Goal: Transaction & Acquisition: Purchase product/service

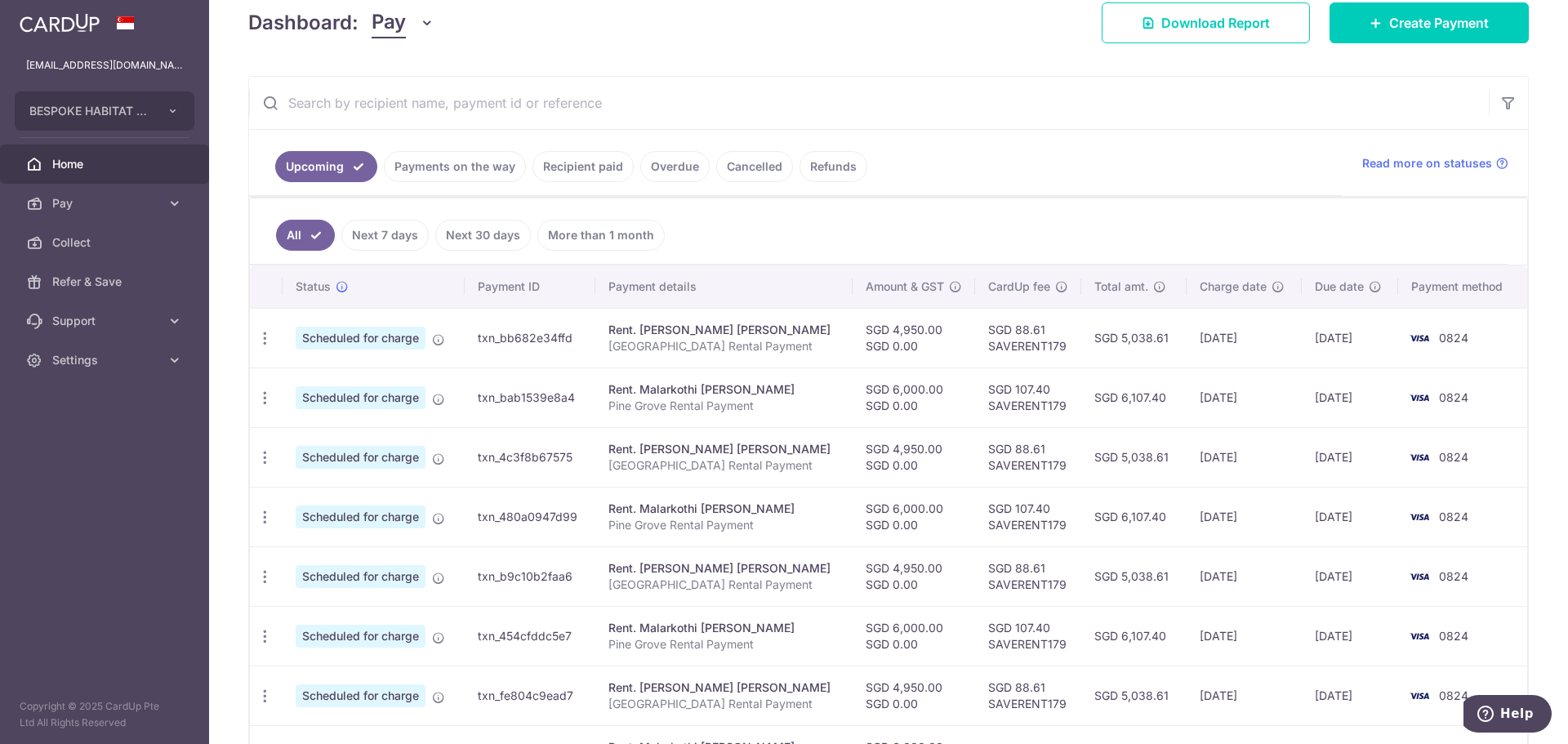
scroll to position [245, 0]
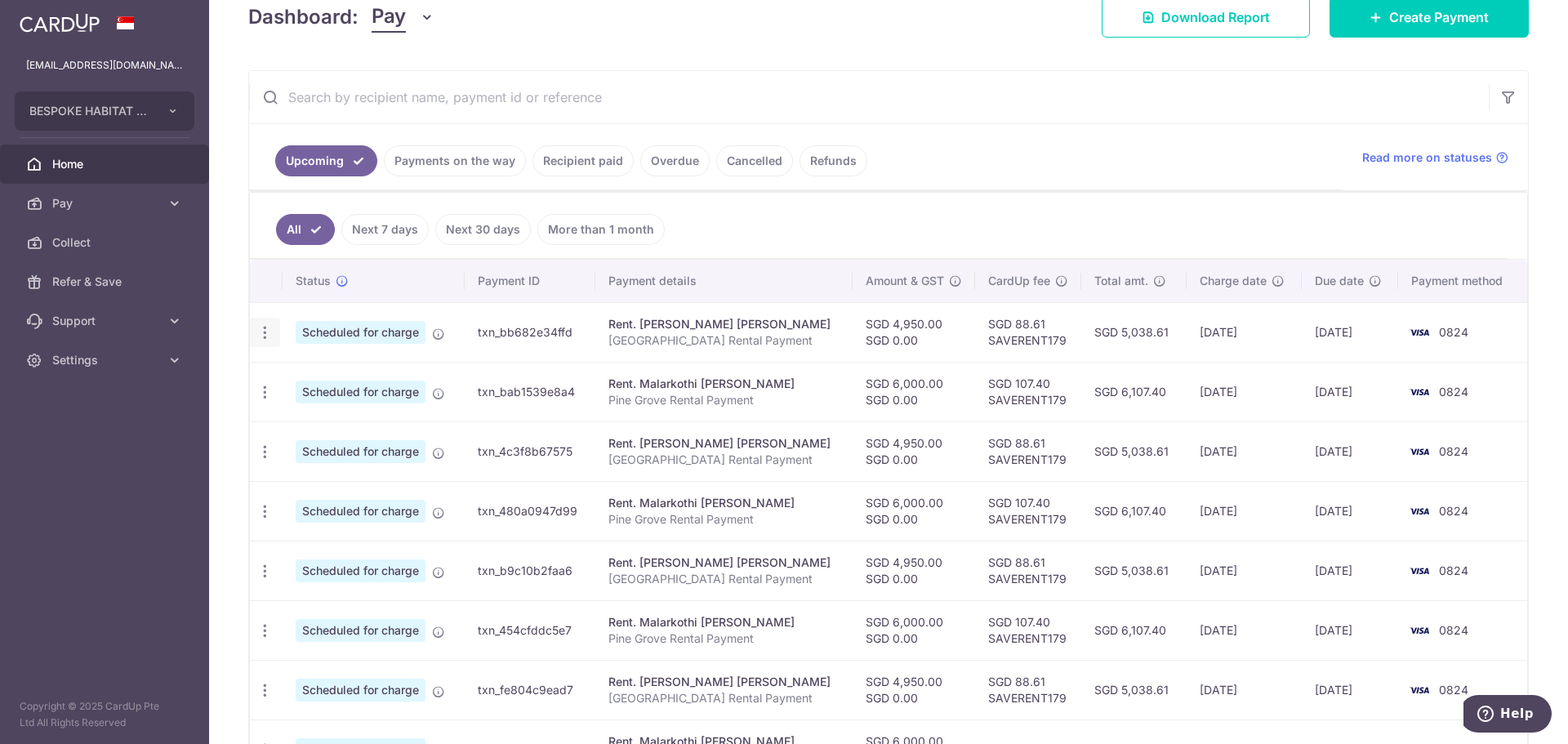
click at [261, 335] on icon "button" at bounding box center [264, 332] width 17 height 17
click at [318, 375] on span "Update payment" at bounding box center [351, 377] width 111 height 20
radio input "true"
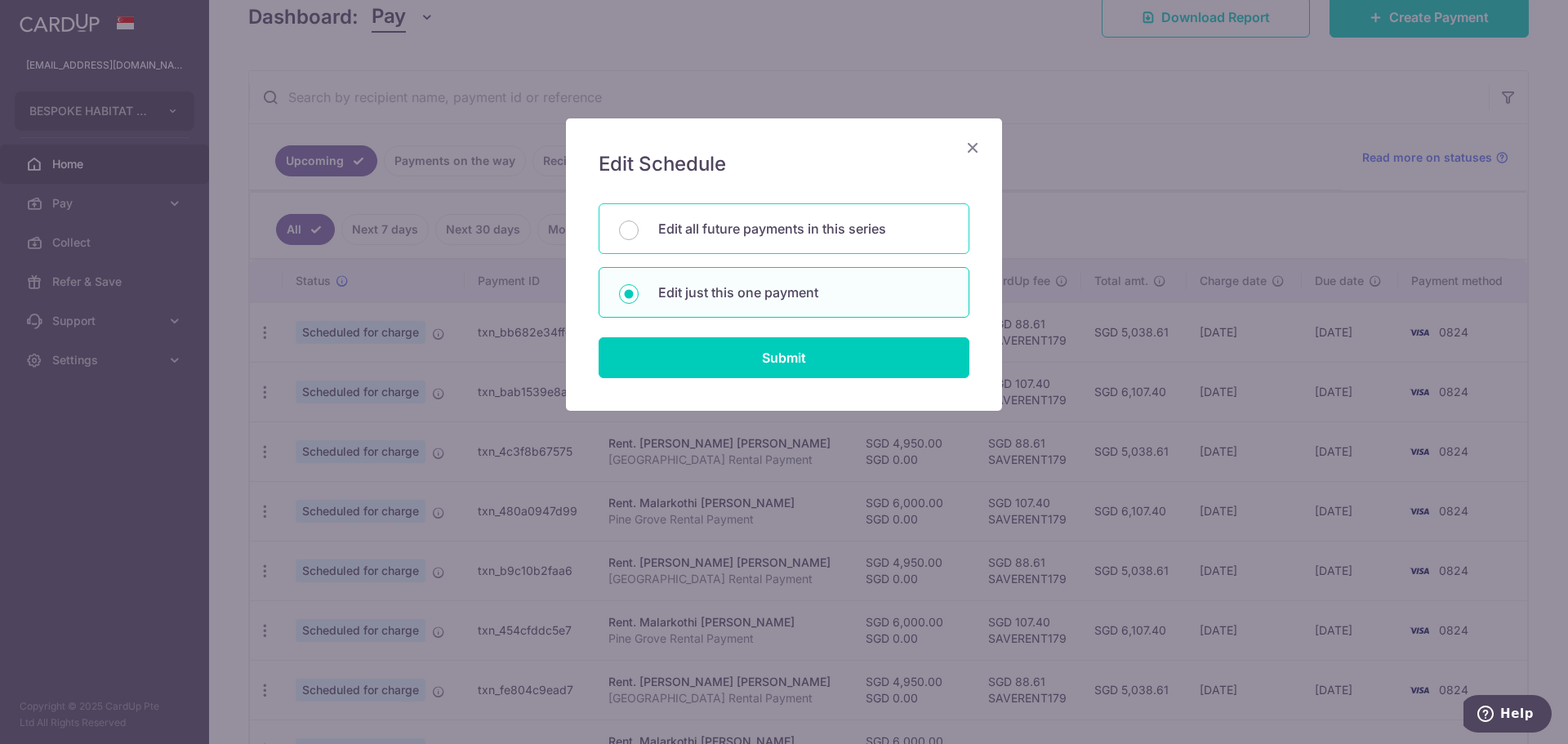
click at [741, 235] on p "Edit all future payments in this series" at bounding box center [804, 228] width 291 height 20
click at [639, 235] on input "Edit all future payments in this series" at bounding box center [629, 230] width 20 height 20
radio input "true"
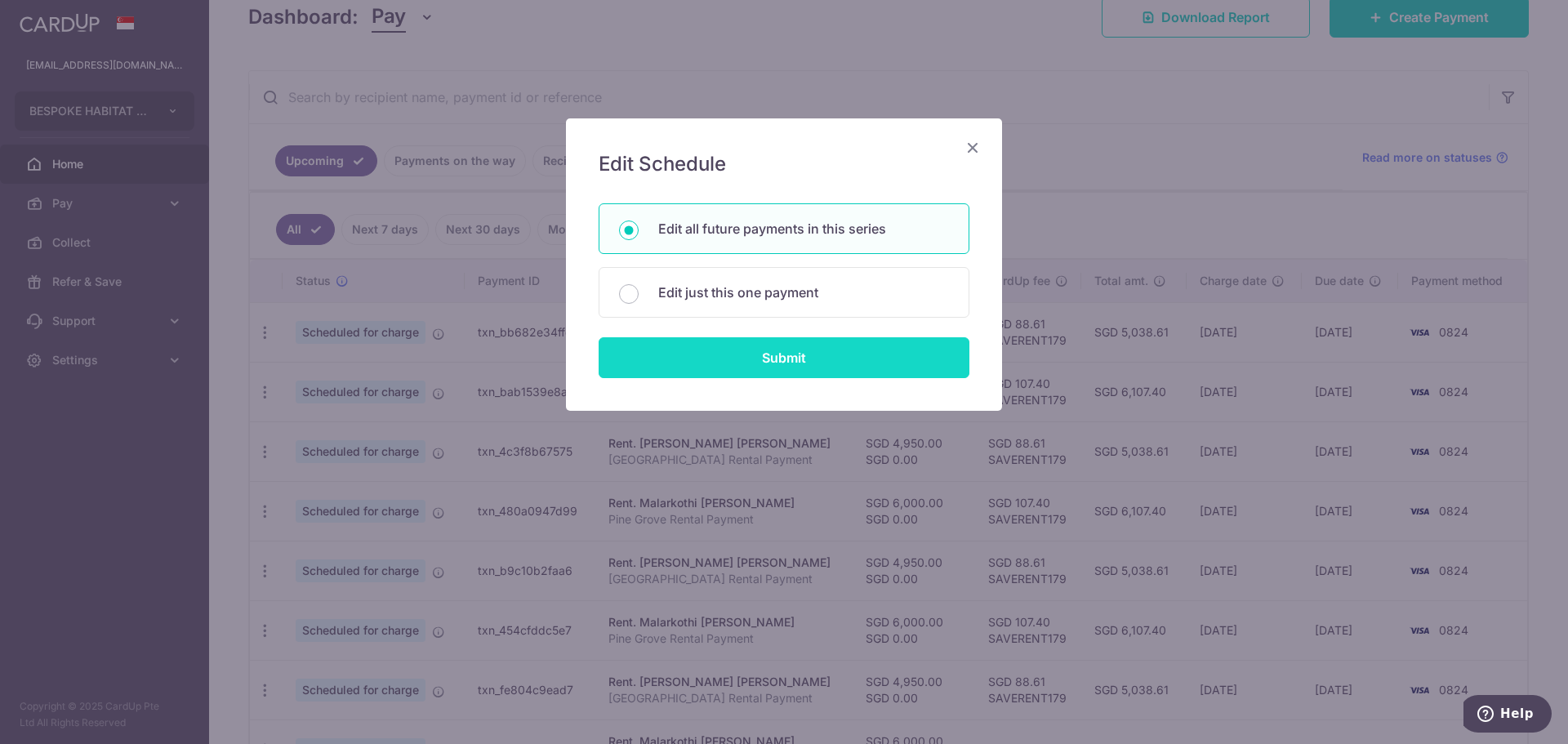
click at [720, 353] on input "Submit" at bounding box center [784, 358] width 371 height 41
radio input "true"
type input "4,950.00"
type input "0.00"
type input "[GEOGRAPHIC_DATA] Rental Payment"
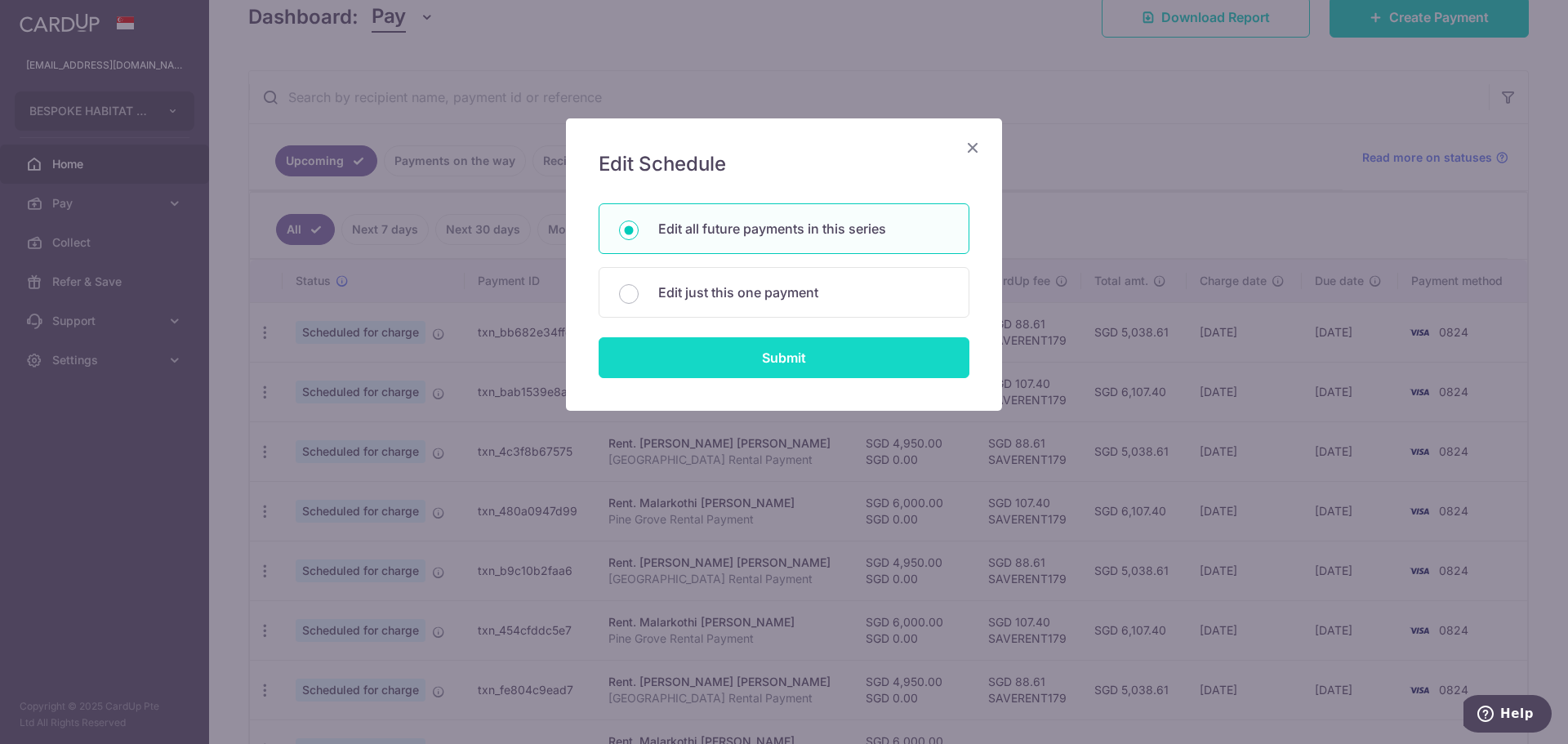
type input "EM rental"
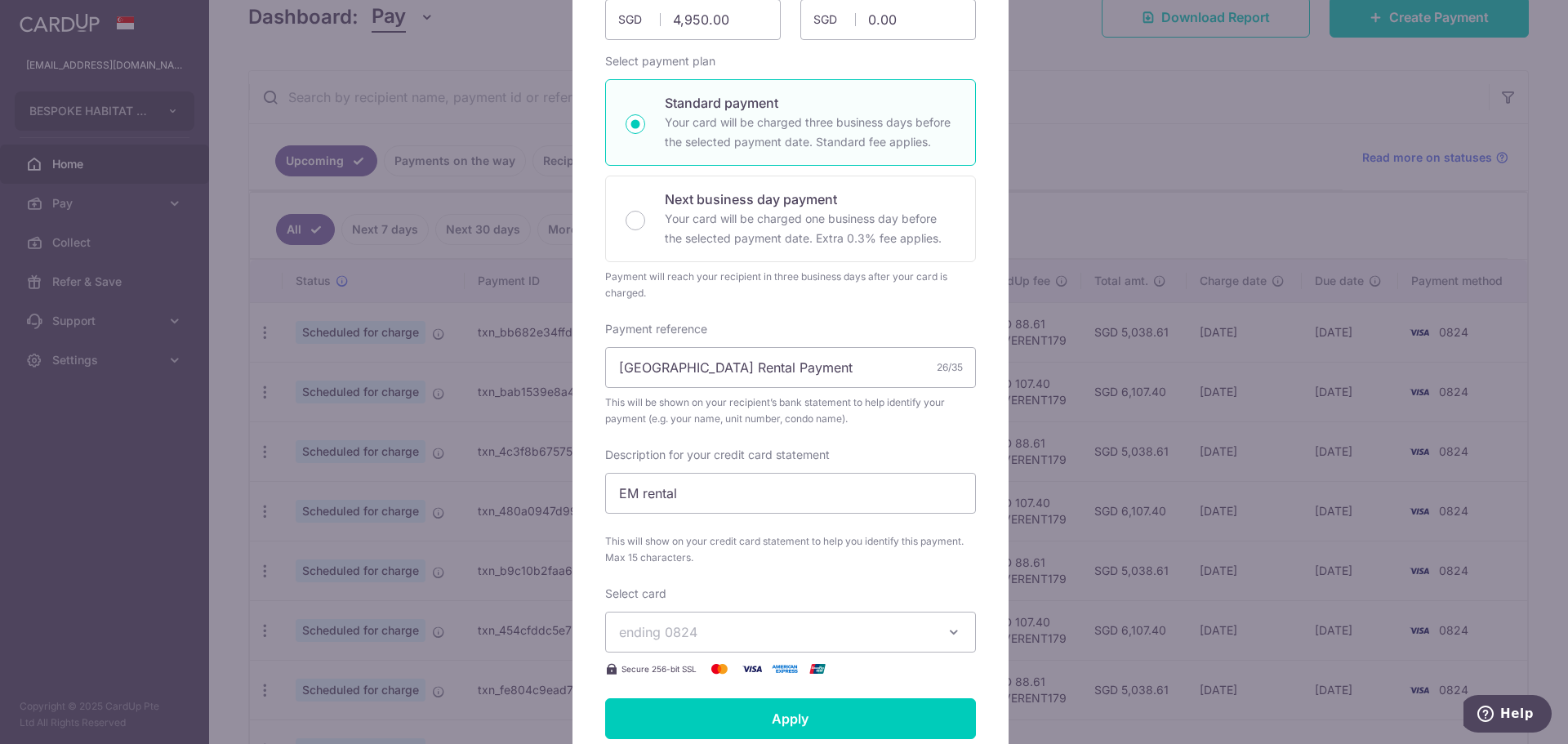
scroll to position [327, 0]
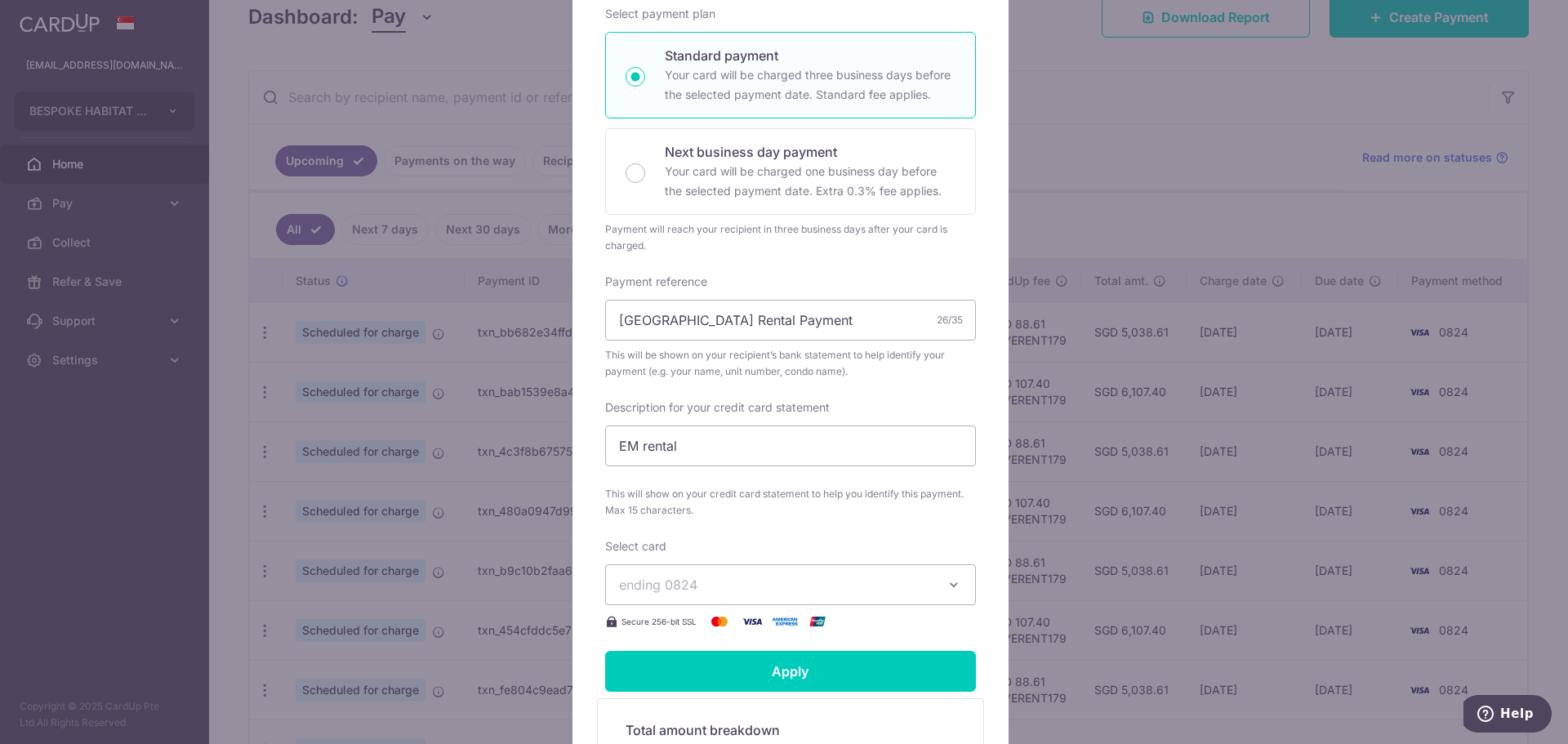
click at [796, 575] on span "ending 0824" at bounding box center [776, 585] width 314 height 20
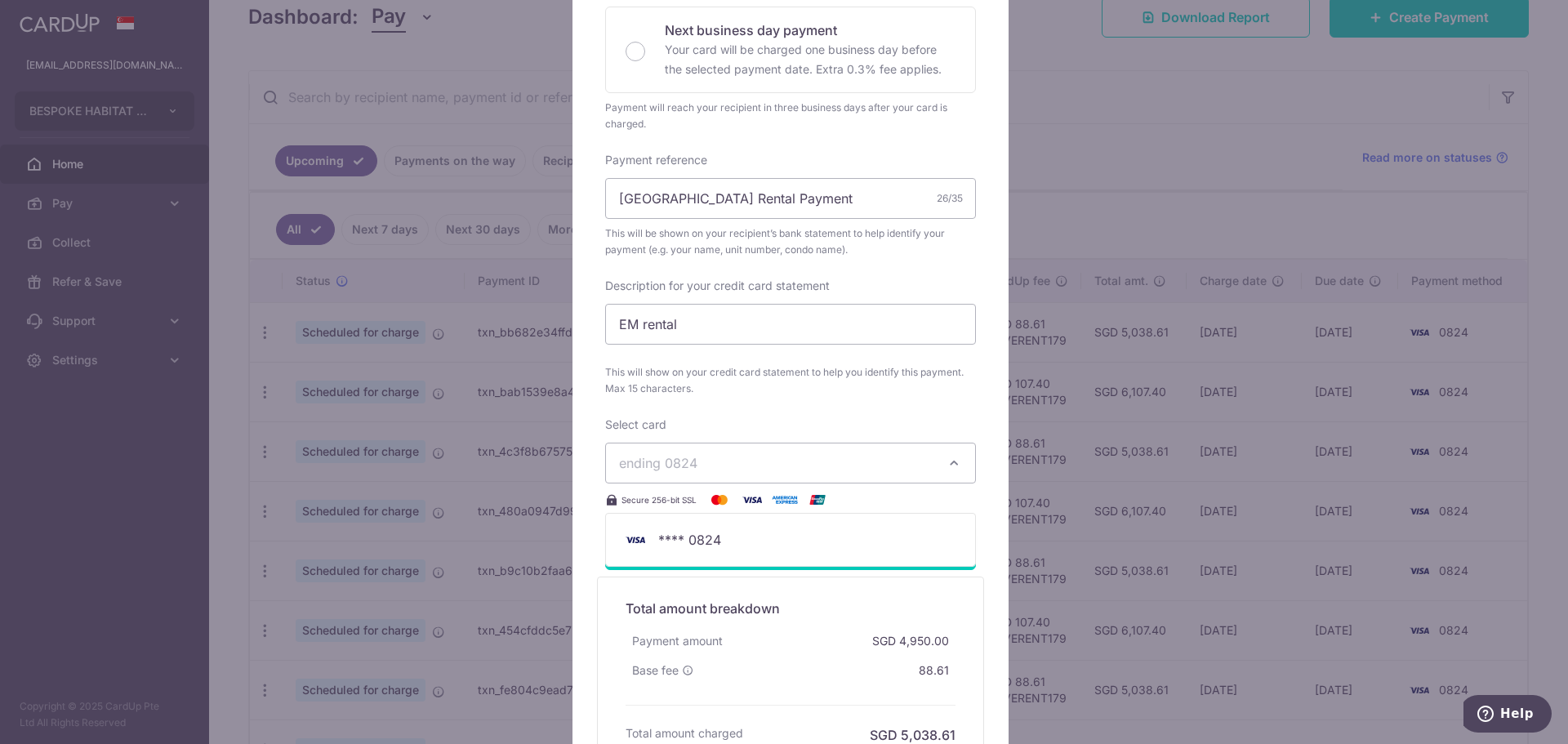
scroll to position [490, 0]
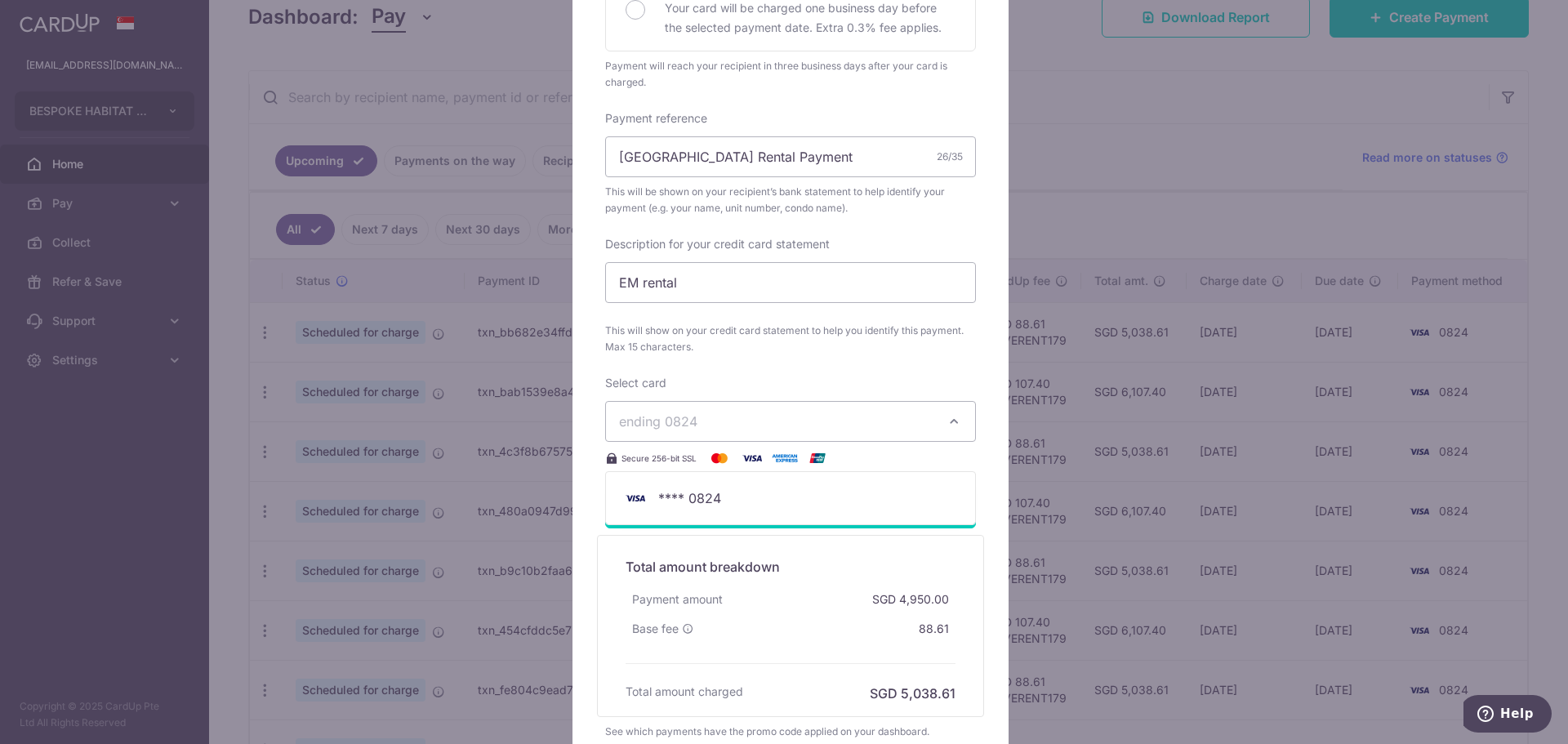
click at [829, 375] on div "Select card ending 0824 **** 0824 Secure 256-bit SSL" at bounding box center [790, 421] width 371 height 93
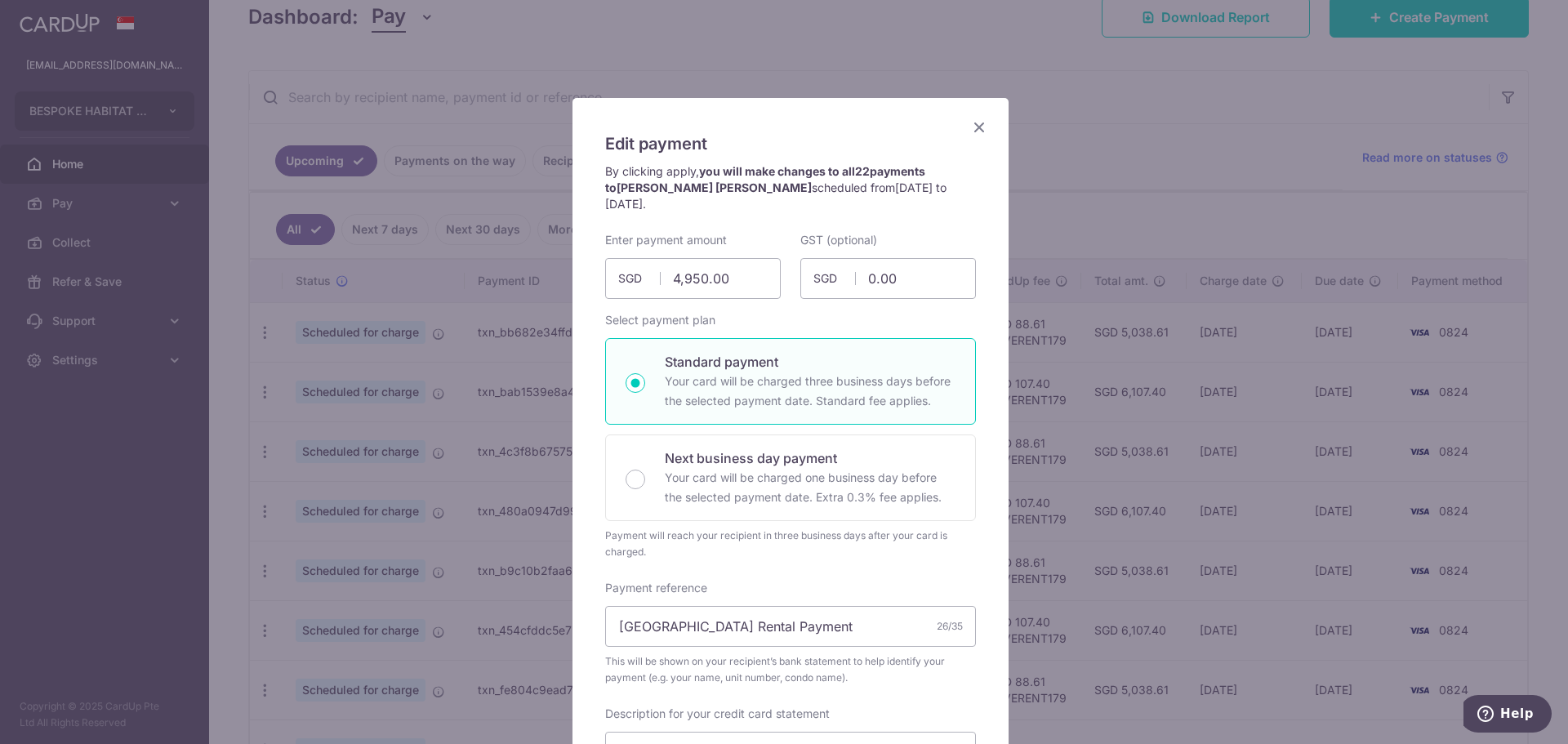
scroll to position [0, 0]
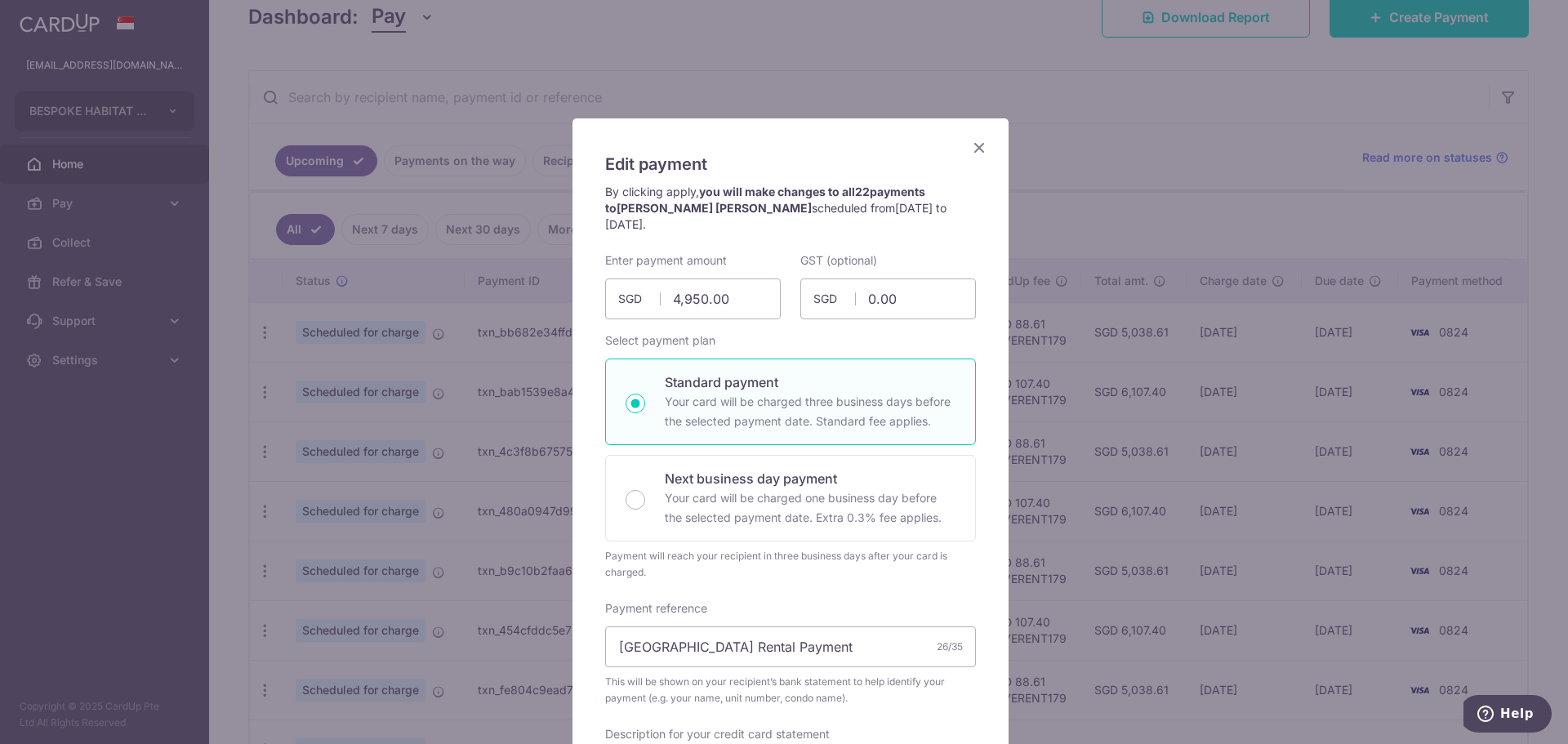
click at [971, 148] on icon "Close" at bounding box center [979, 147] width 20 height 21
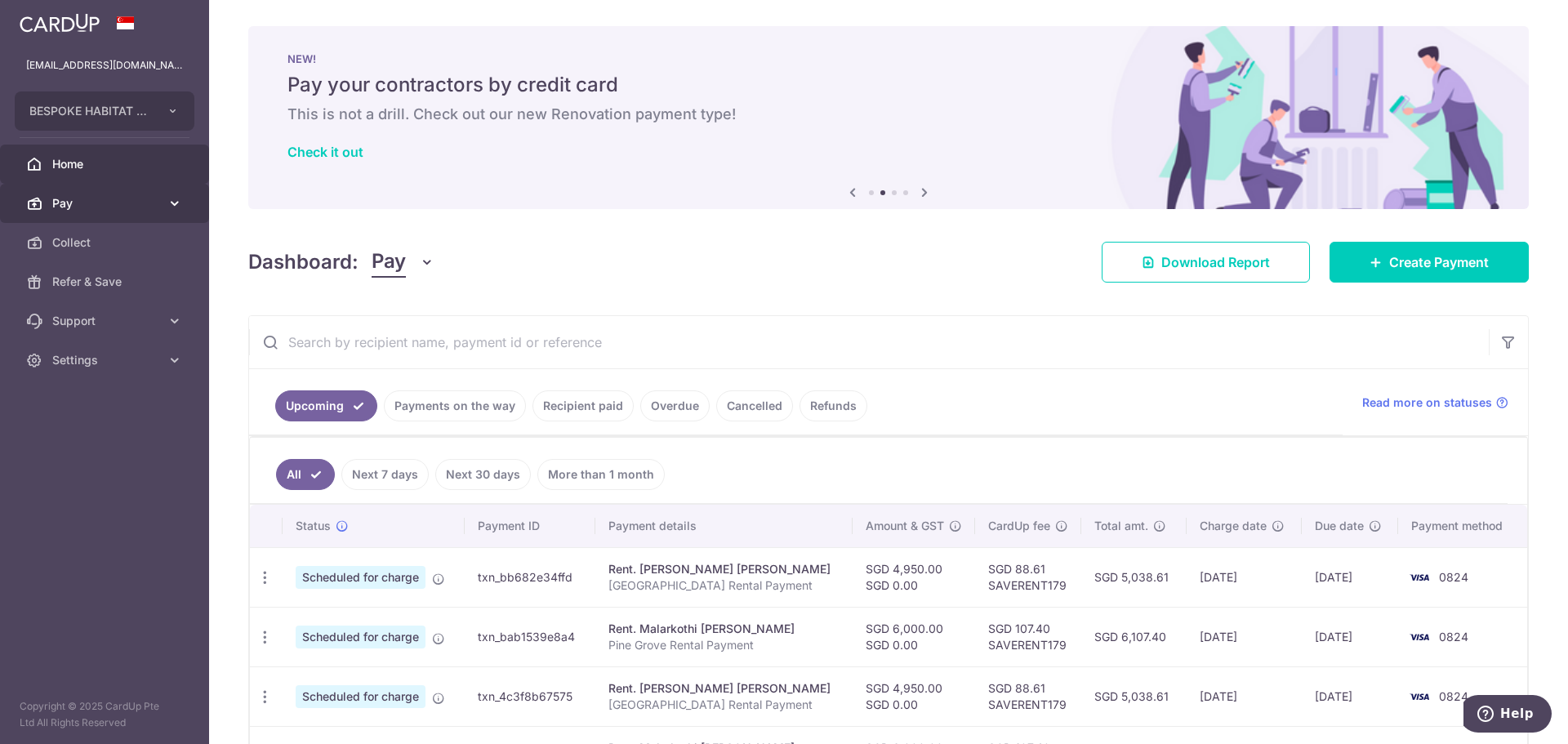
click at [122, 203] on span "Pay" at bounding box center [106, 203] width 108 height 16
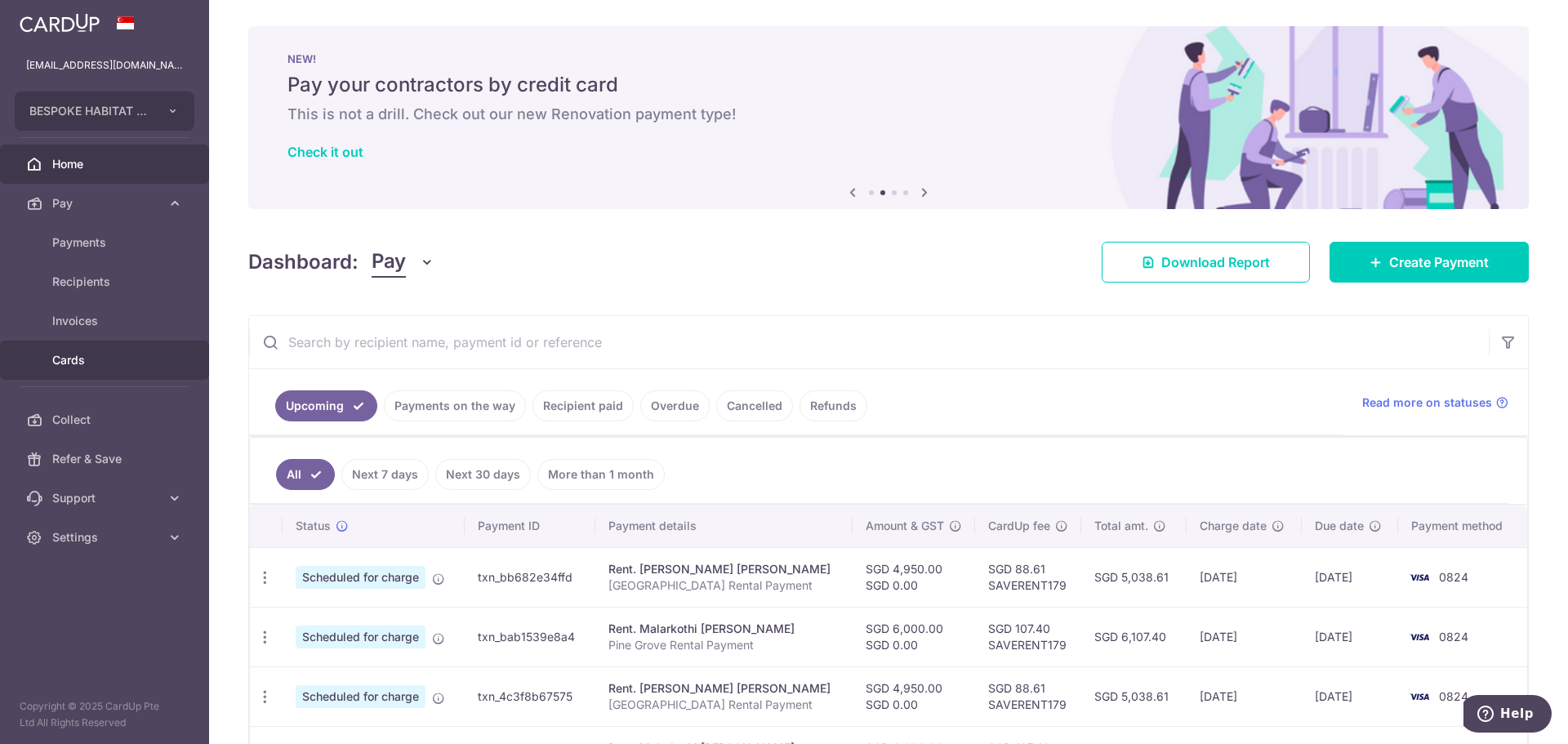
click at [95, 365] on span "Cards" at bounding box center [106, 360] width 108 height 16
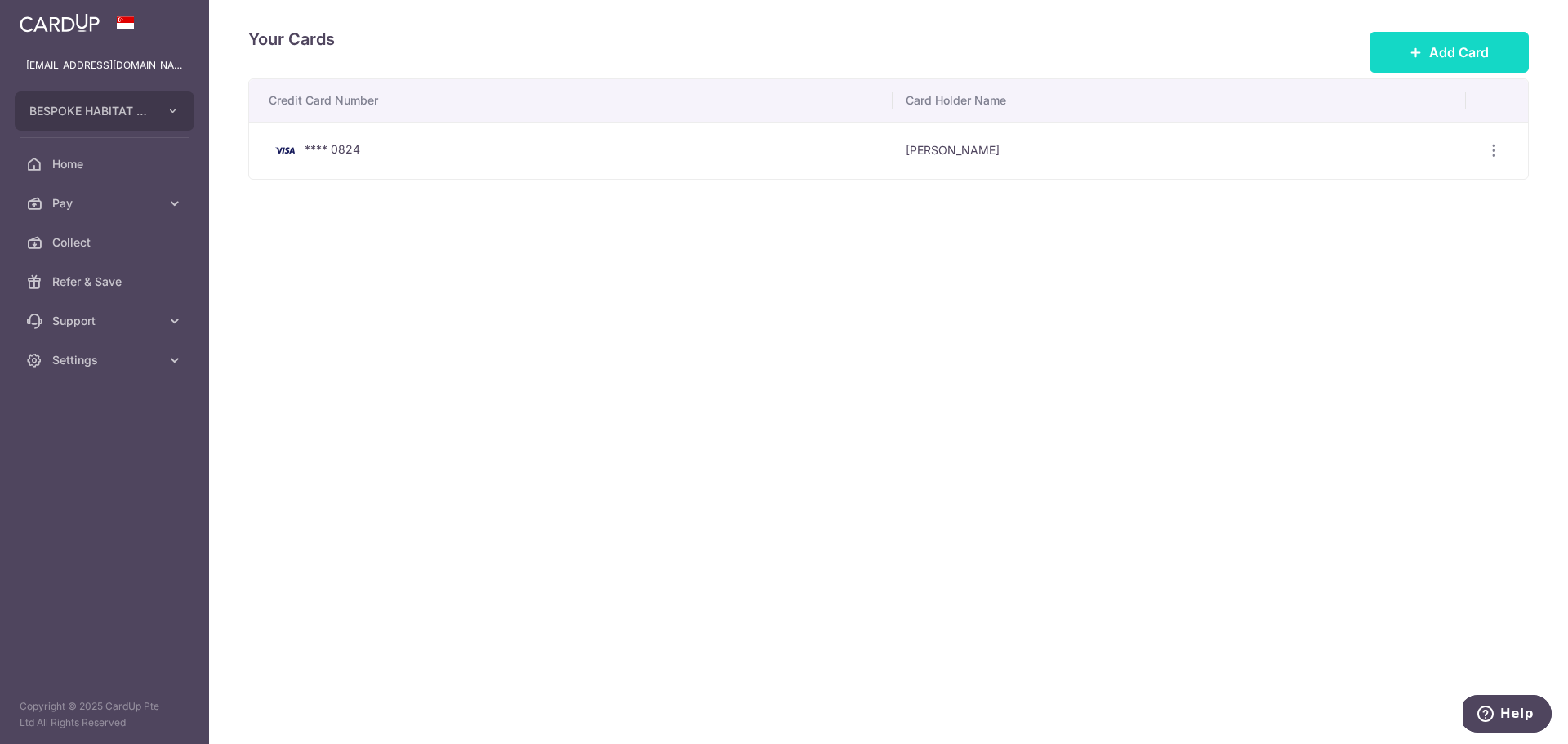
click at [1408, 51] on button "Add Card" at bounding box center [1448, 53] width 160 height 41
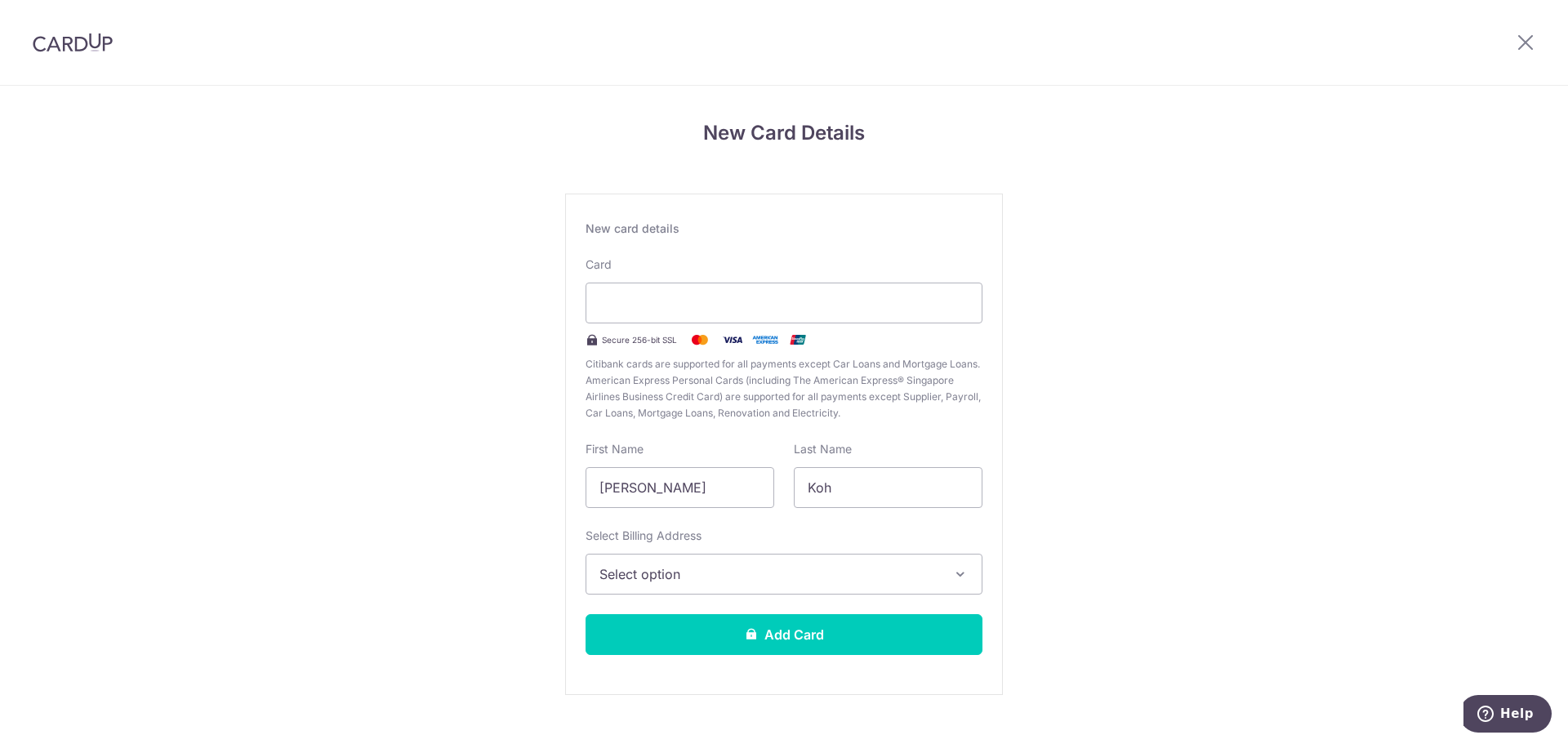
click at [835, 583] on span "Select option" at bounding box center [769, 575] width 340 height 20
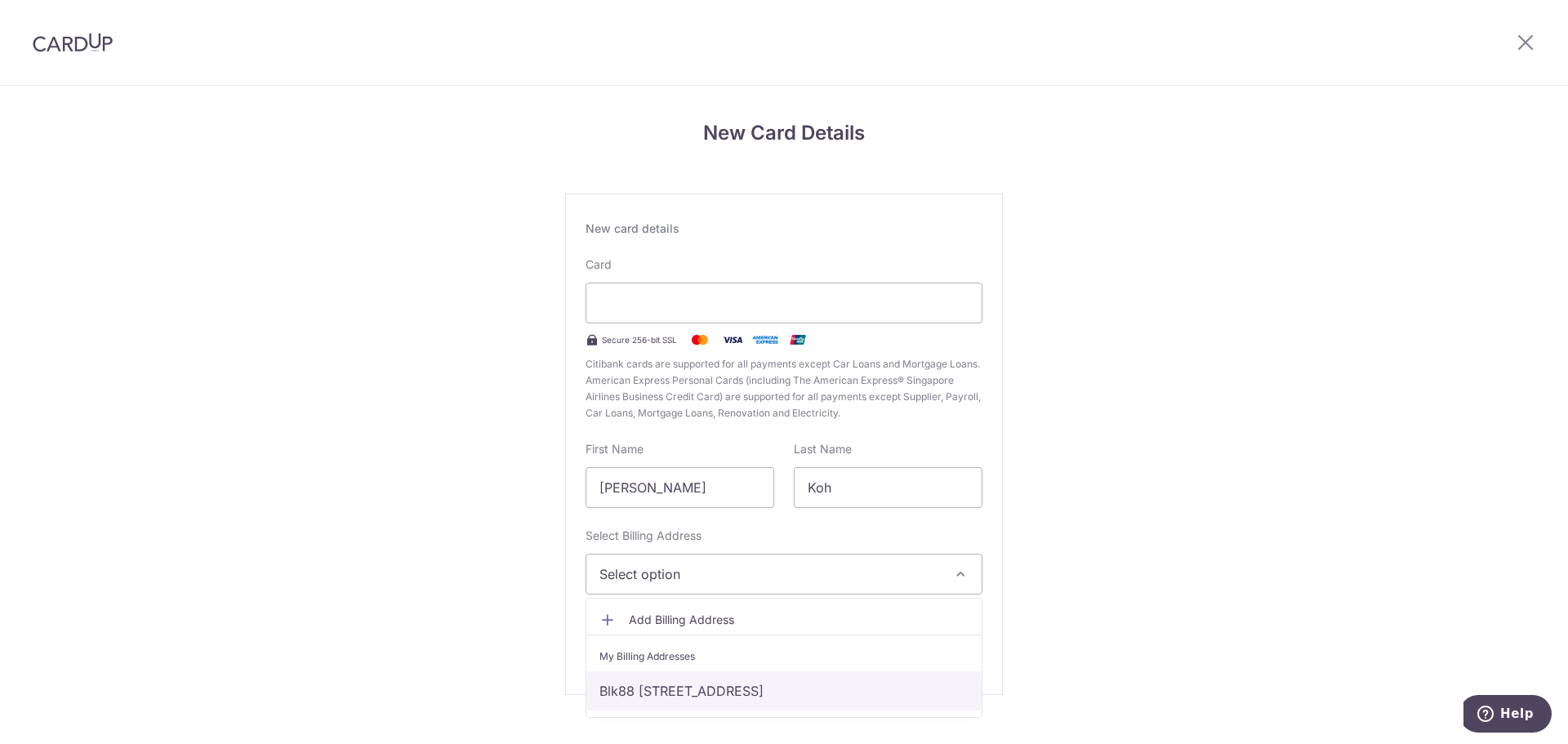
click at [698, 693] on link "Blk88 #06-17, Punggol Central, Singapore, Singapore-828721" at bounding box center [783, 691] width 395 height 39
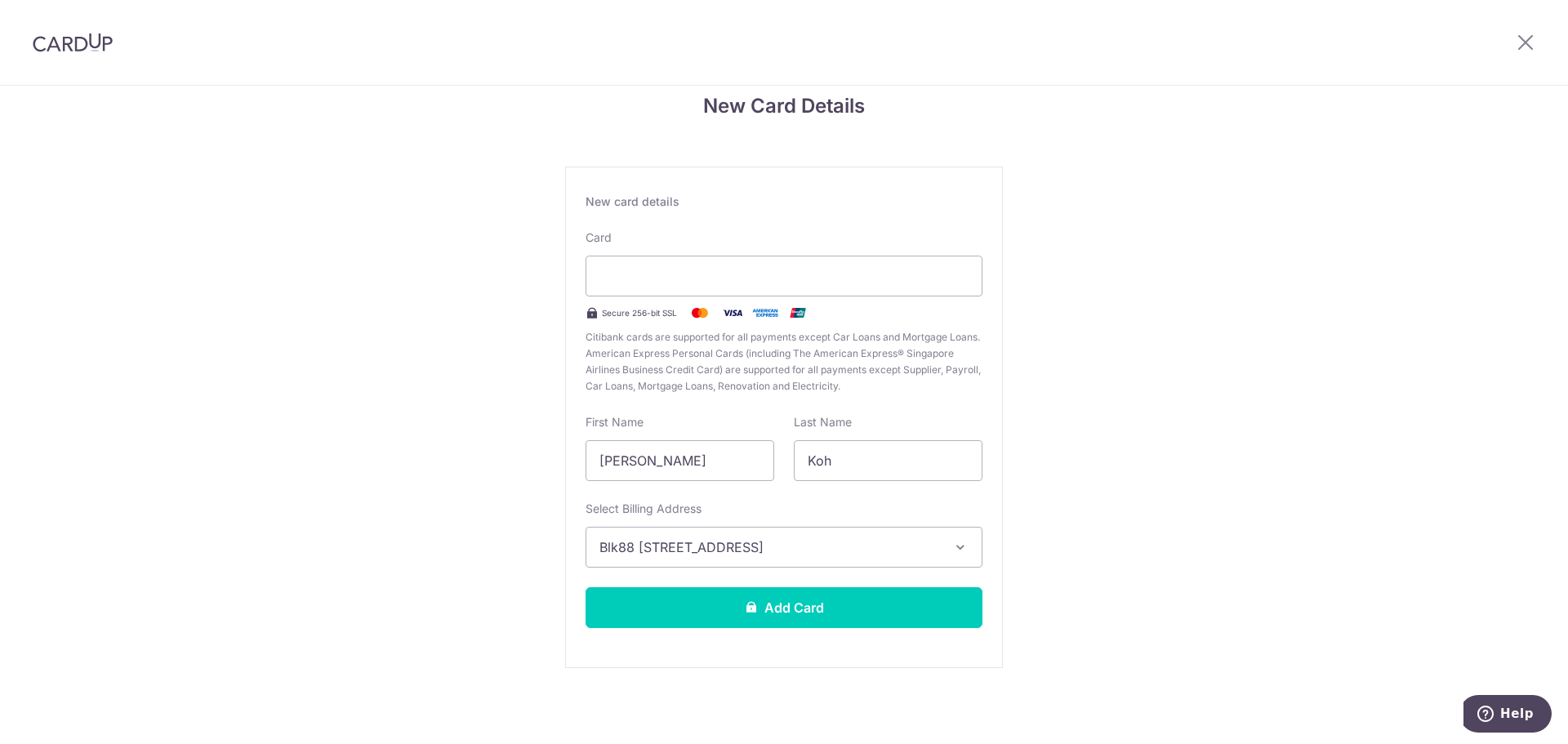
scroll to position [28, 0]
click at [796, 612] on button "Add Card" at bounding box center [783, 607] width 397 height 41
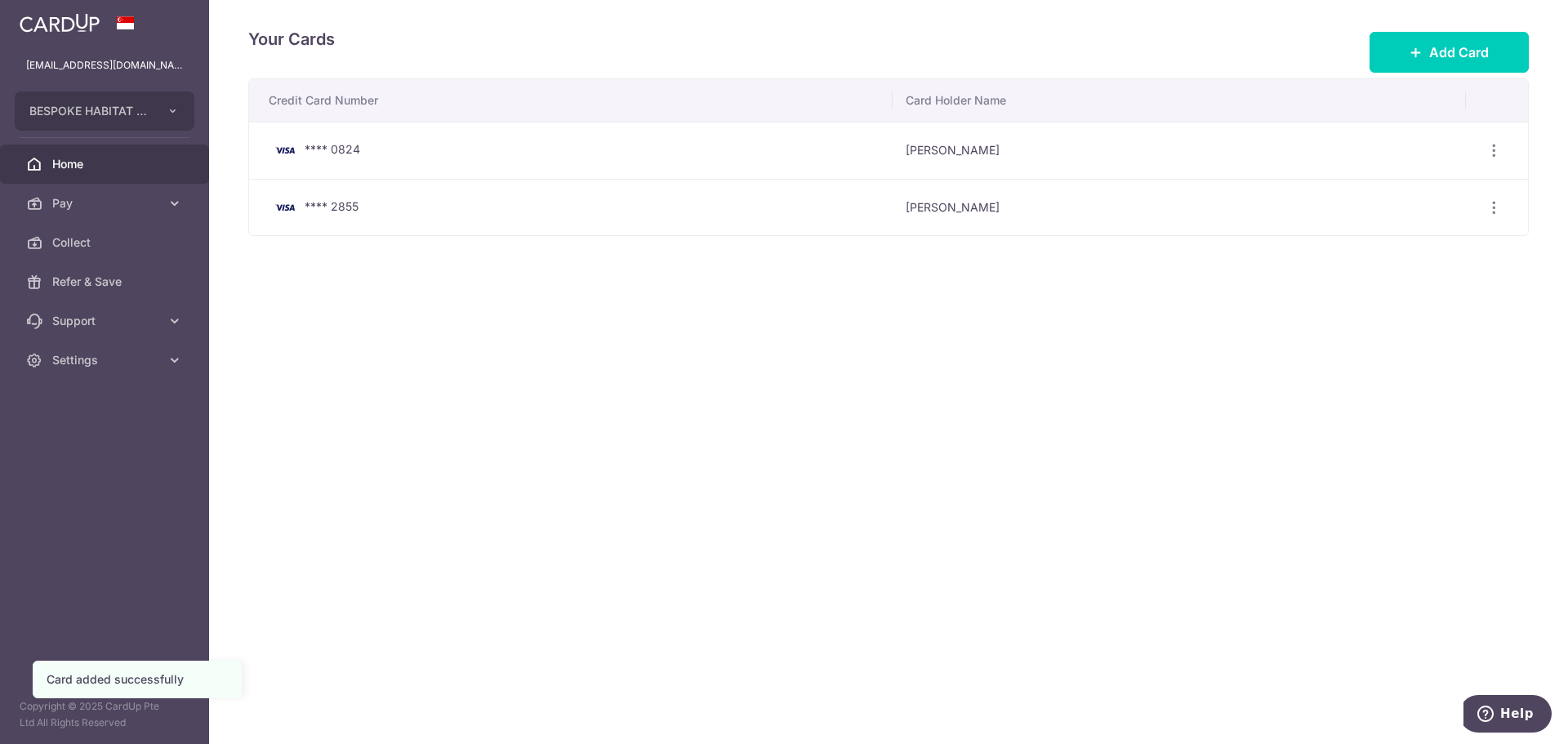
click at [94, 166] on span "Home" at bounding box center [106, 164] width 108 height 16
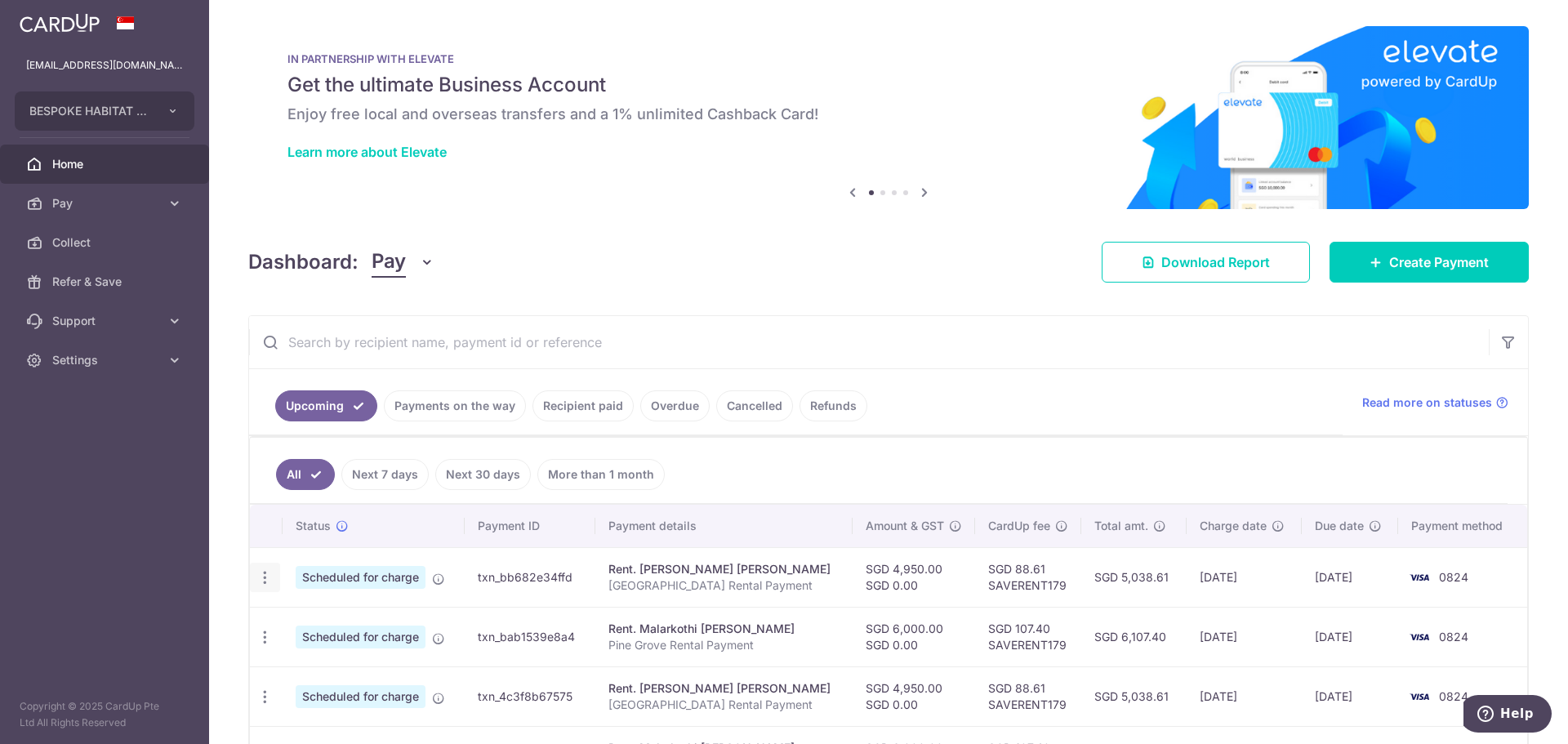
click at [268, 575] on icon "button" at bounding box center [264, 577] width 17 height 17
click at [318, 618] on span "Update payment" at bounding box center [351, 623] width 111 height 20
radio input "true"
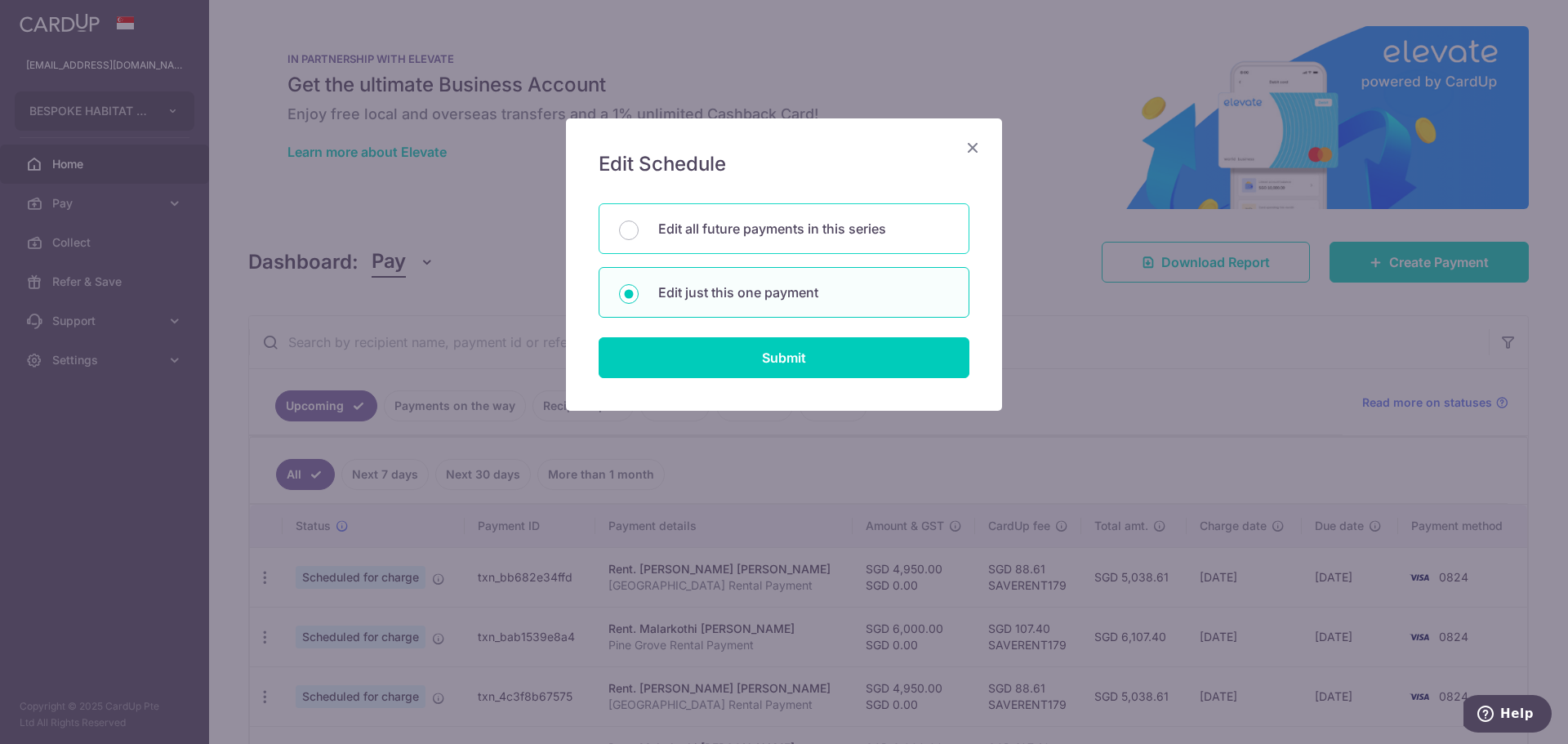
click at [780, 235] on p "Edit all future payments in this series" at bounding box center [804, 228] width 291 height 20
click at [639, 235] on input "Edit all future payments in this series" at bounding box center [629, 230] width 20 height 20
radio input "true"
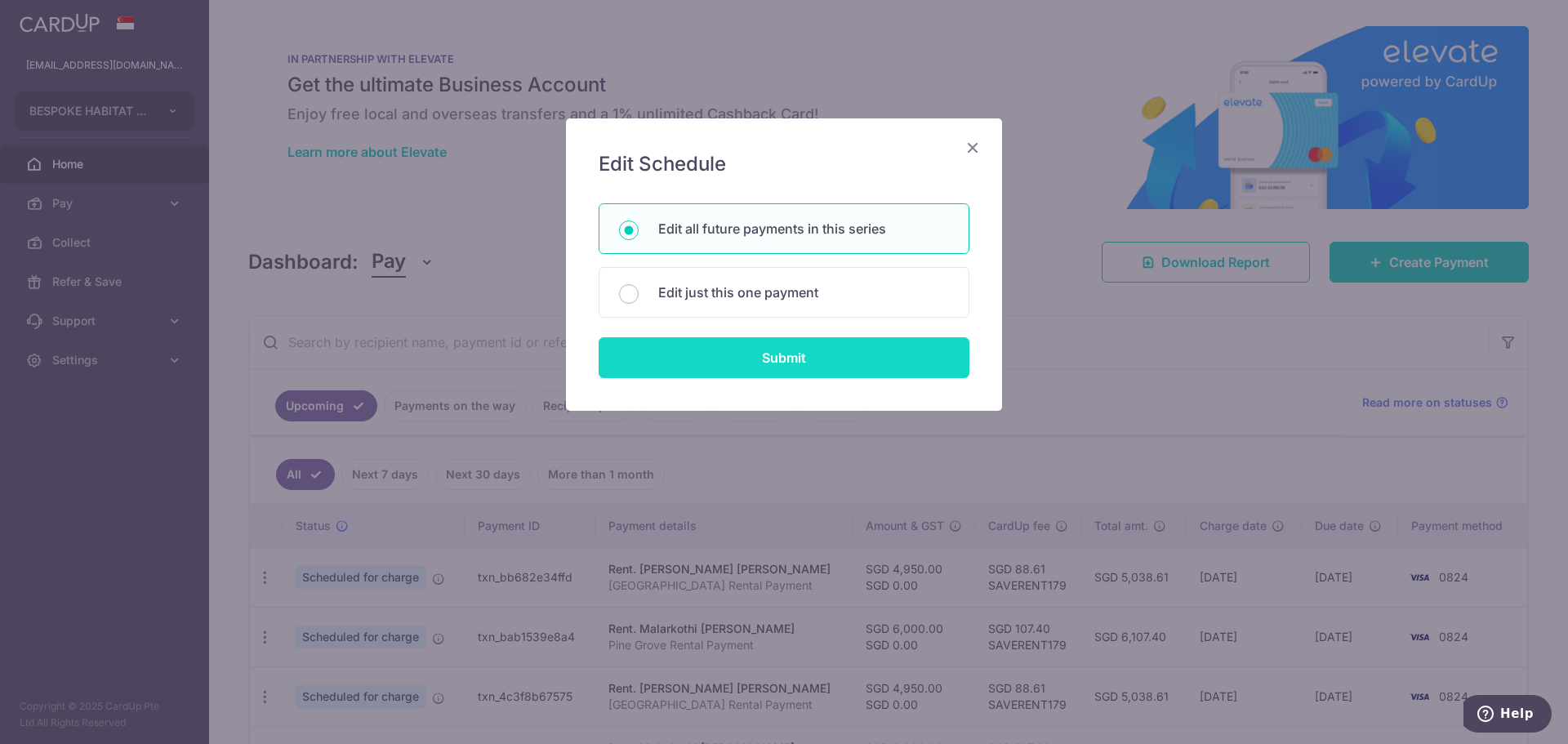
click at [751, 361] on input "Submit" at bounding box center [784, 358] width 371 height 41
radio input "true"
type input "4,950.00"
type input "0.00"
type input "[GEOGRAPHIC_DATA] Rental Payment"
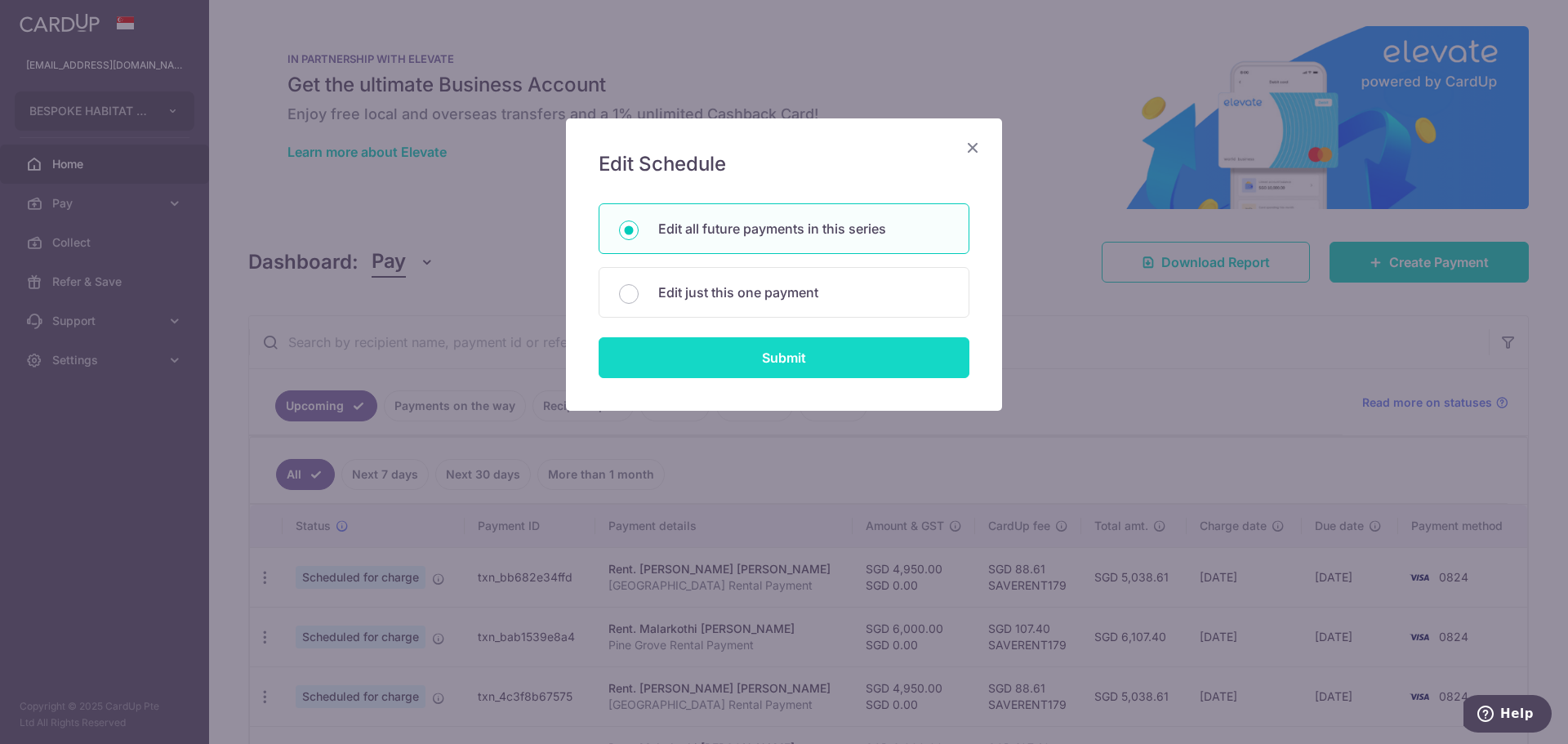
type input "EM rental"
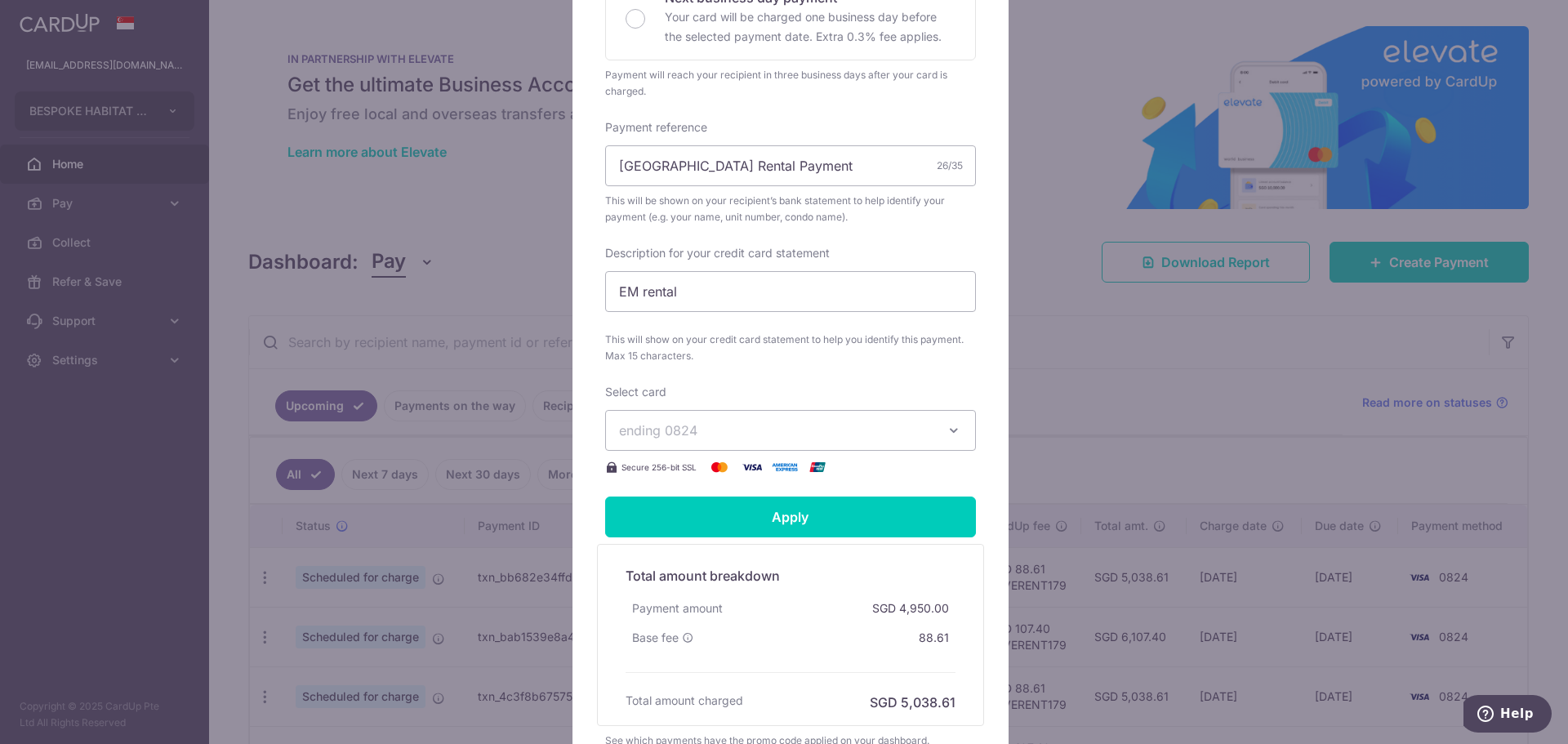
scroll to position [490, 0]
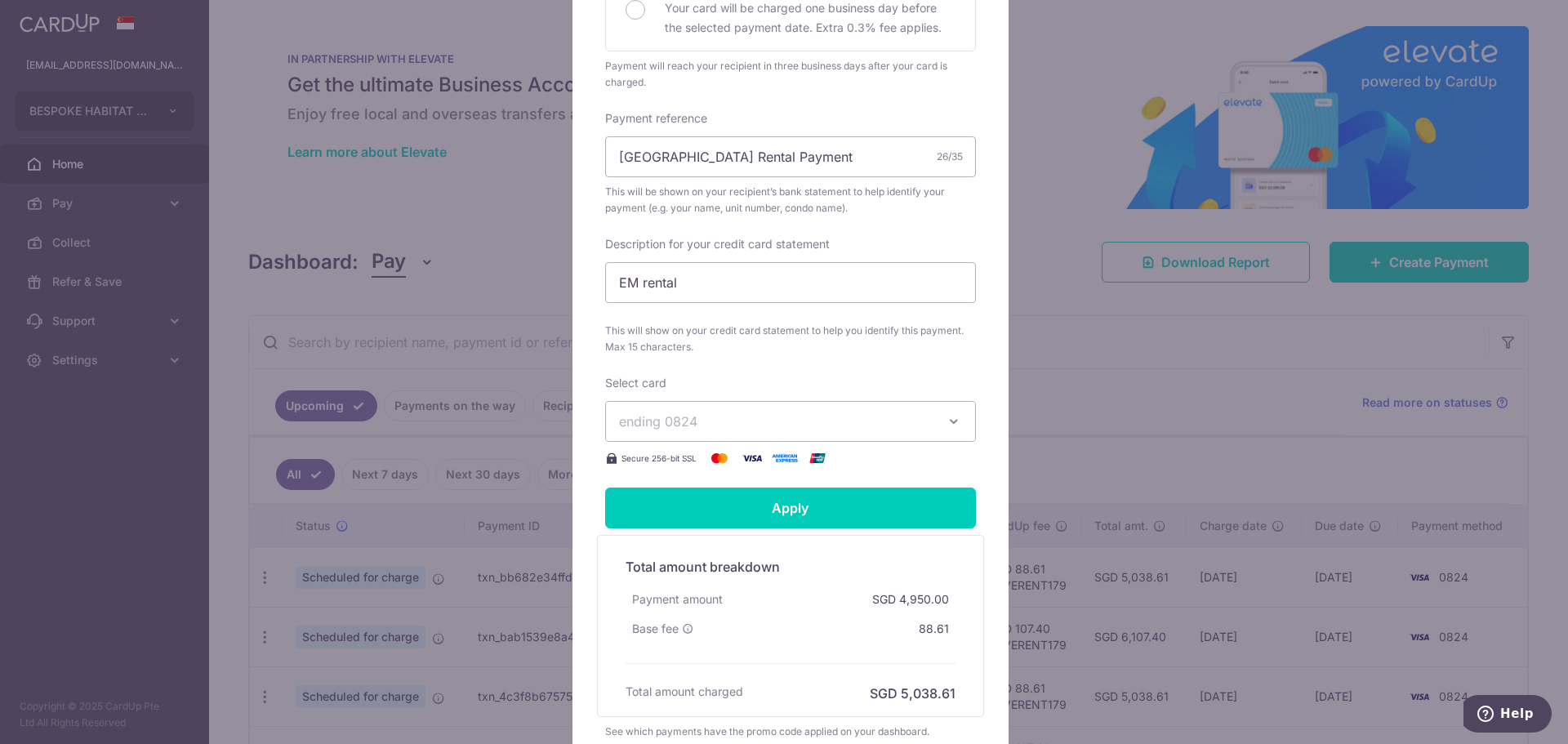
click at [780, 411] on span "ending 0824" at bounding box center [776, 421] width 314 height 20
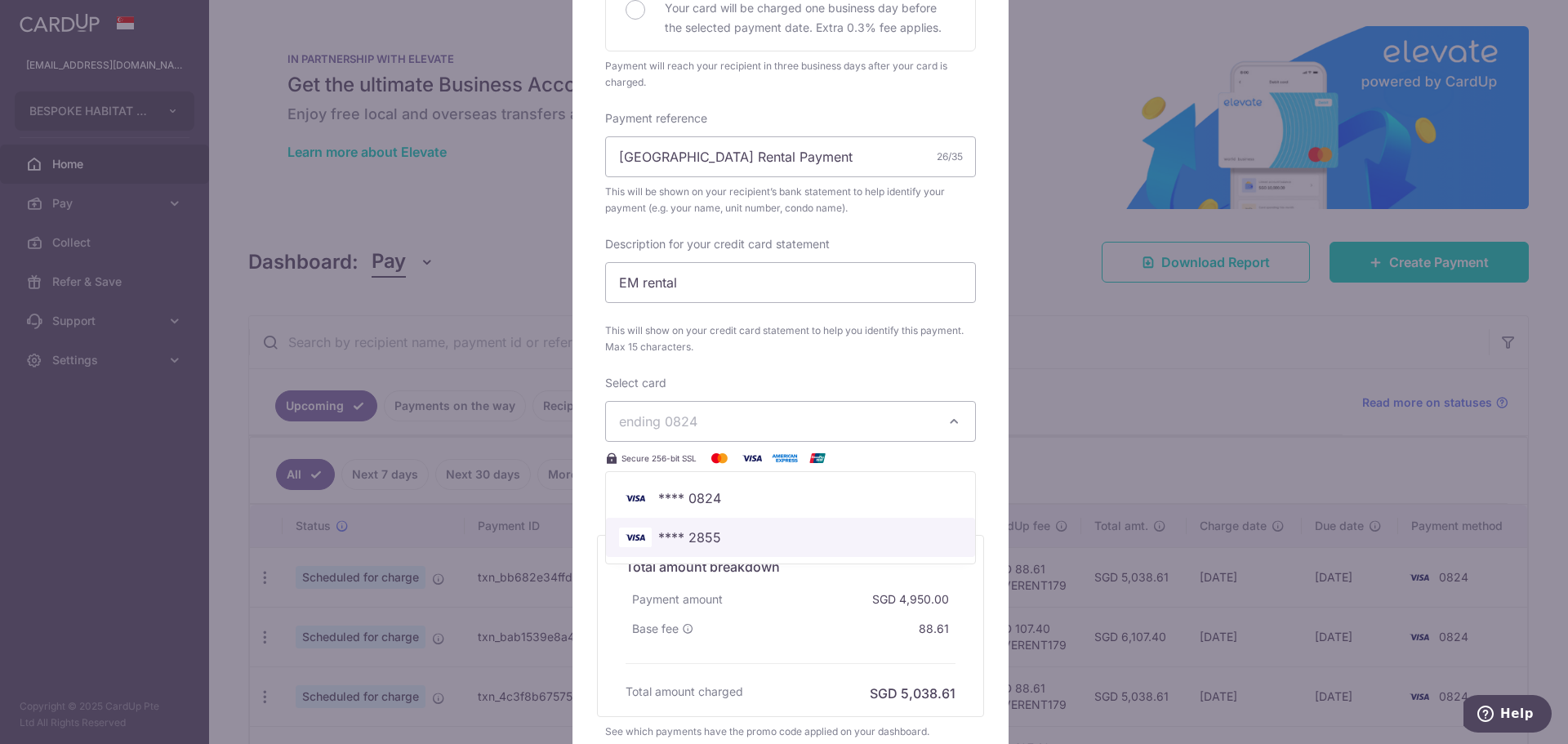
click at [717, 527] on span "**** 2855" at bounding box center [790, 537] width 343 height 20
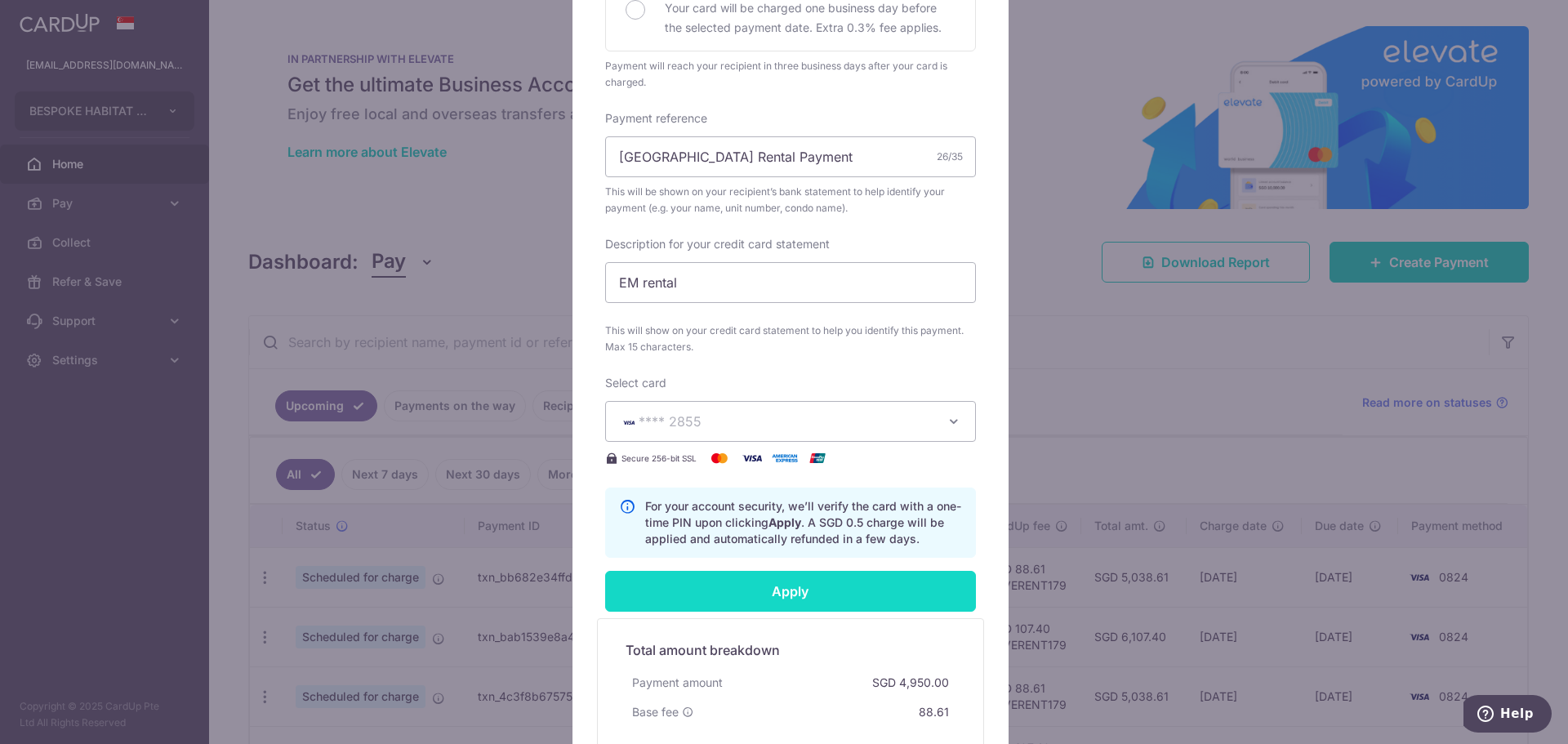
click at [731, 571] on input "Apply" at bounding box center [790, 591] width 371 height 41
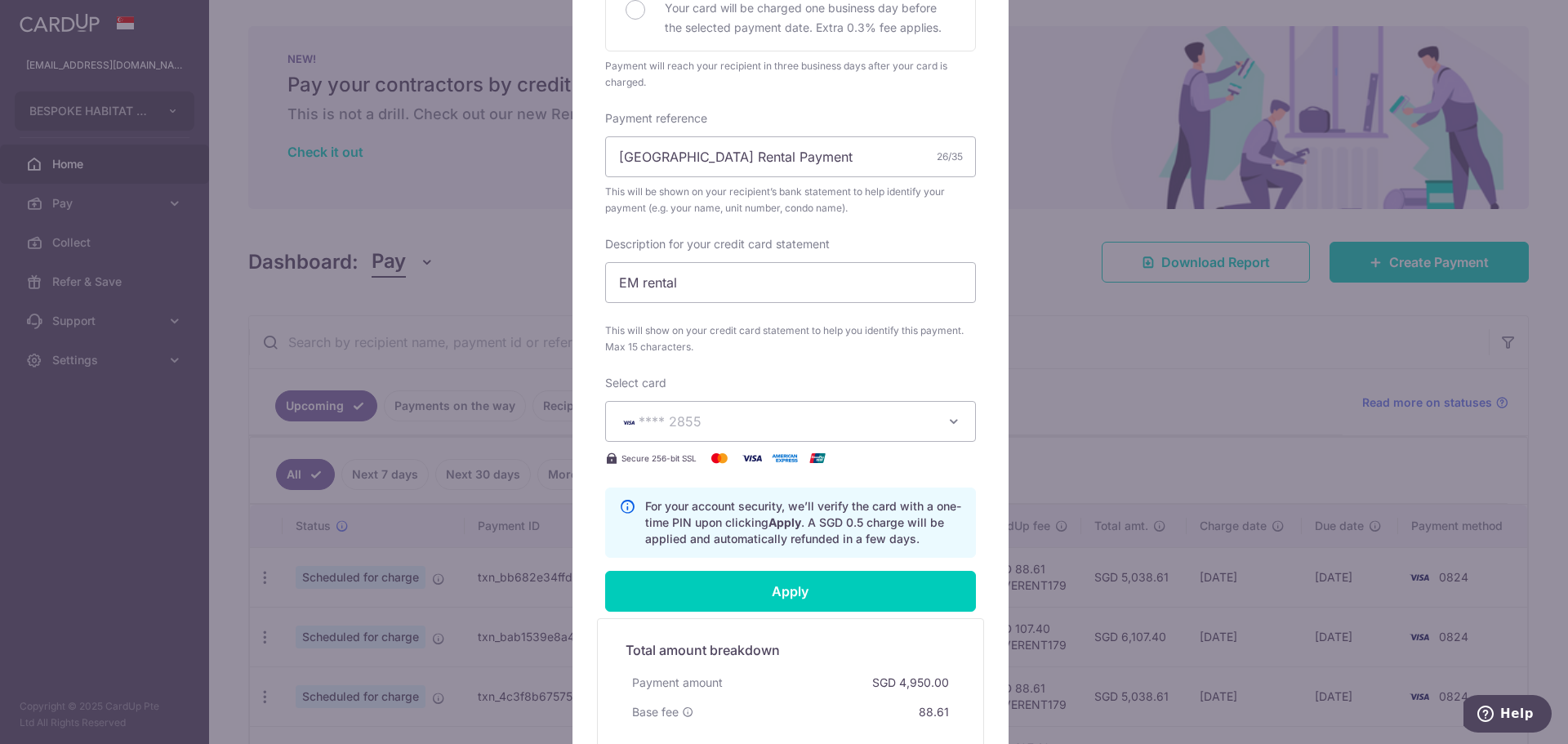
type input "Successfully Applied"
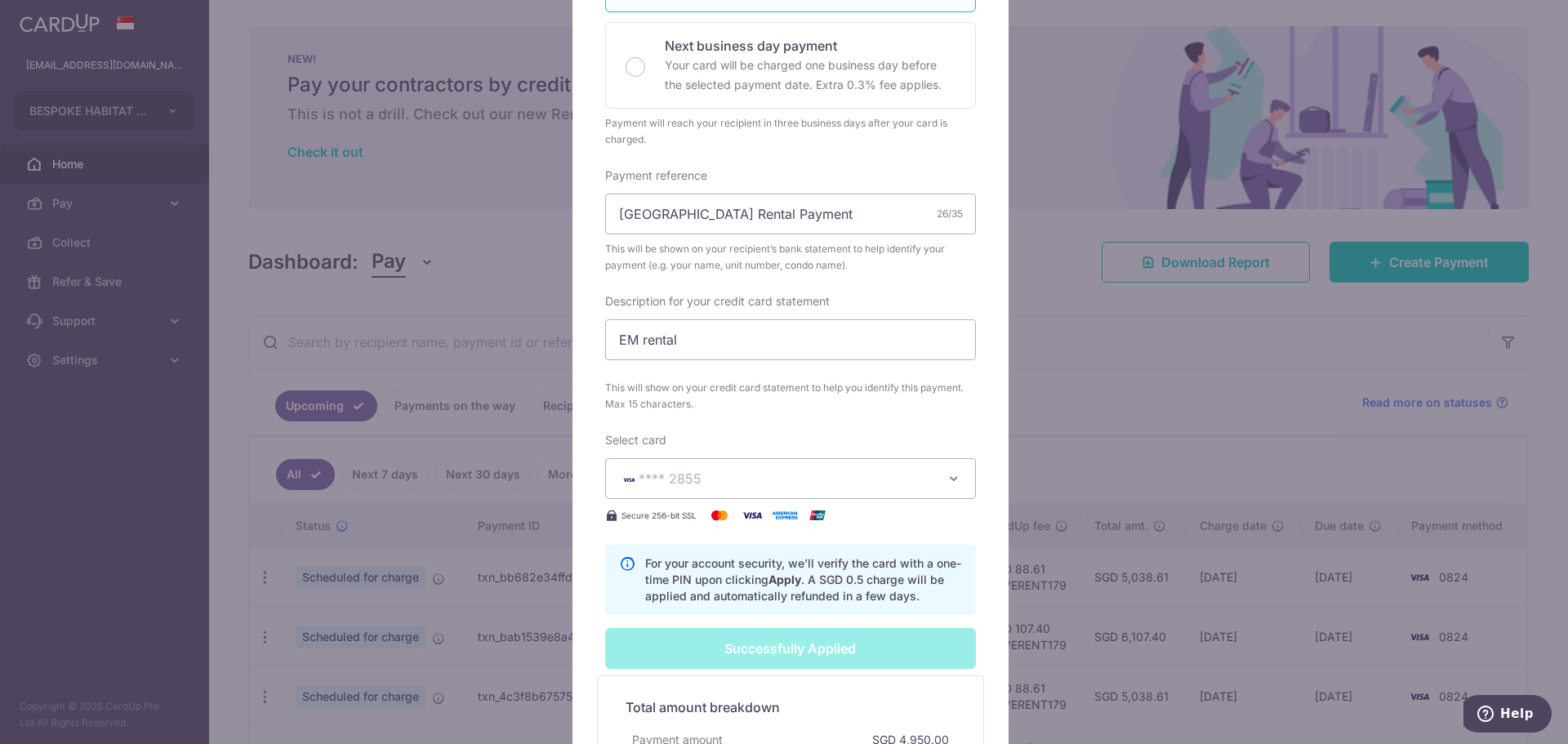
scroll to position [547, 0]
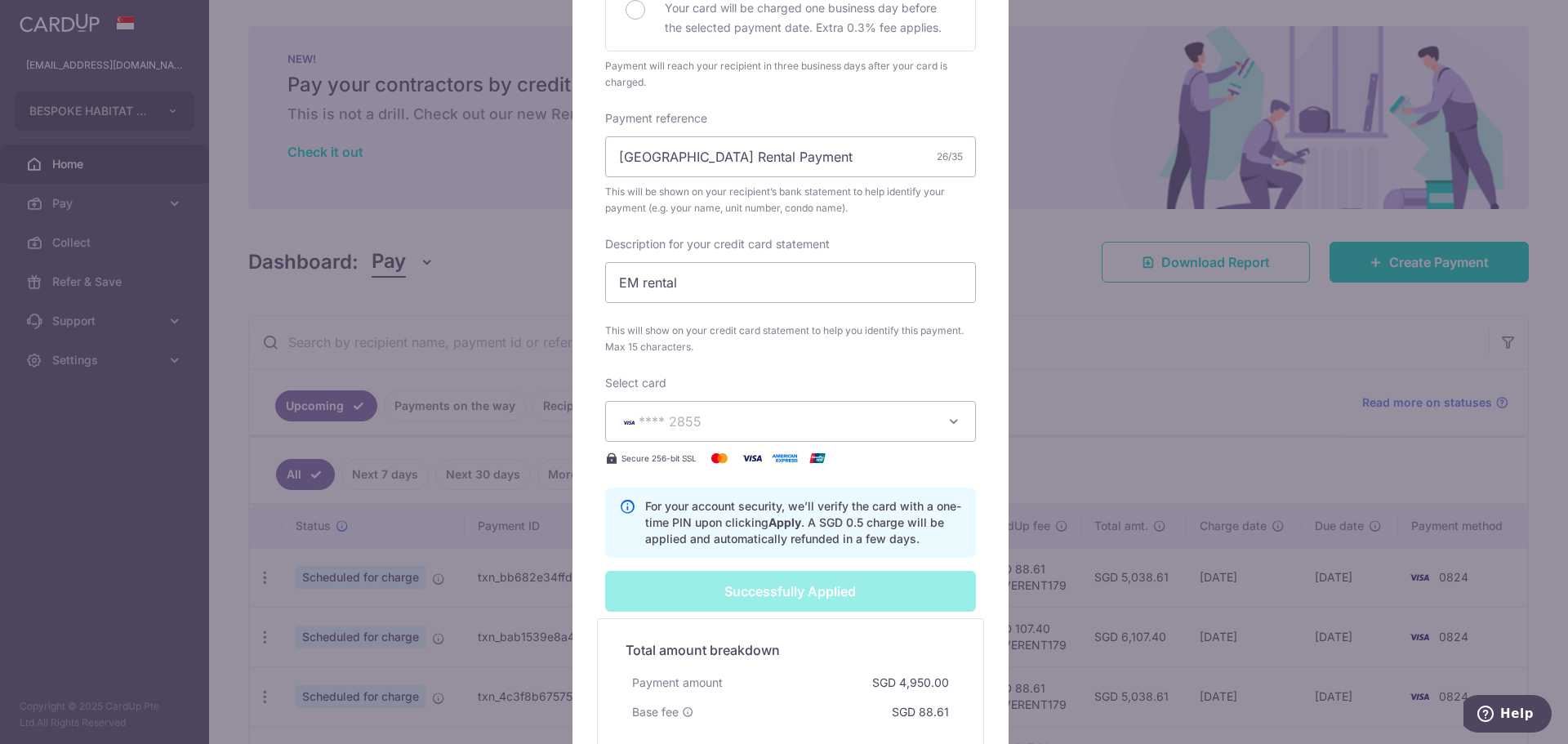
click at [1085, 303] on div "Edit payment By clicking apply, you will make changes to all 22 payments to Ken…" at bounding box center [784, 372] width 1568 height 744
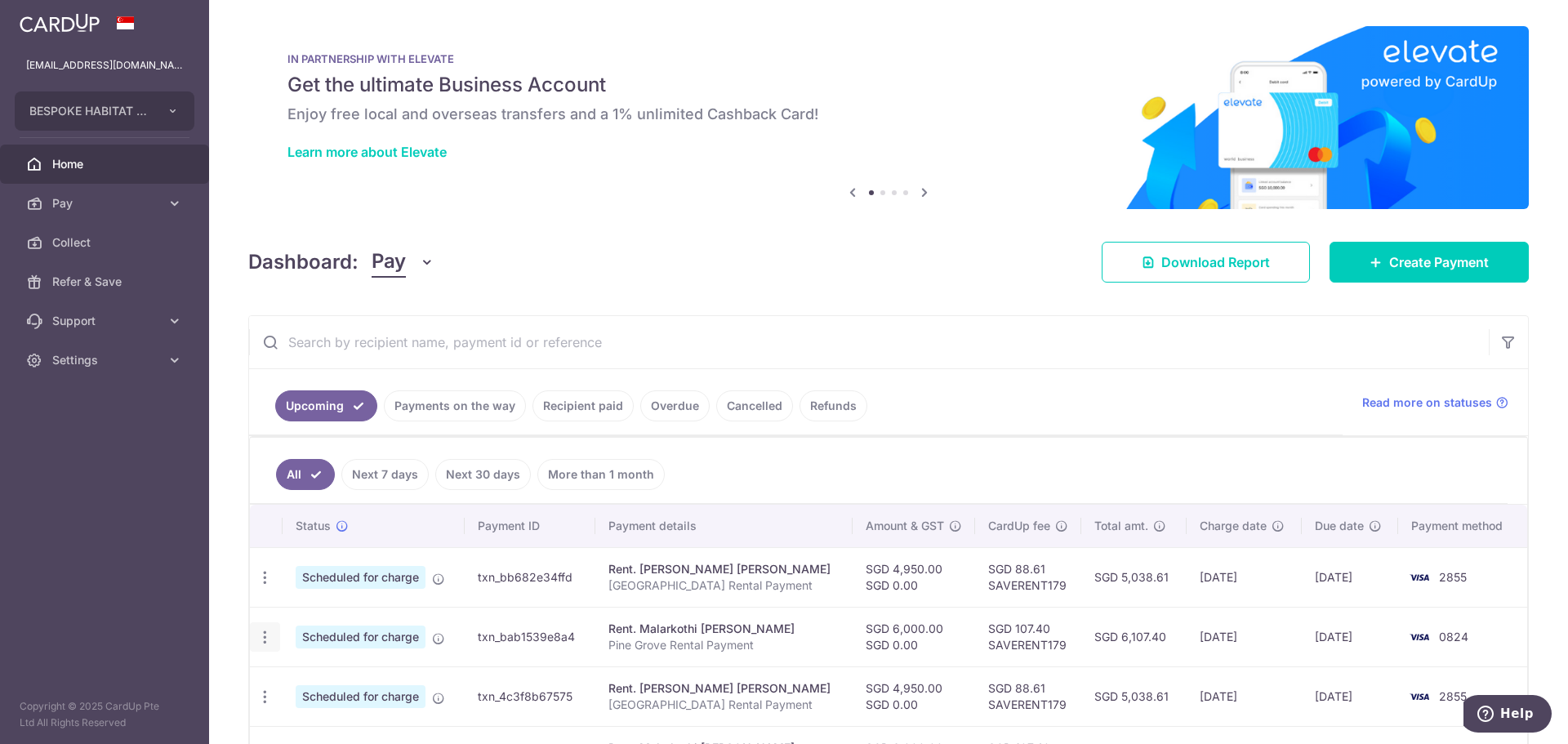
click at [256, 640] on div "Update payment Cancel payment" at bounding box center [265, 638] width 30 height 30
click at [262, 634] on icon "button" at bounding box center [264, 637] width 17 height 17
click at [319, 681] on span "Update payment" at bounding box center [351, 682] width 111 height 20
radio input "true"
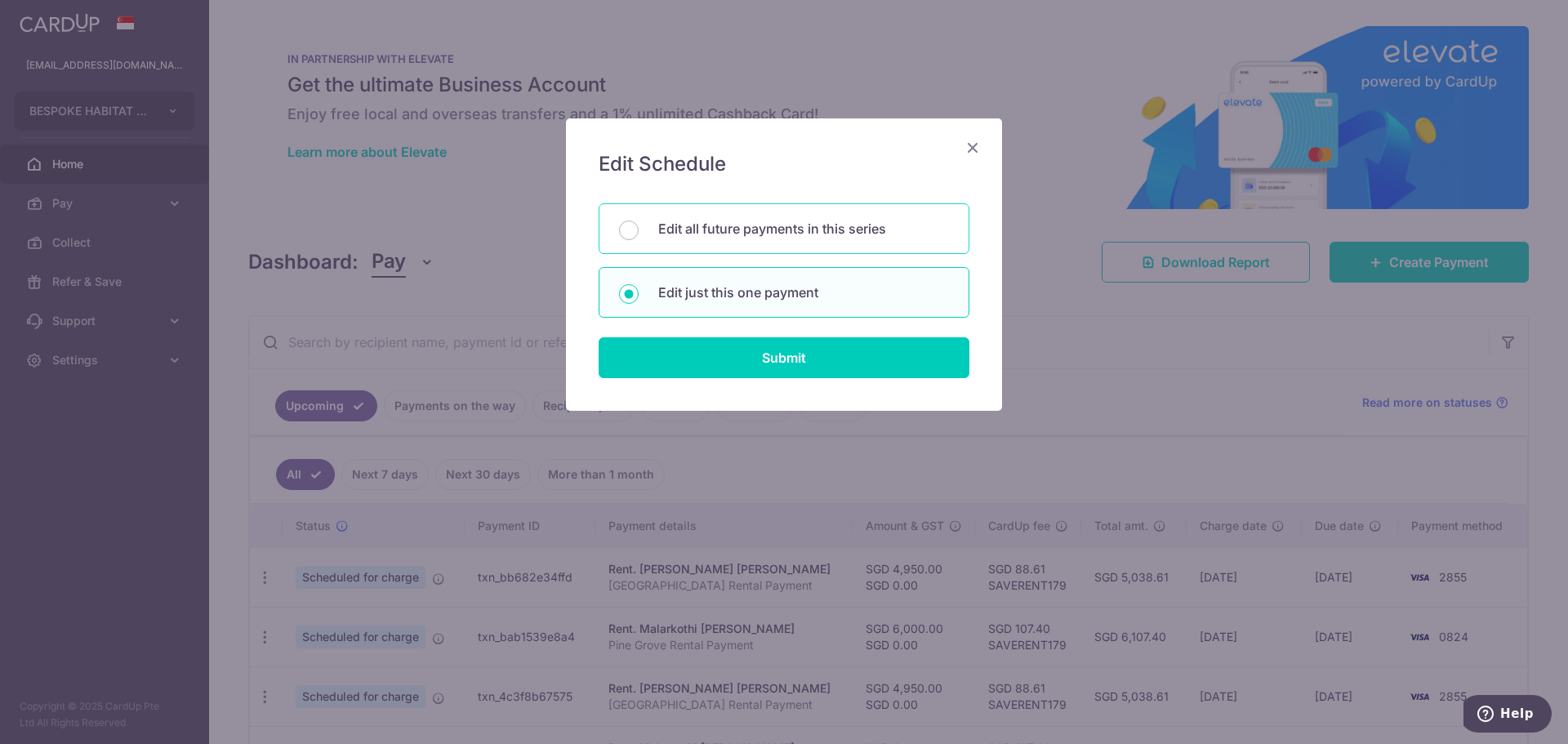
click at [730, 236] on p "Edit all future payments in this series" at bounding box center [804, 228] width 291 height 20
click at [639, 236] on input "Edit all future payments in this series" at bounding box center [629, 230] width 20 height 20
radio input "true"
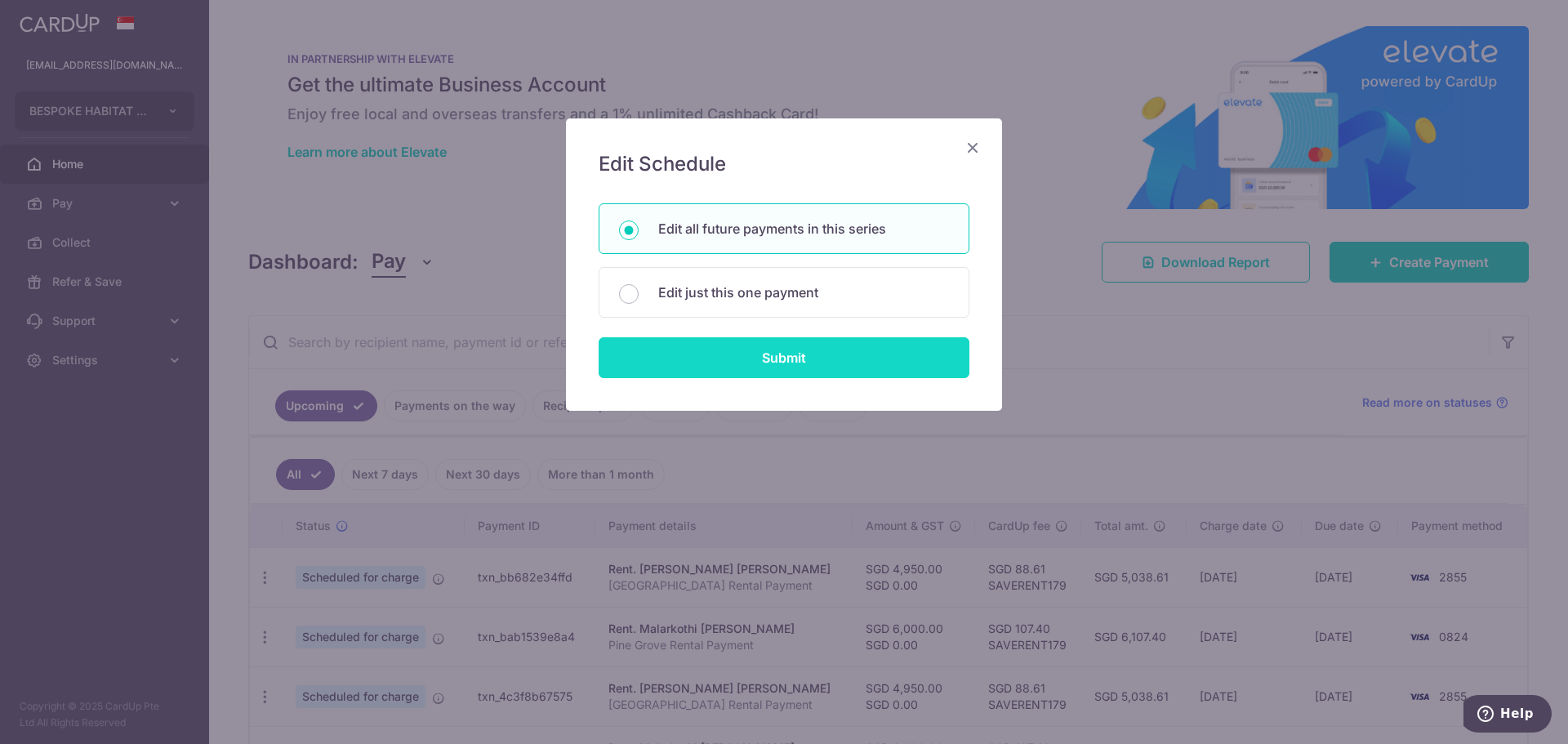
click at [718, 353] on input "Submit" at bounding box center [784, 358] width 371 height 41
radio input "true"
type input "6,000.00"
type input "0.00"
type input "Pine Grove Rental Payment"
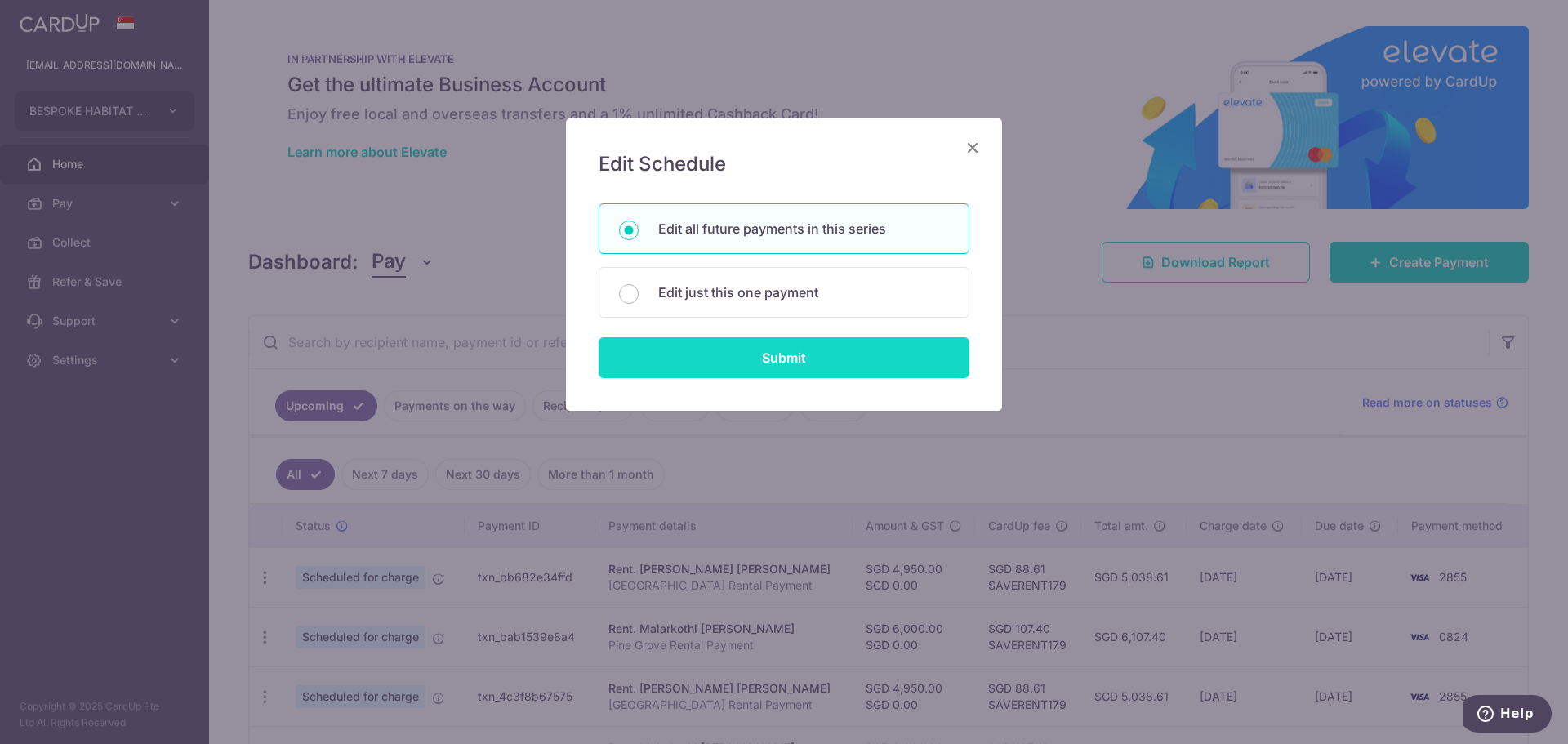
type input "PG Rental"
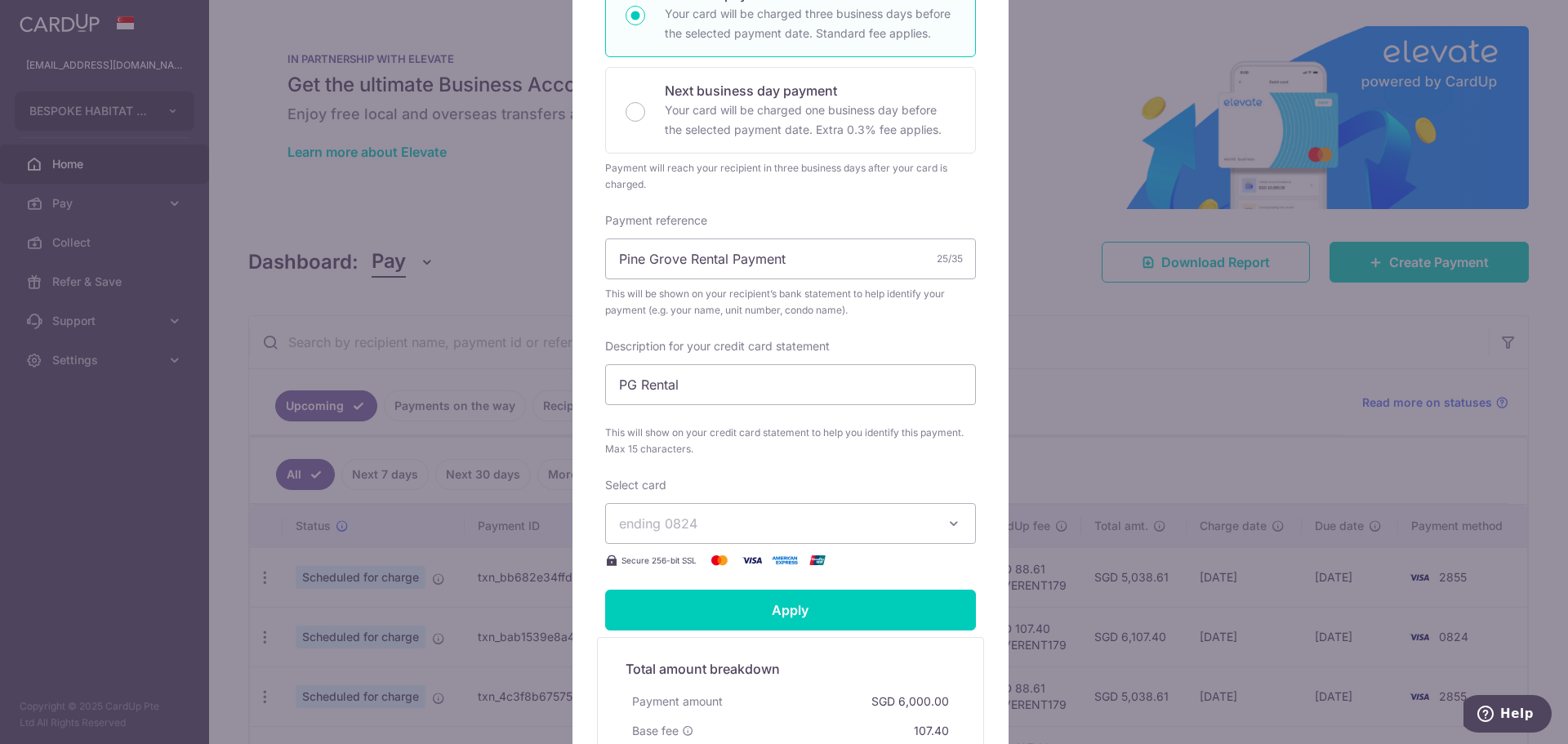
scroll to position [409, 0]
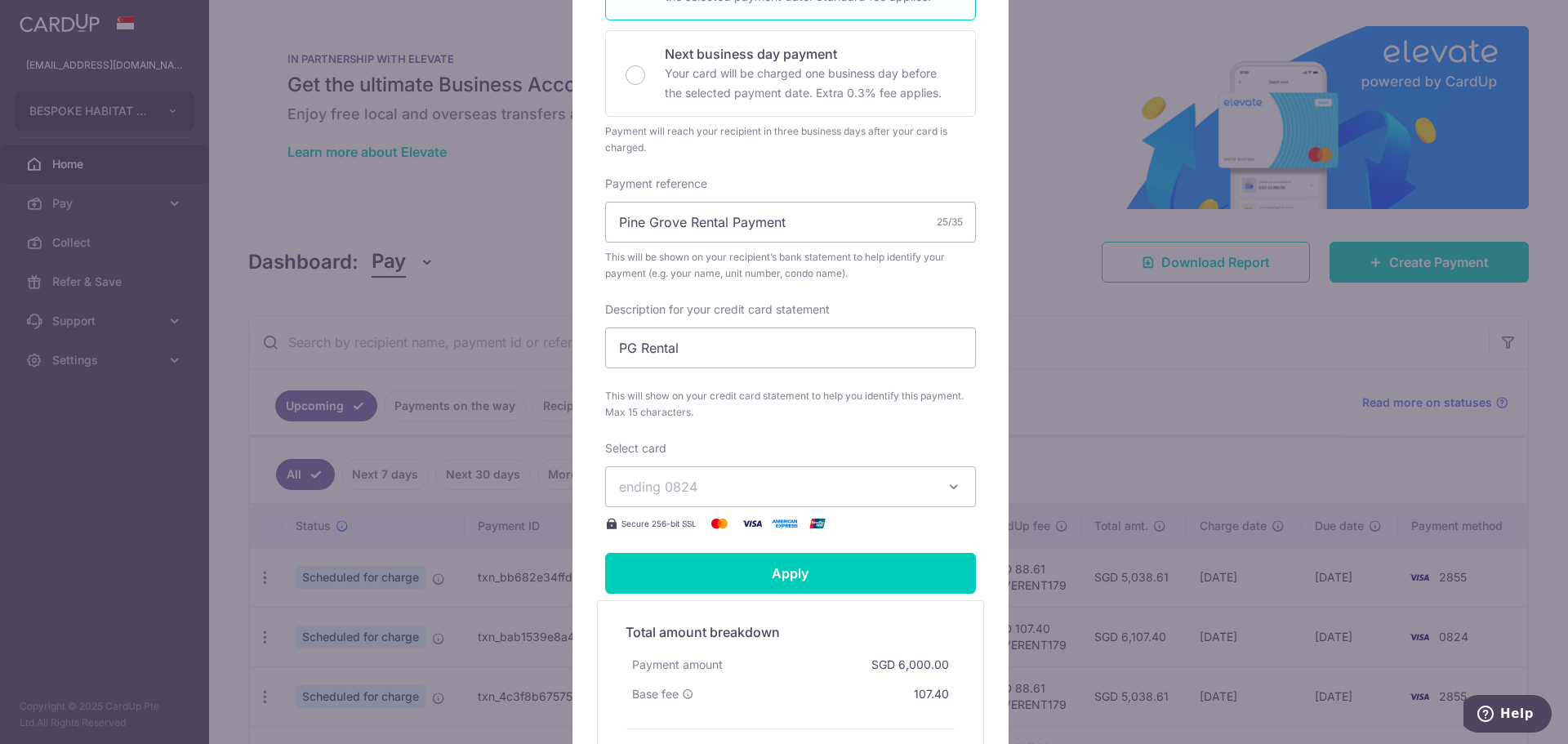
click at [747, 491] on span "ending 0824" at bounding box center [776, 487] width 314 height 20
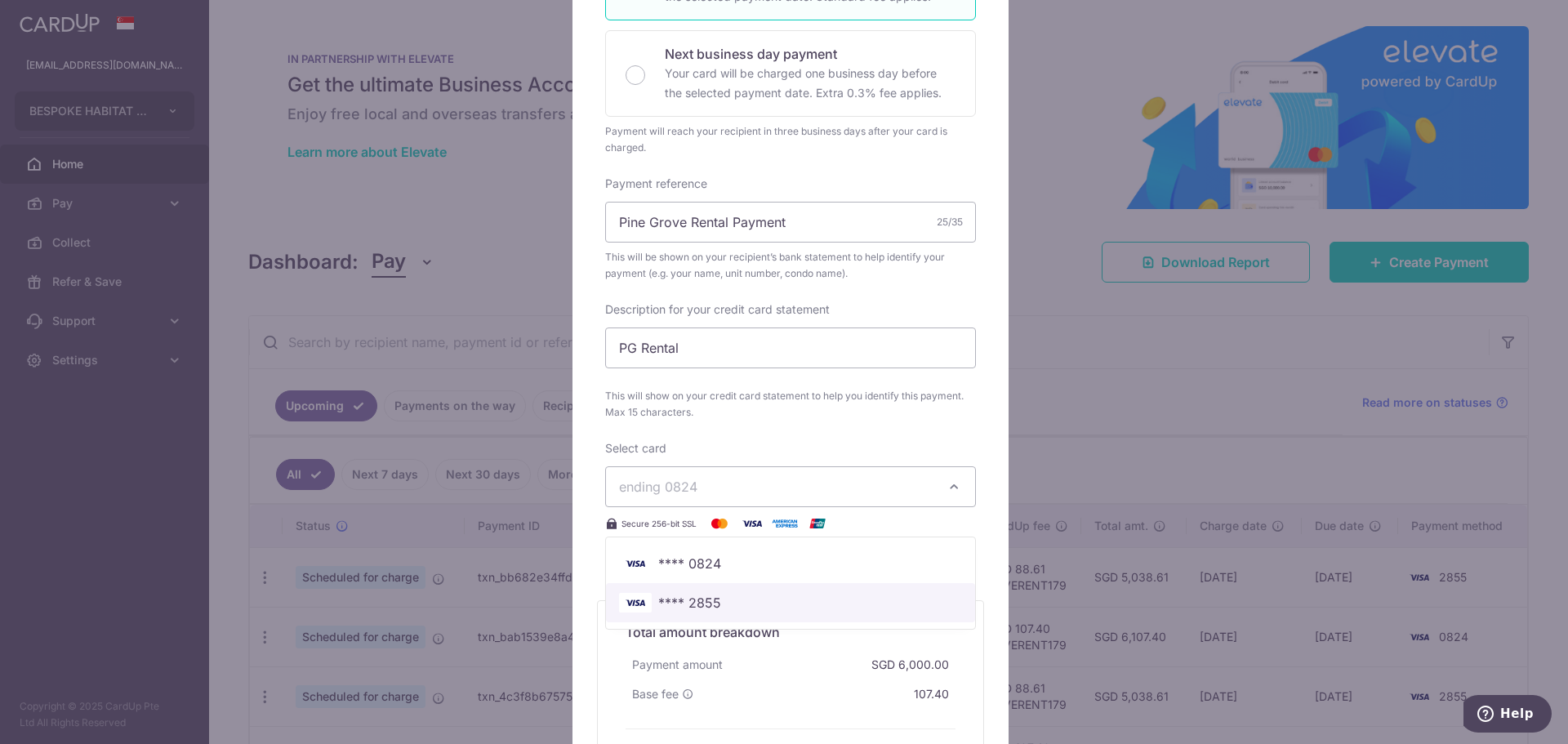
click at [707, 594] on span "**** 2855" at bounding box center [689, 603] width 62 height 20
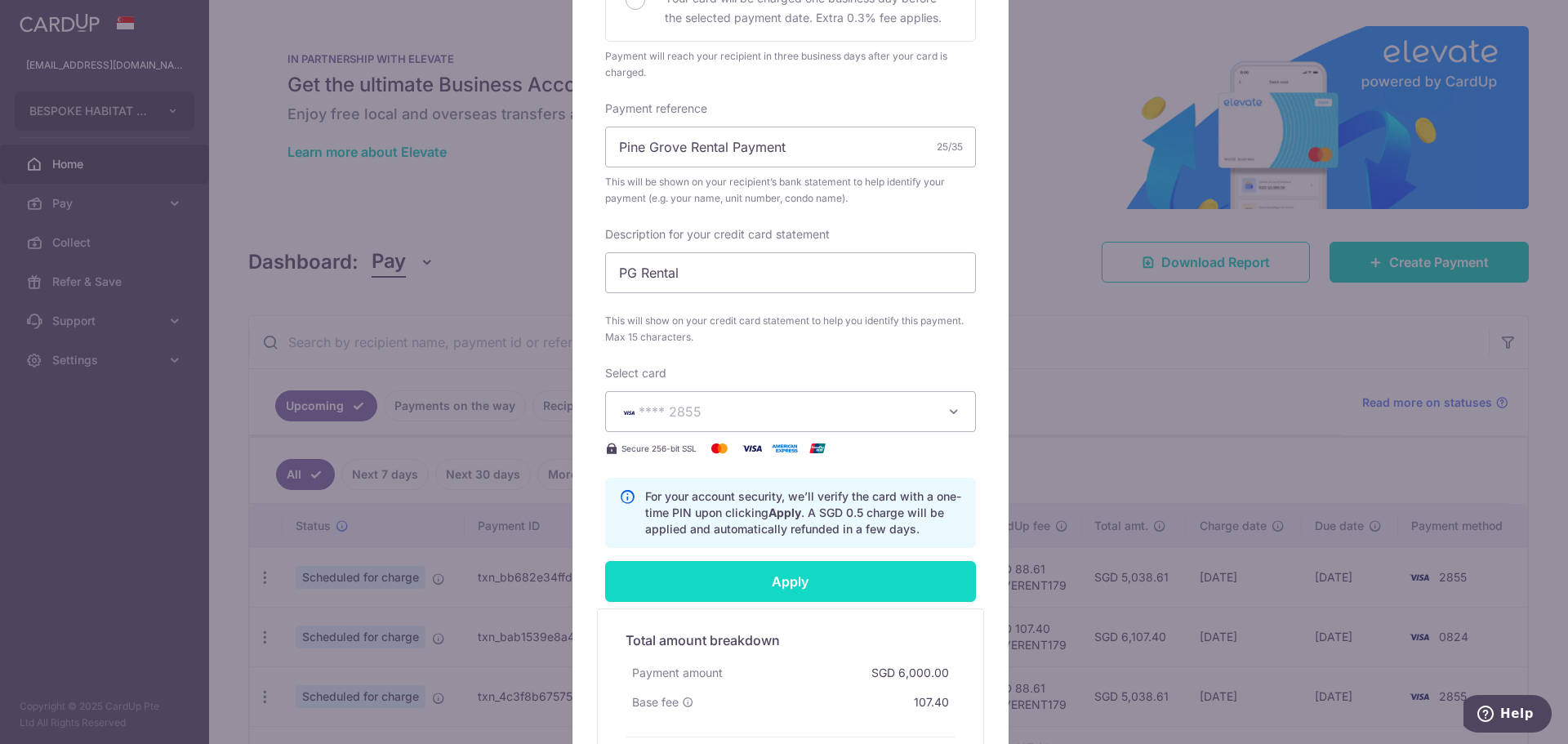
scroll to position [490, 0]
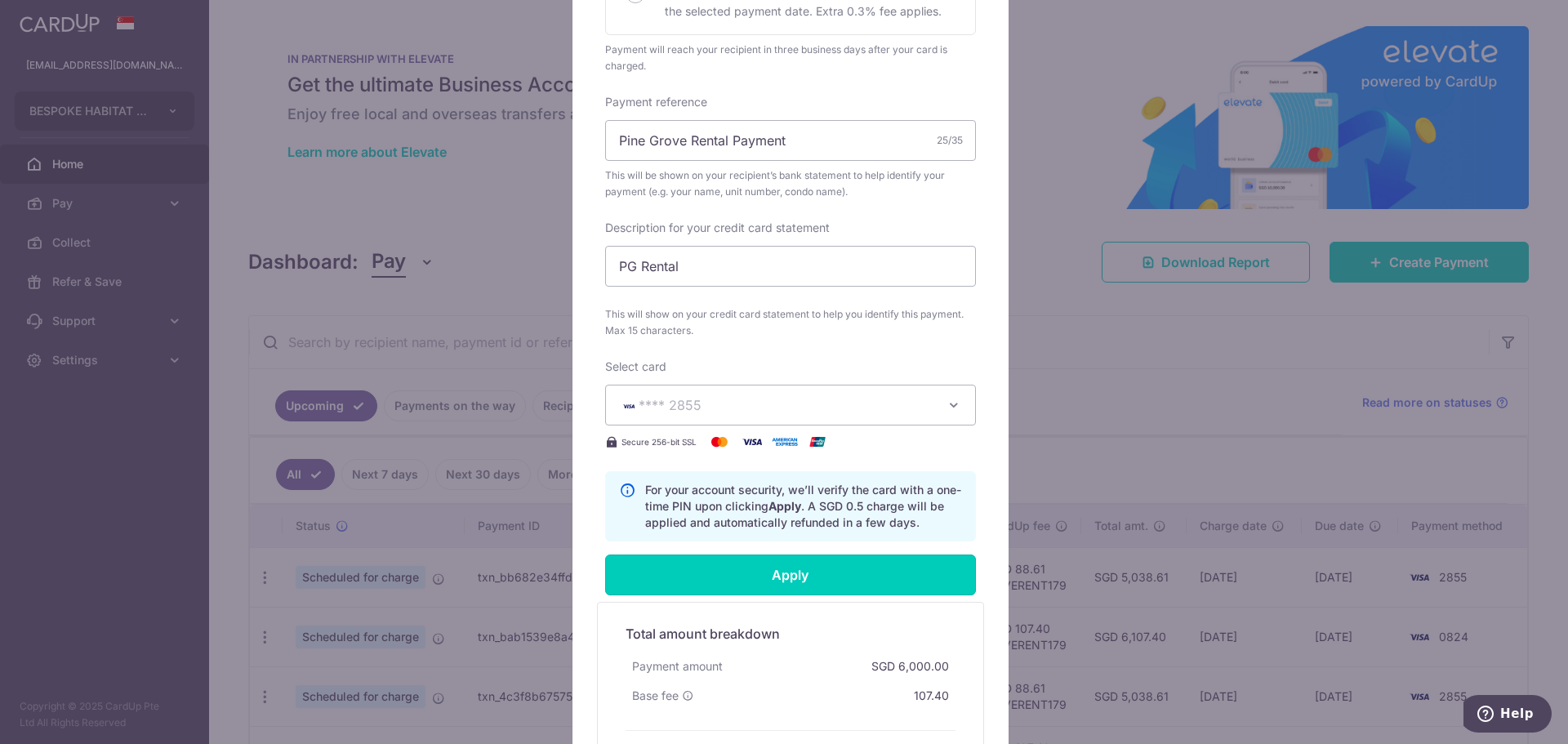
click at [722, 576] on input "Apply" at bounding box center [790, 575] width 371 height 41
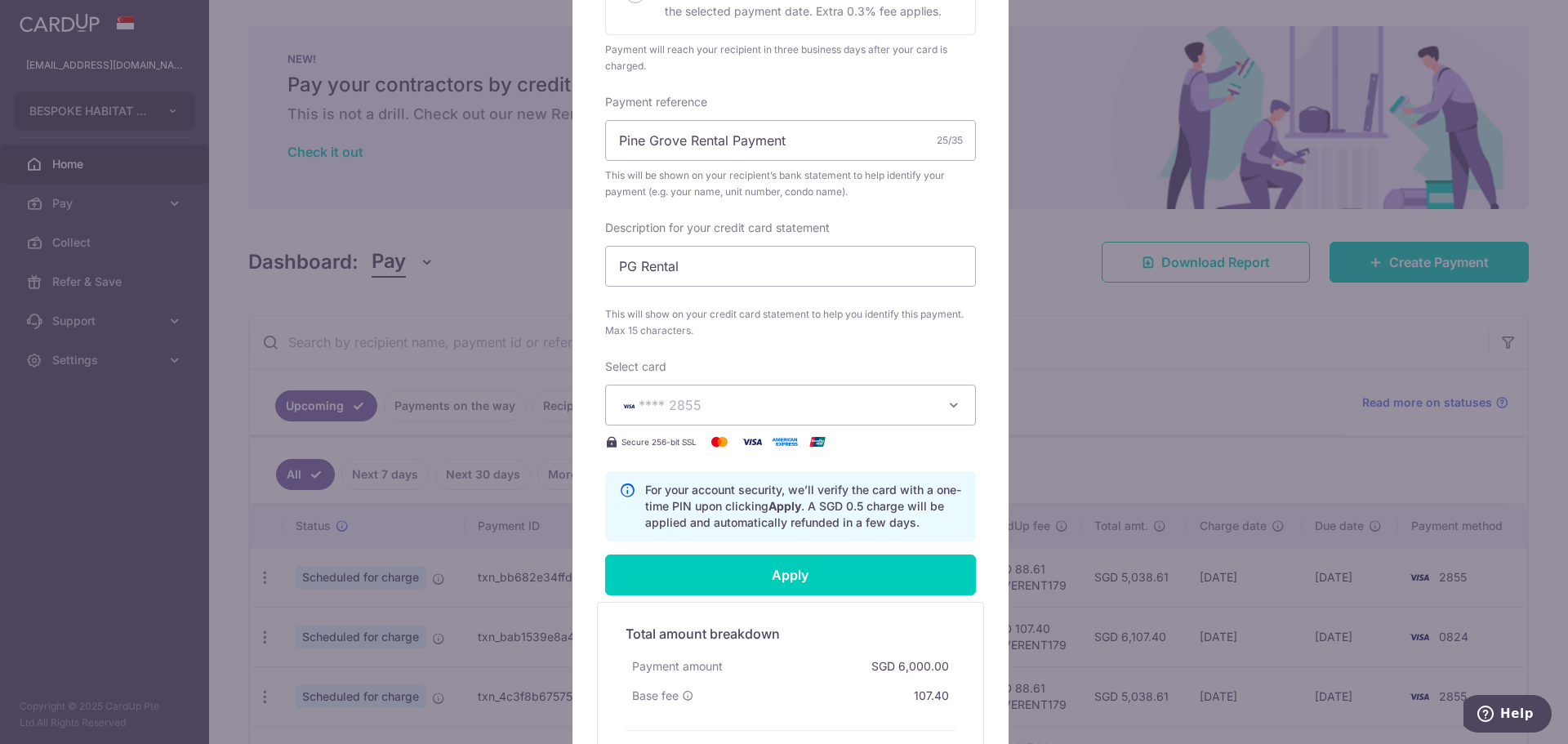
click at [1098, 396] on div "Edit payment By clicking apply, you will make changes to all 33 payments to Mal…" at bounding box center [784, 372] width 1568 height 744
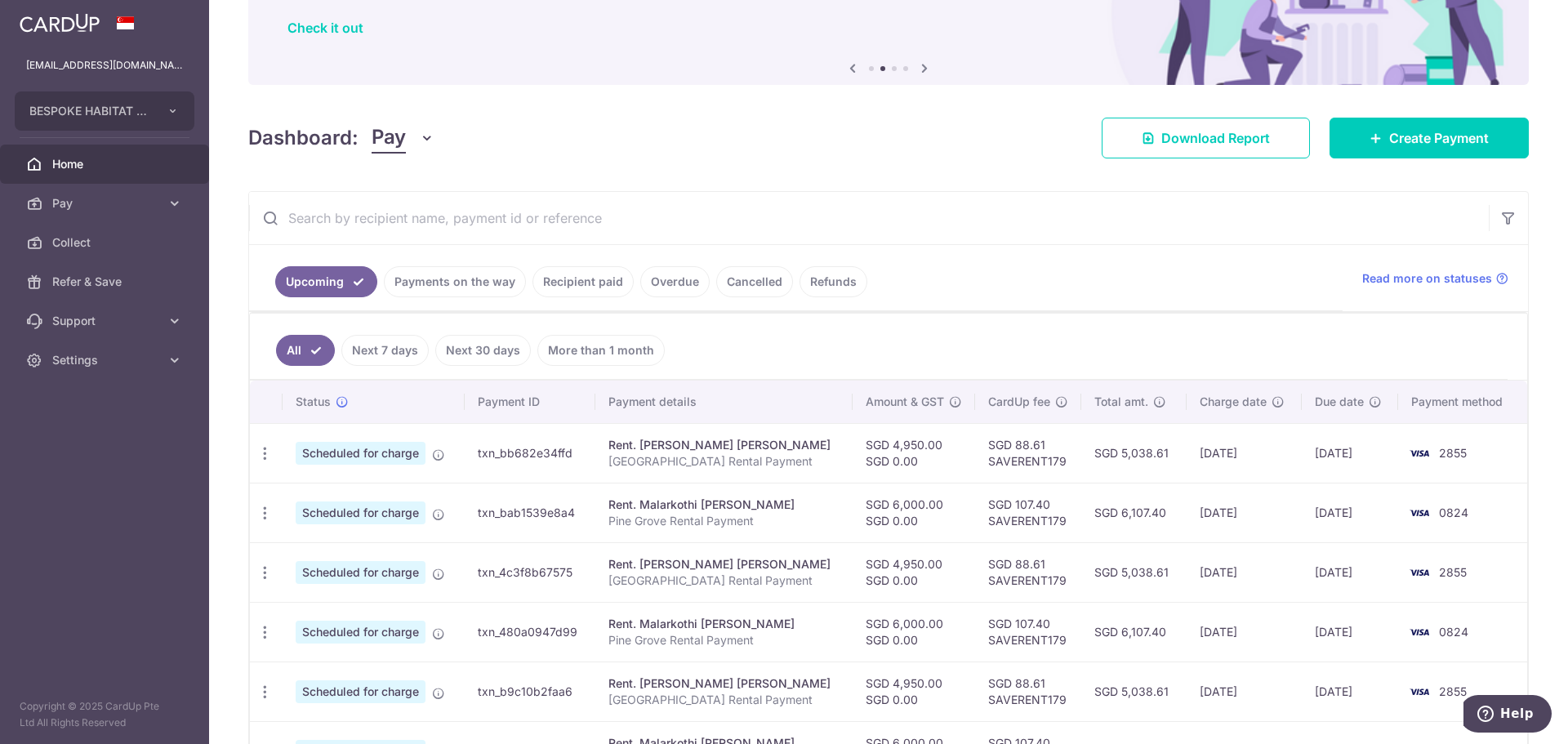
scroll to position [163, 0]
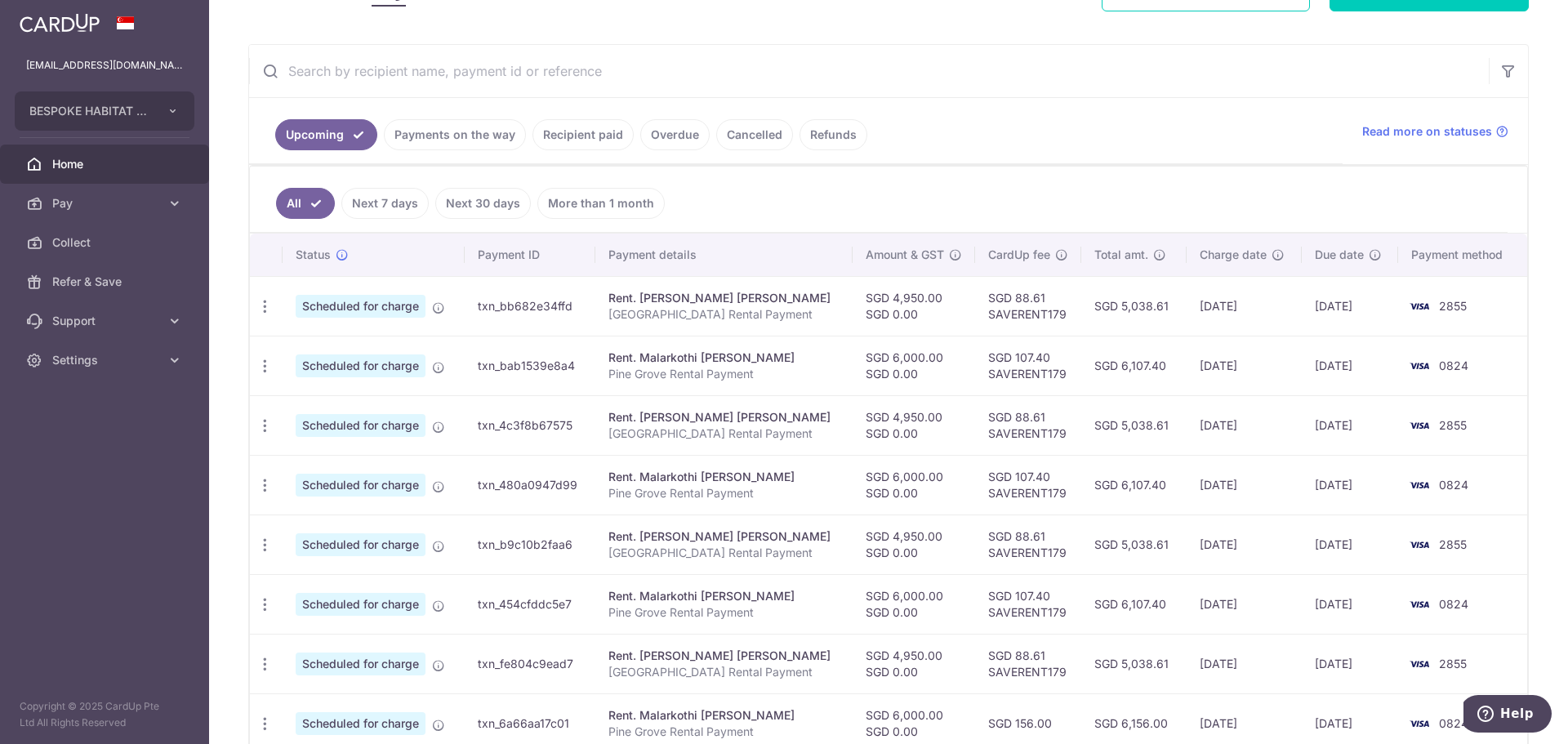
scroll to position [327, 0]
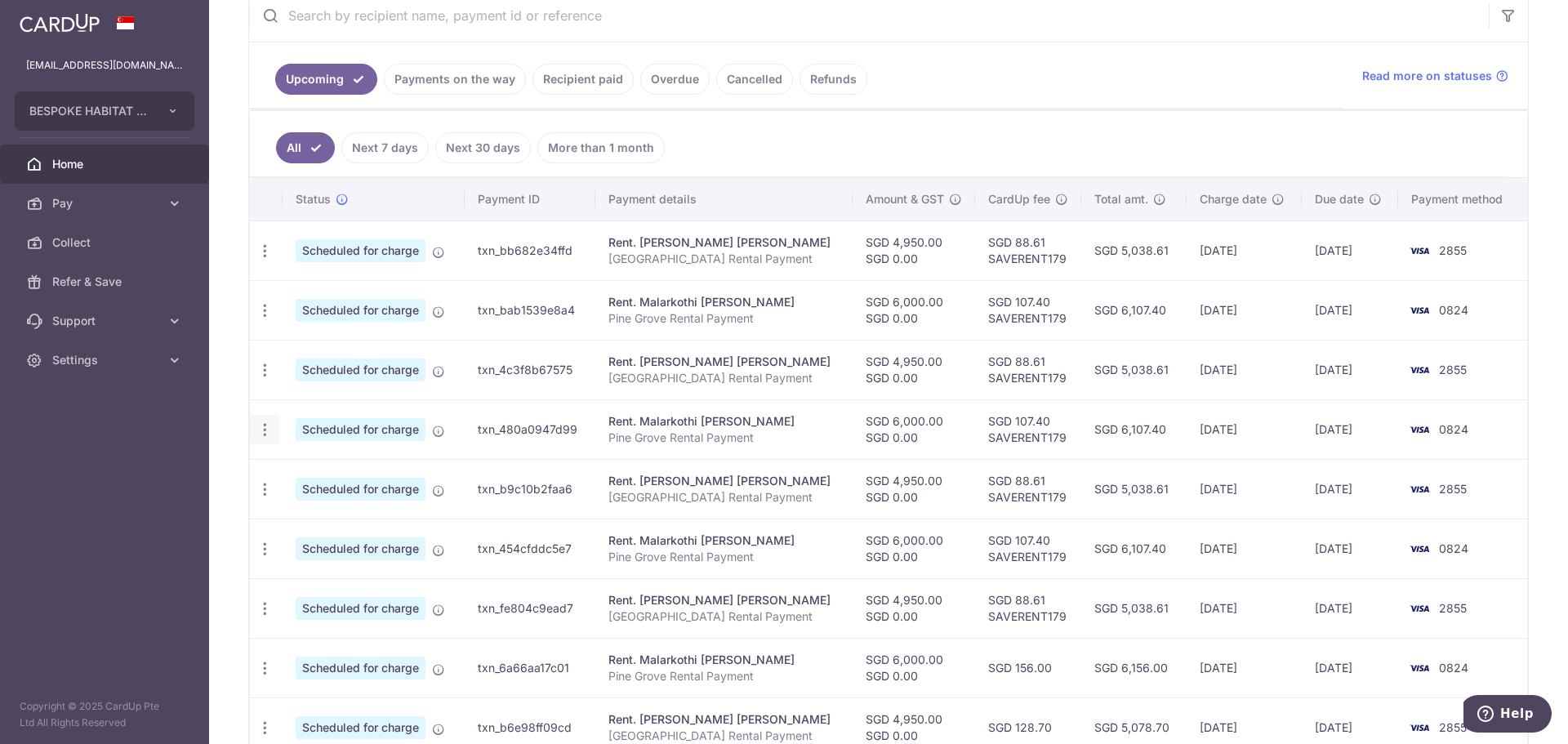
click at [271, 431] on icon "button" at bounding box center [264, 429] width 17 height 17
click at [305, 465] on span "Update payment" at bounding box center [351, 475] width 111 height 20
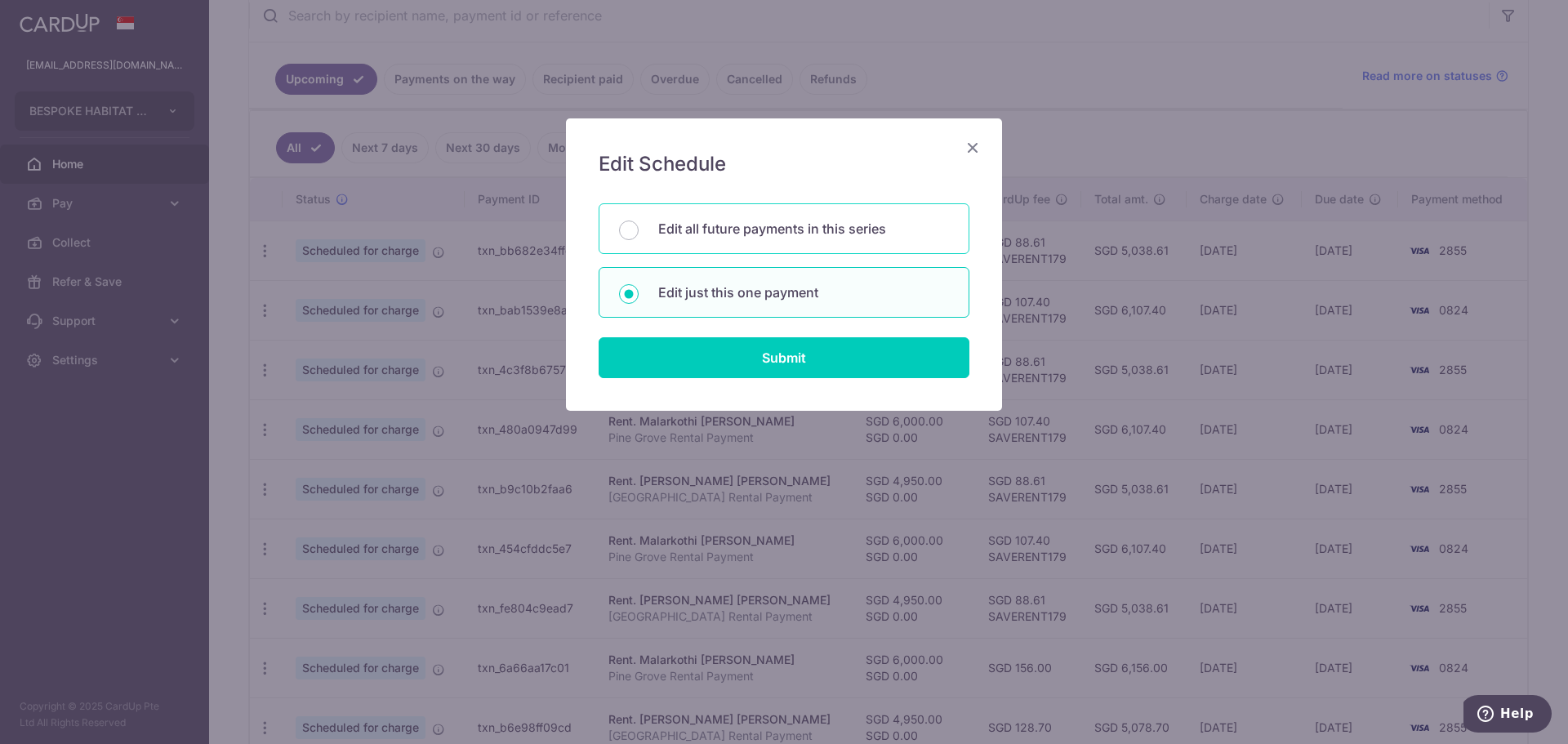
click at [780, 224] on p "Edit all future payments in this series" at bounding box center [804, 228] width 291 height 20
click at [639, 224] on input "Edit all future payments in this series" at bounding box center [629, 230] width 20 height 20
radio input "true"
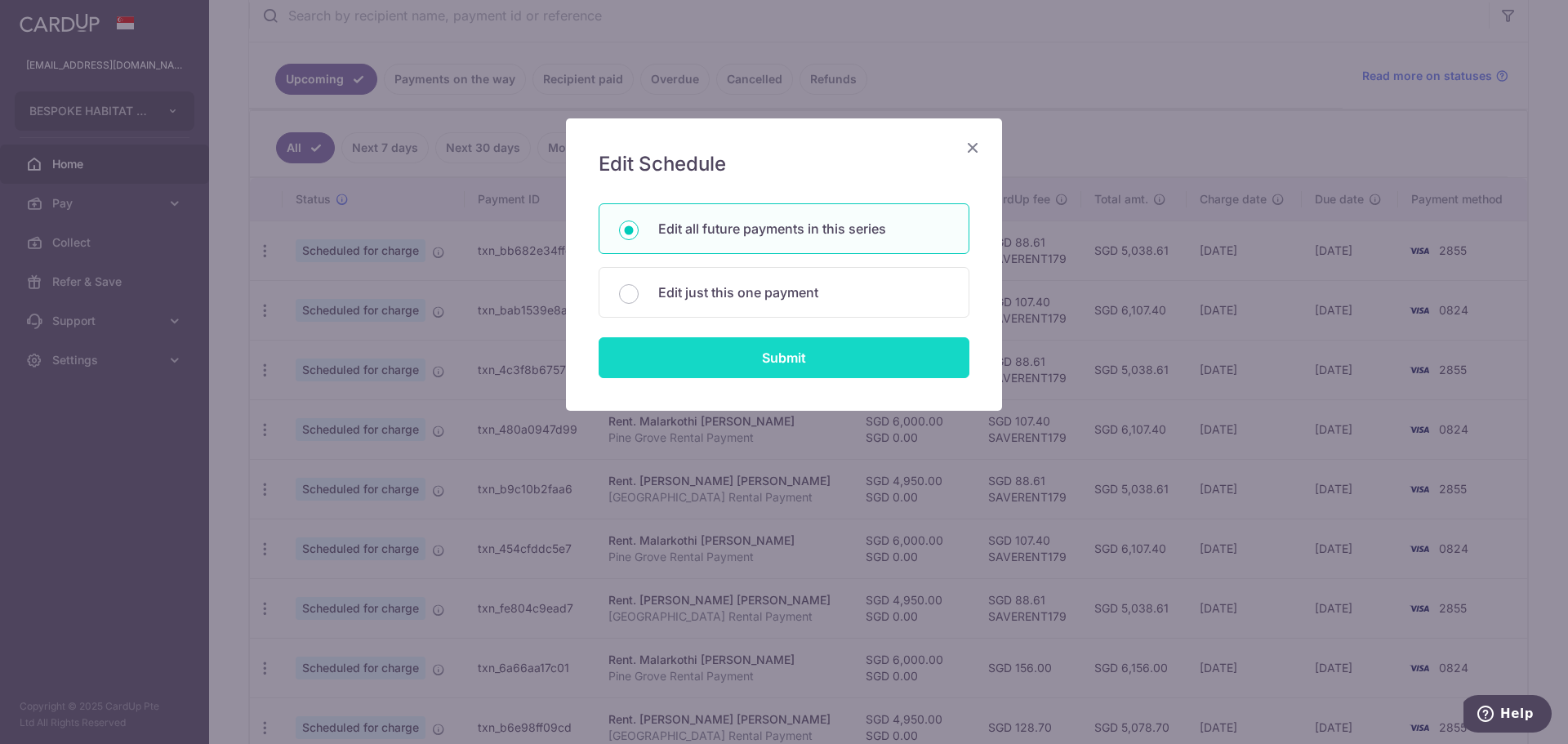
click at [704, 353] on input "Submit" at bounding box center [784, 358] width 371 height 41
radio input "true"
type input "6,000.00"
type input "0.00"
type input "Pine Grove Rental Payment"
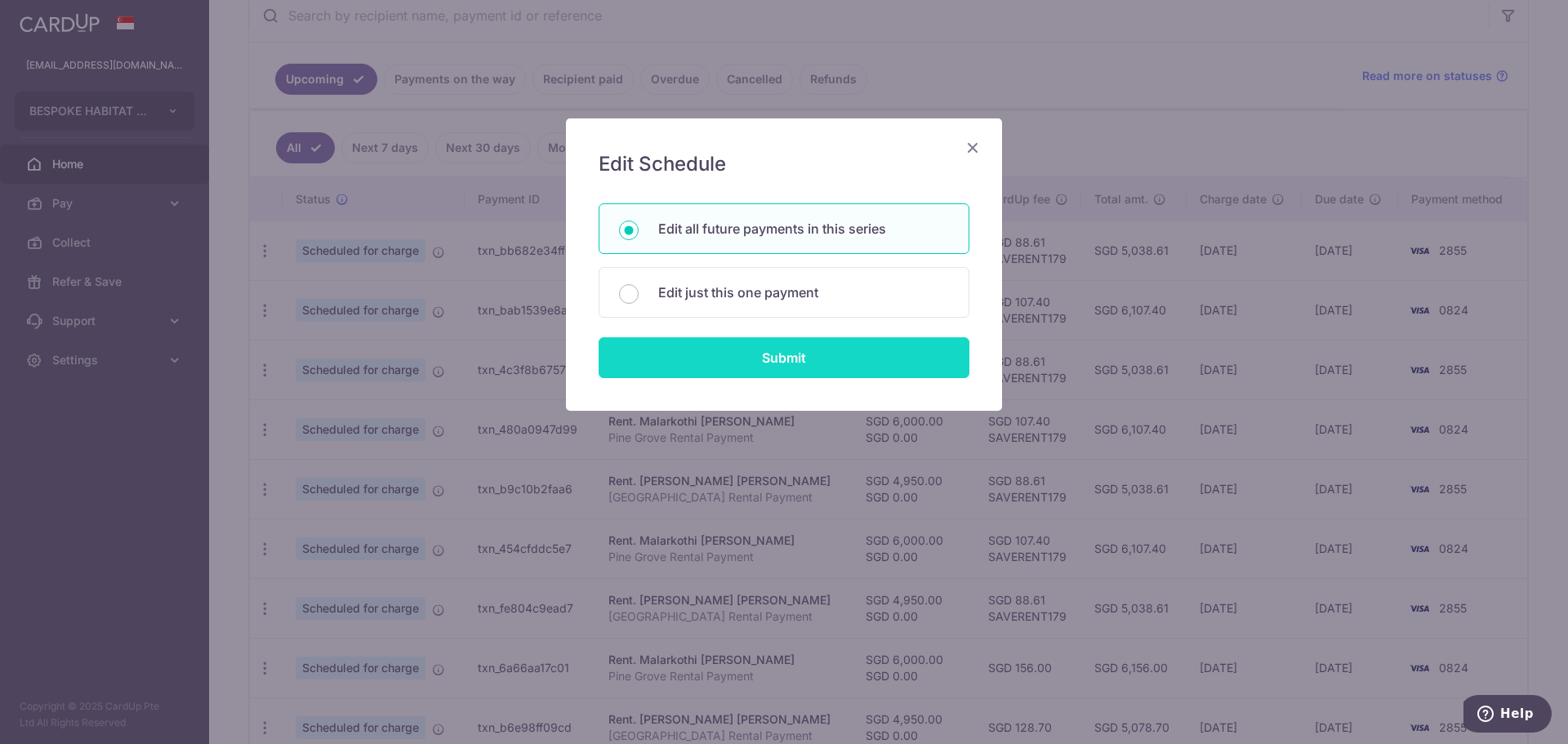
type input "PG Rental"
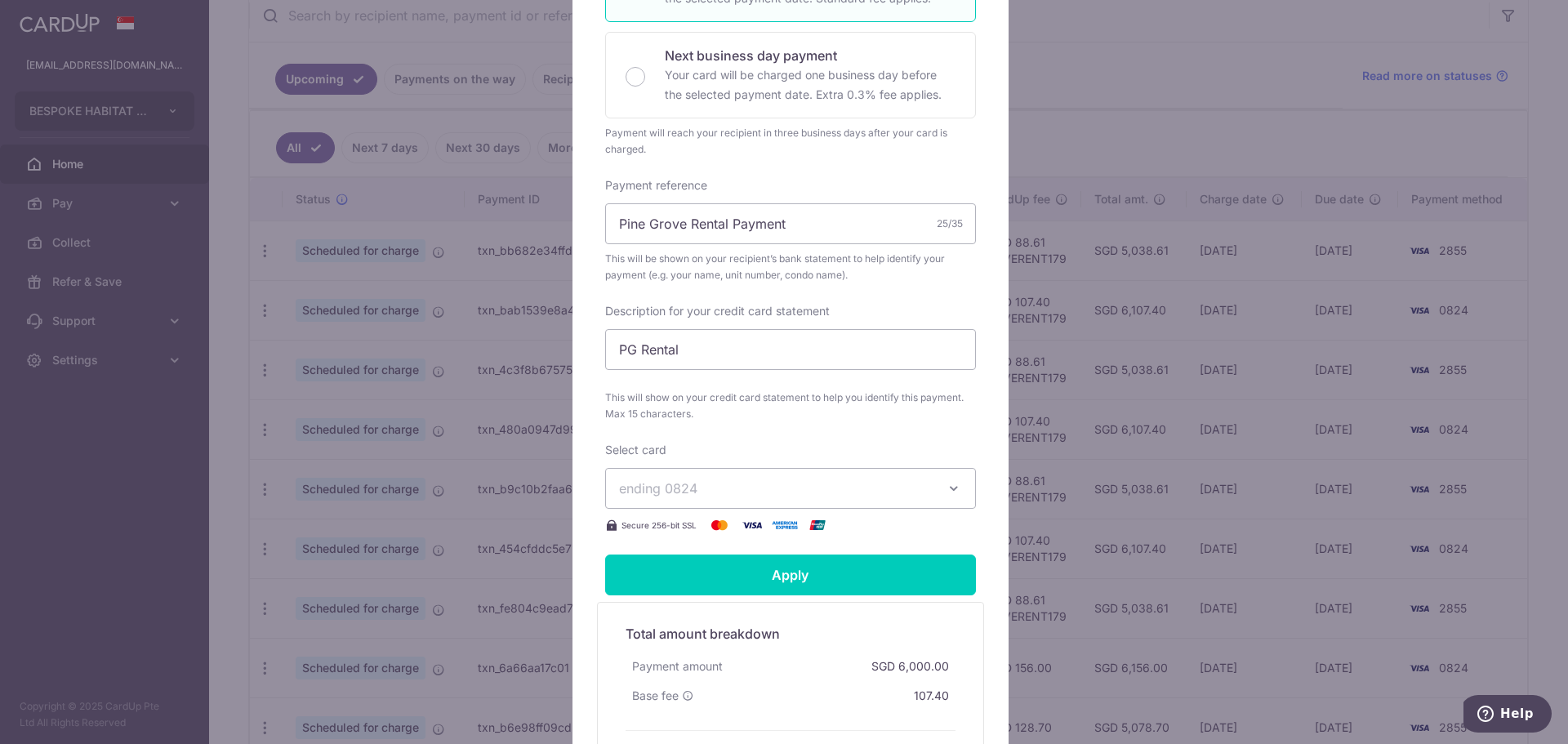
scroll to position [409, 0]
click at [1091, 361] on div "Edit payment By clicking apply, you will make changes to all 32 payments to Mal…" at bounding box center [784, 372] width 1568 height 744
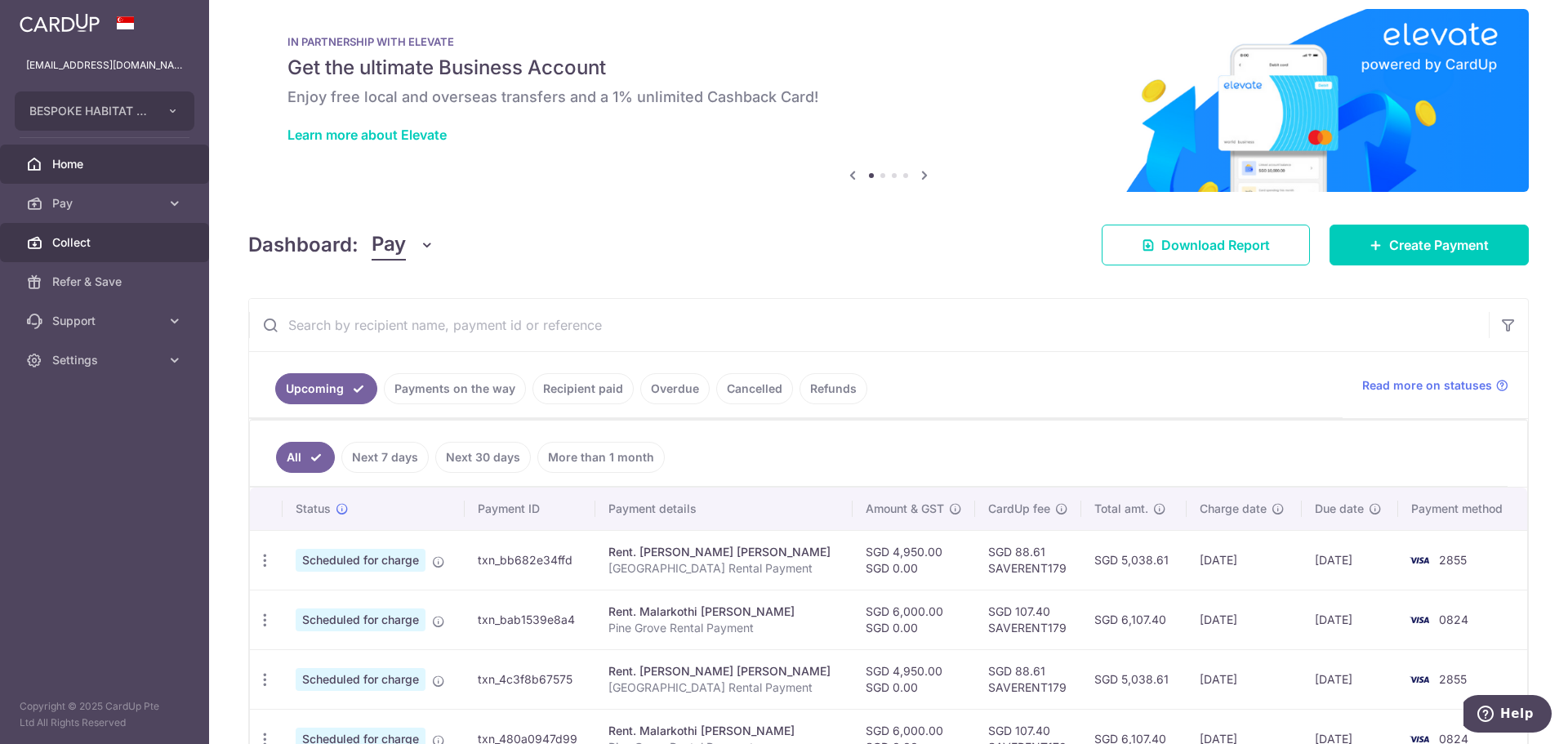
scroll to position [0, 0]
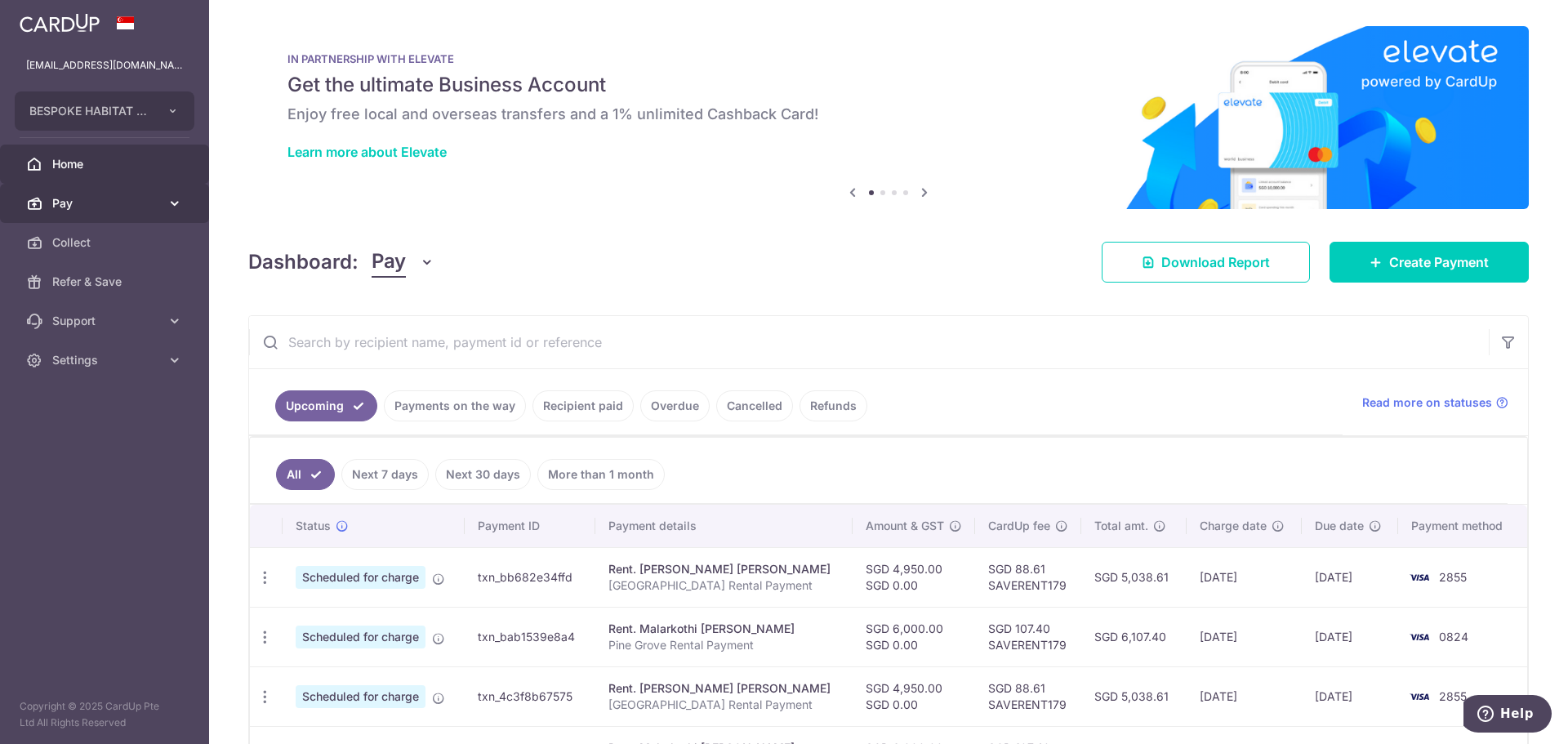
click at [85, 202] on span "Pay" at bounding box center [106, 203] width 108 height 16
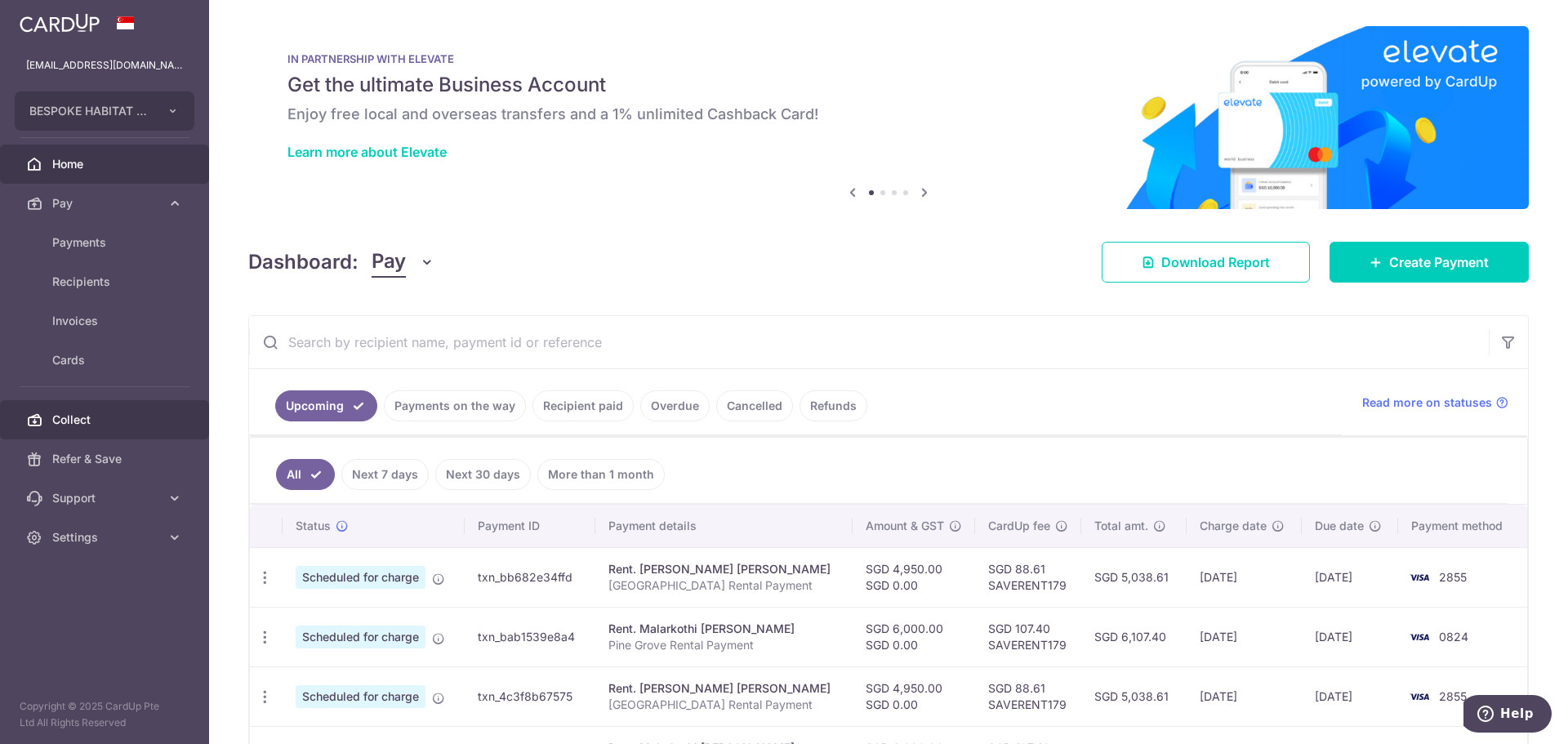
click at [77, 422] on span "Collect" at bounding box center [106, 419] width 108 height 16
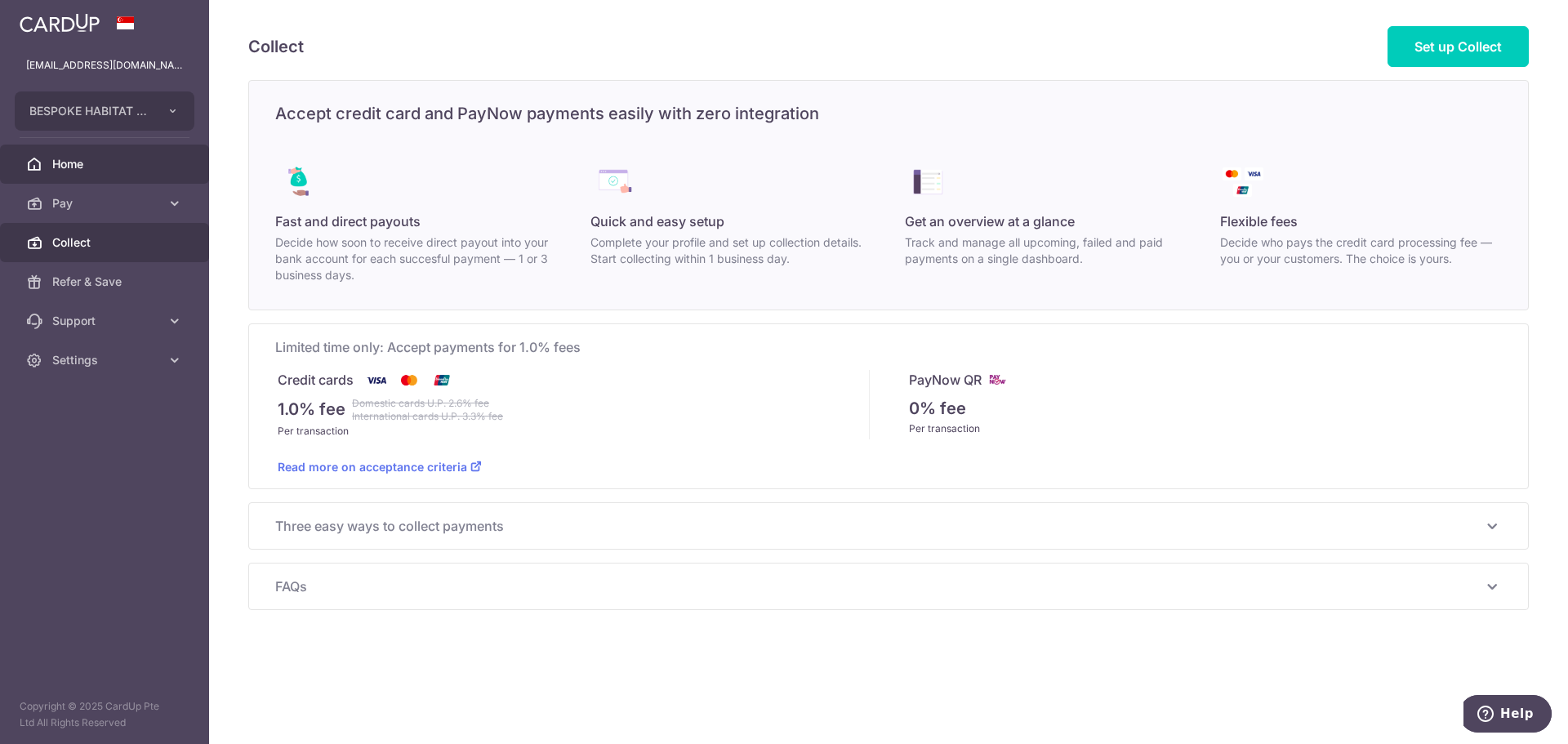
click at [70, 153] on link "Home" at bounding box center [104, 164] width 209 height 39
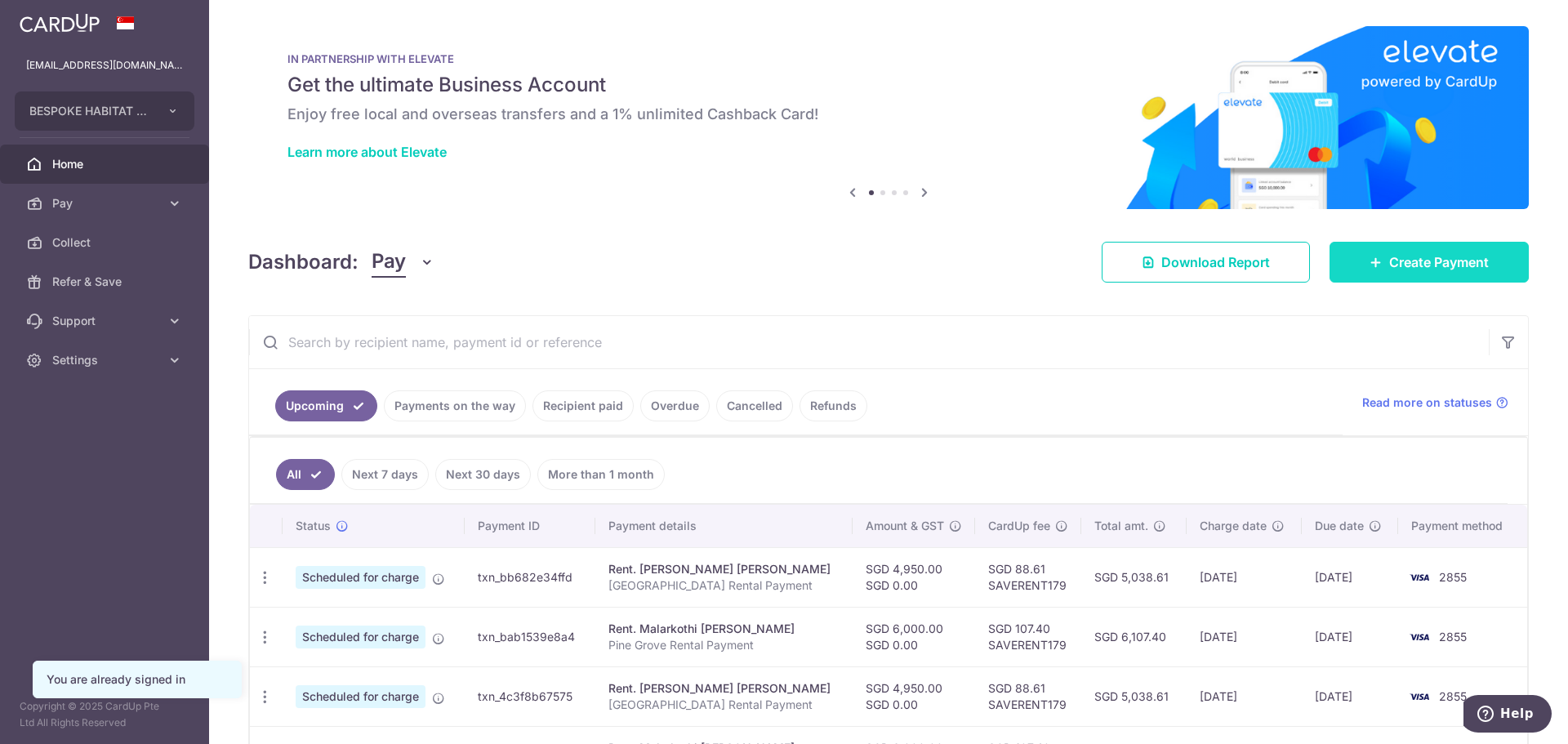
click at [1404, 258] on span "Create Payment" at bounding box center [1439, 262] width 100 height 20
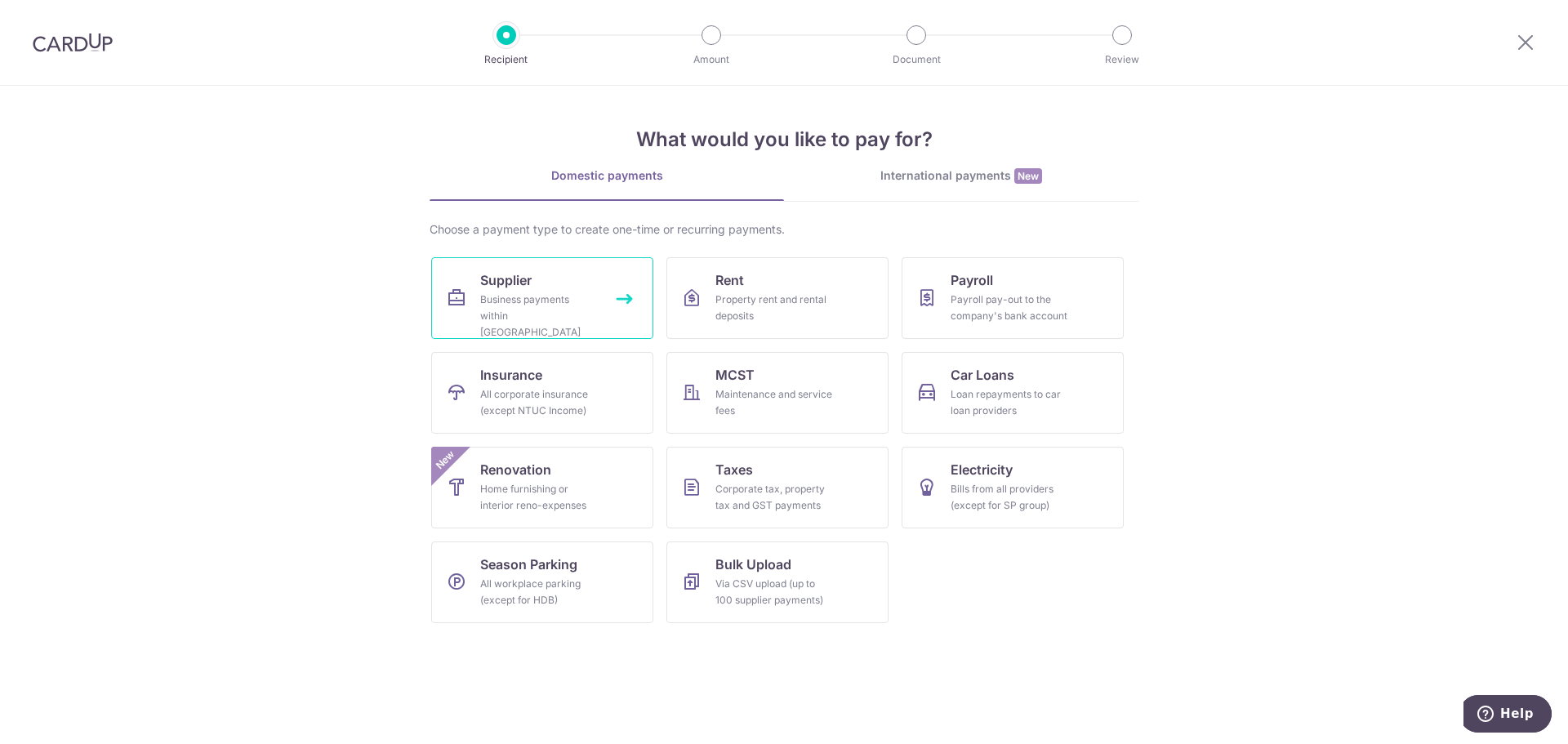
click at [520, 302] on div "Business payments within Singapore" at bounding box center [539, 316] width 118 height 49
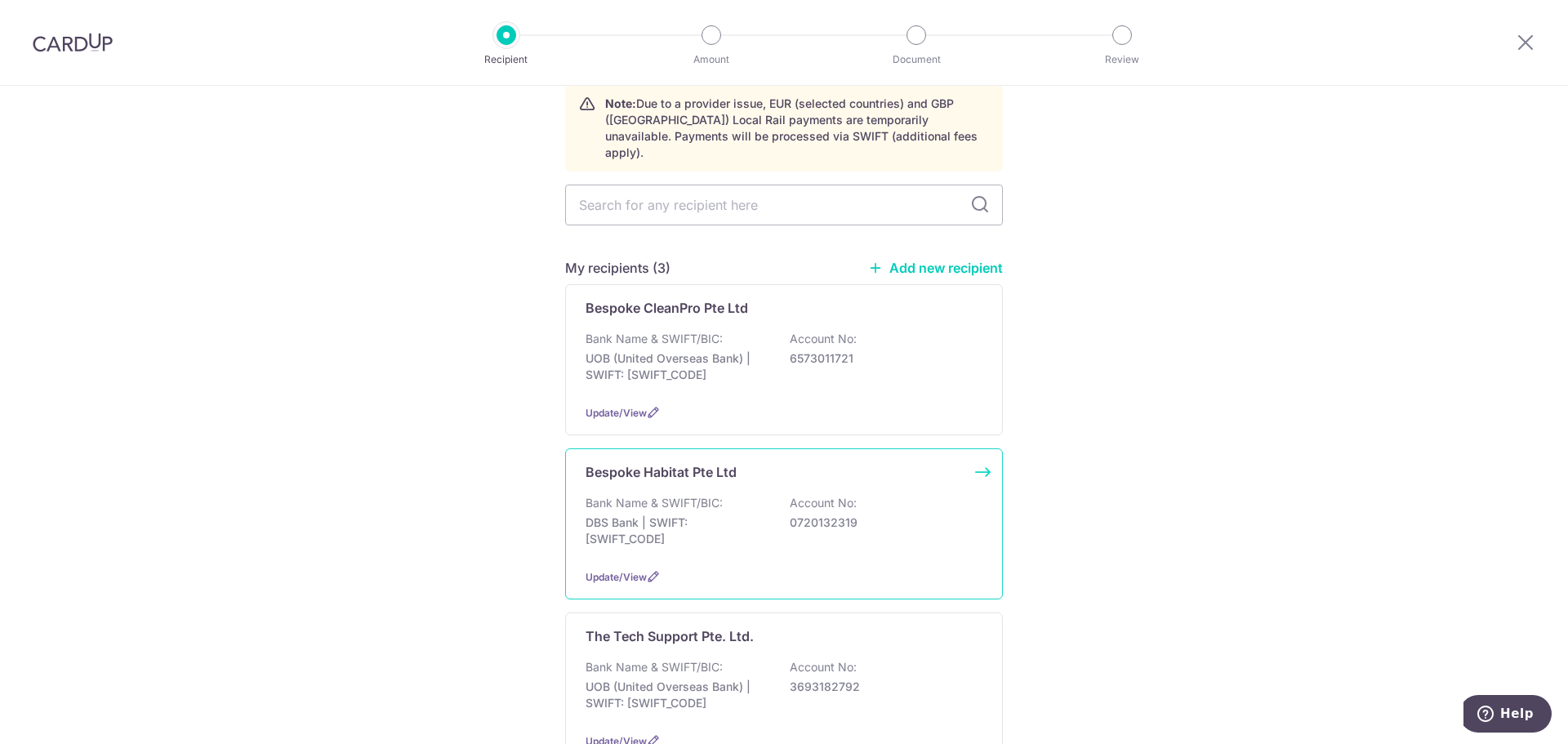
scroll to position [82, 0]
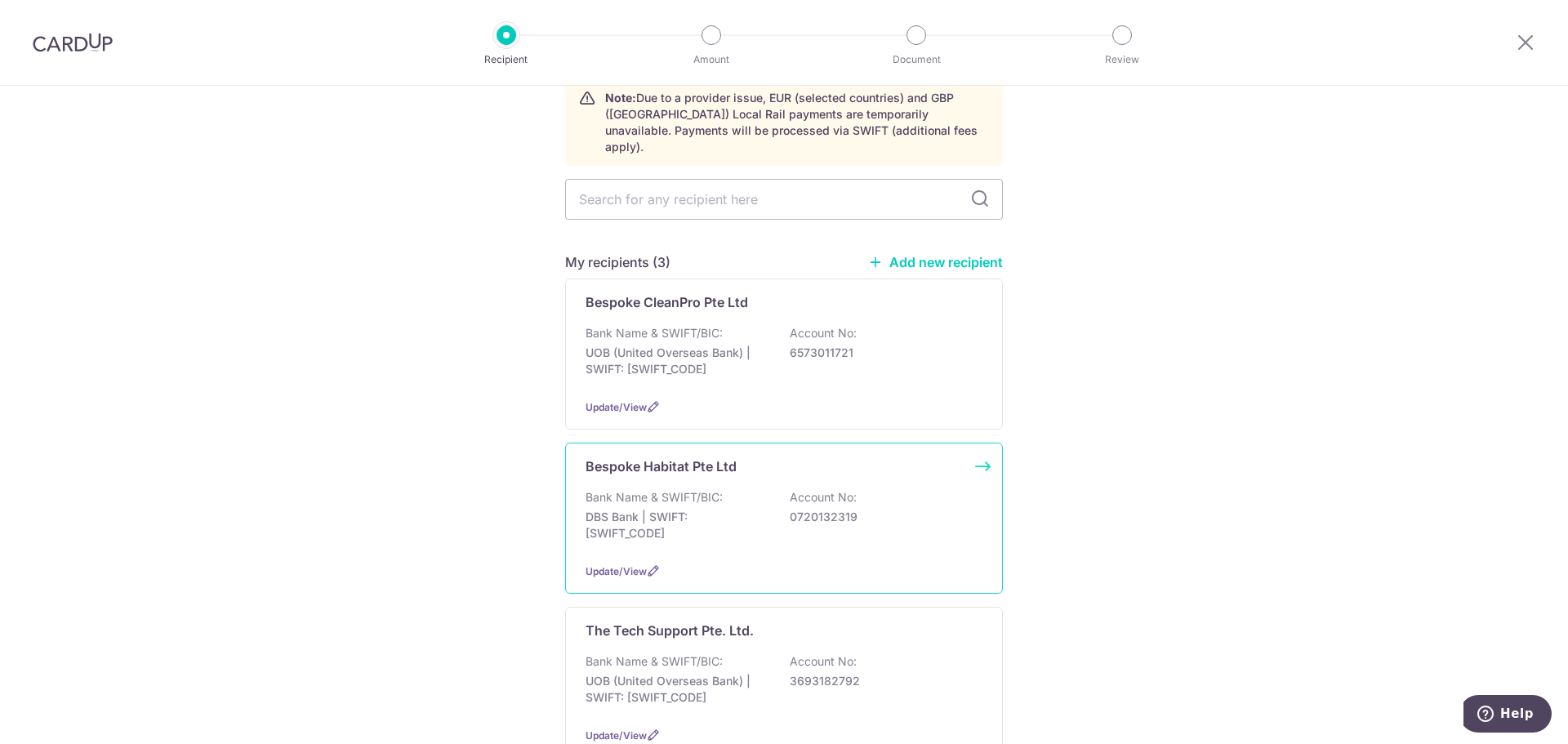
click at [876, 537] on div "Bespoke Habitat Pte Ltd Bank Name & SWIFT/BIC: DBS Bank | SWIFT: [SWIFT_CODE] A…" at bounding box center [784, 517] width 438 height 151
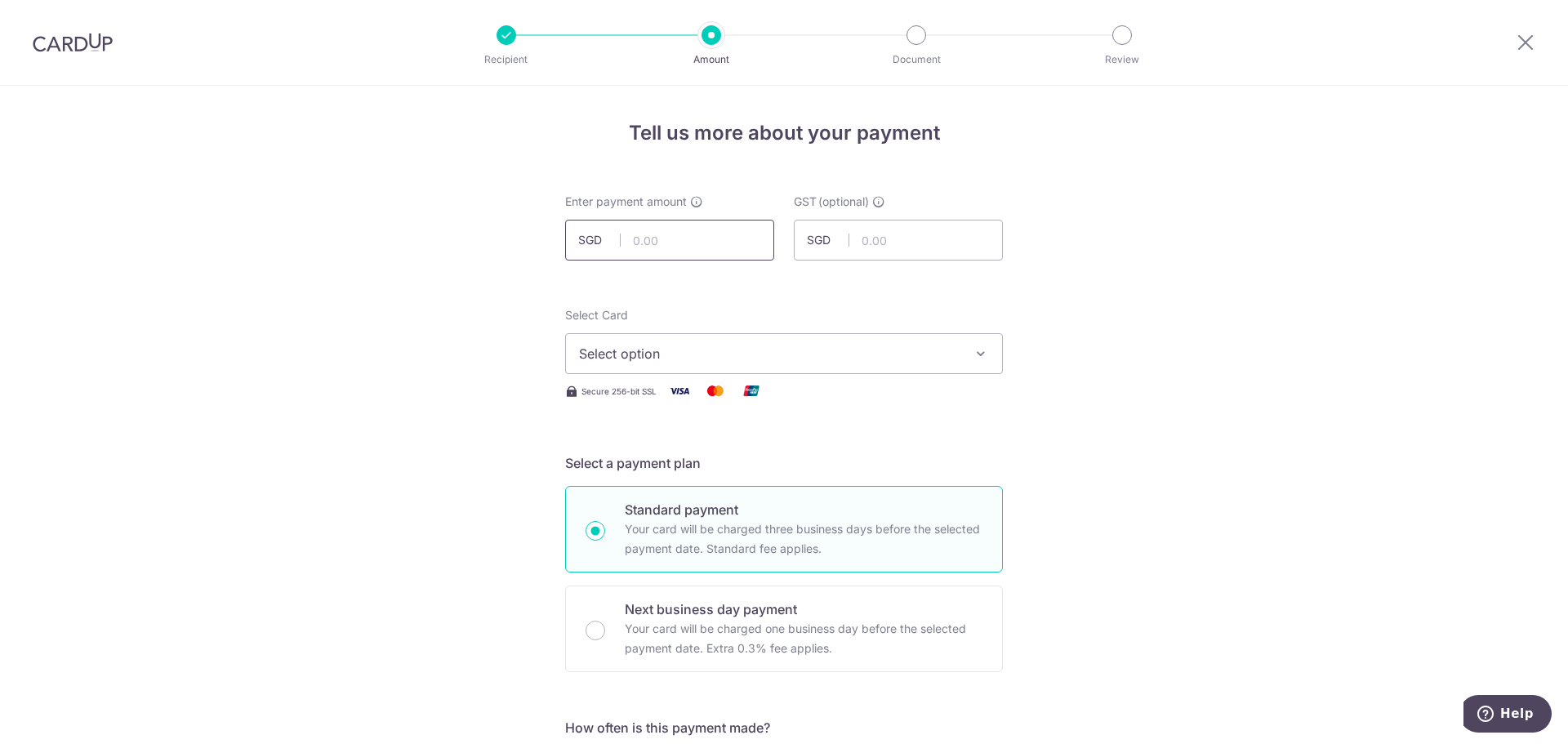
click at [698, 242] on input "text" at bounding box center [670, 240] width 209 height 41
type input "489.78"
click at [671, 349] on span "Select option" at bounding box center [769, 353] width 381 height 20
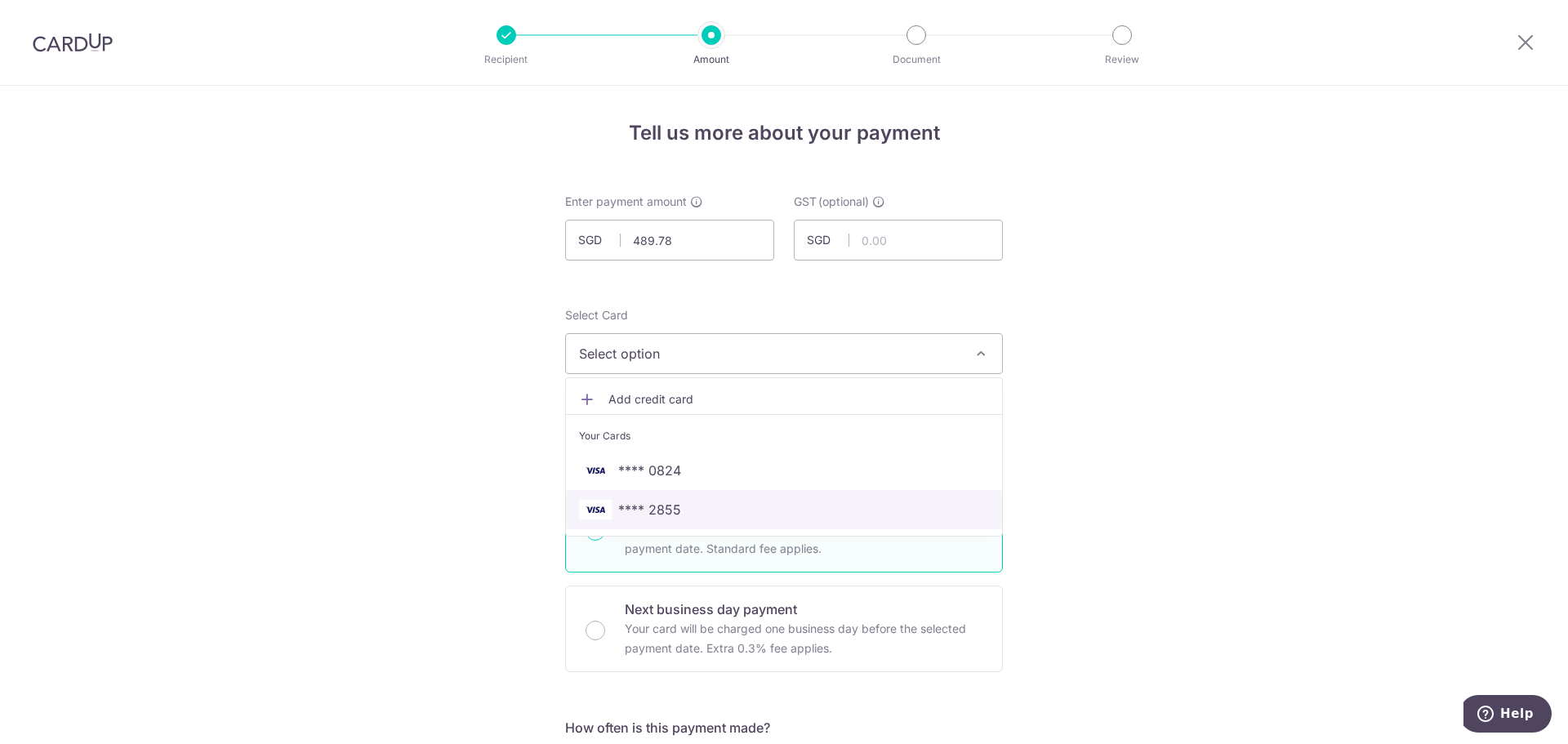
click at [669, 502] on span "**** 2855" at bounding box center [649, 509] width 62 height 20
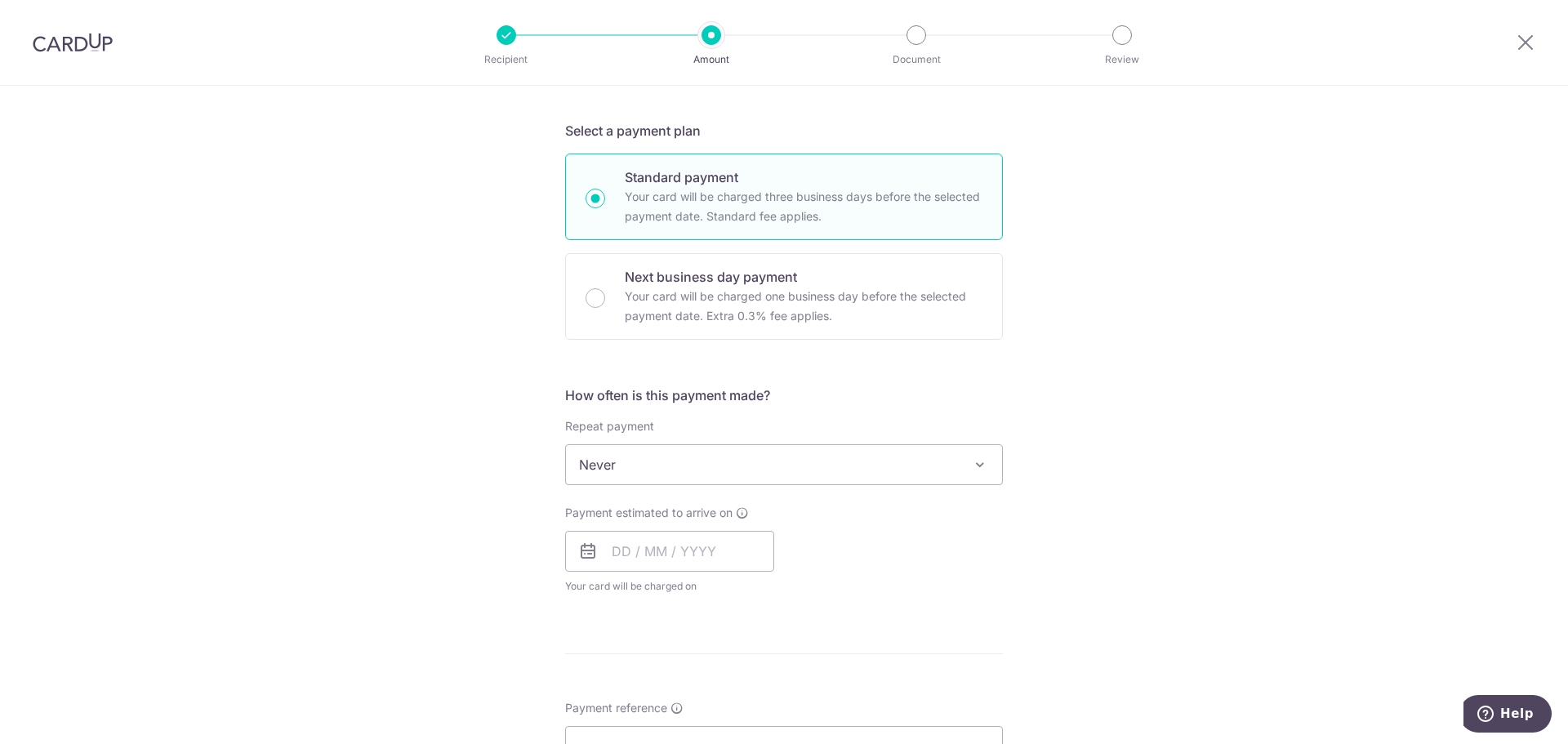
scroll to position [409, 0]
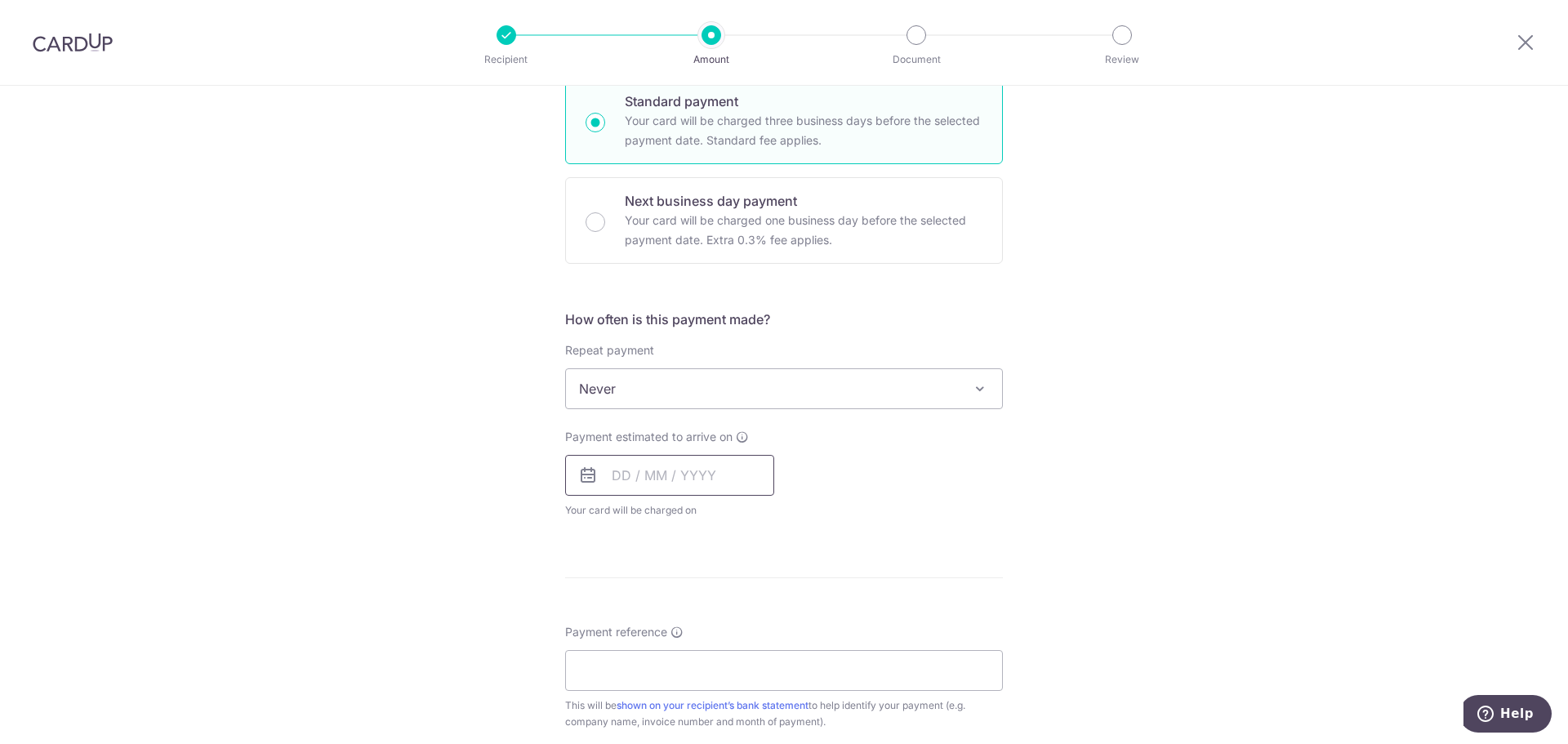
click at [690, 484] on input "text" at bounding box center [670, 475] width 209 height 41
click at [719, 662] on link "16" at bounding box center [729, 656] width 26 height 26
type input "16/10/2025"
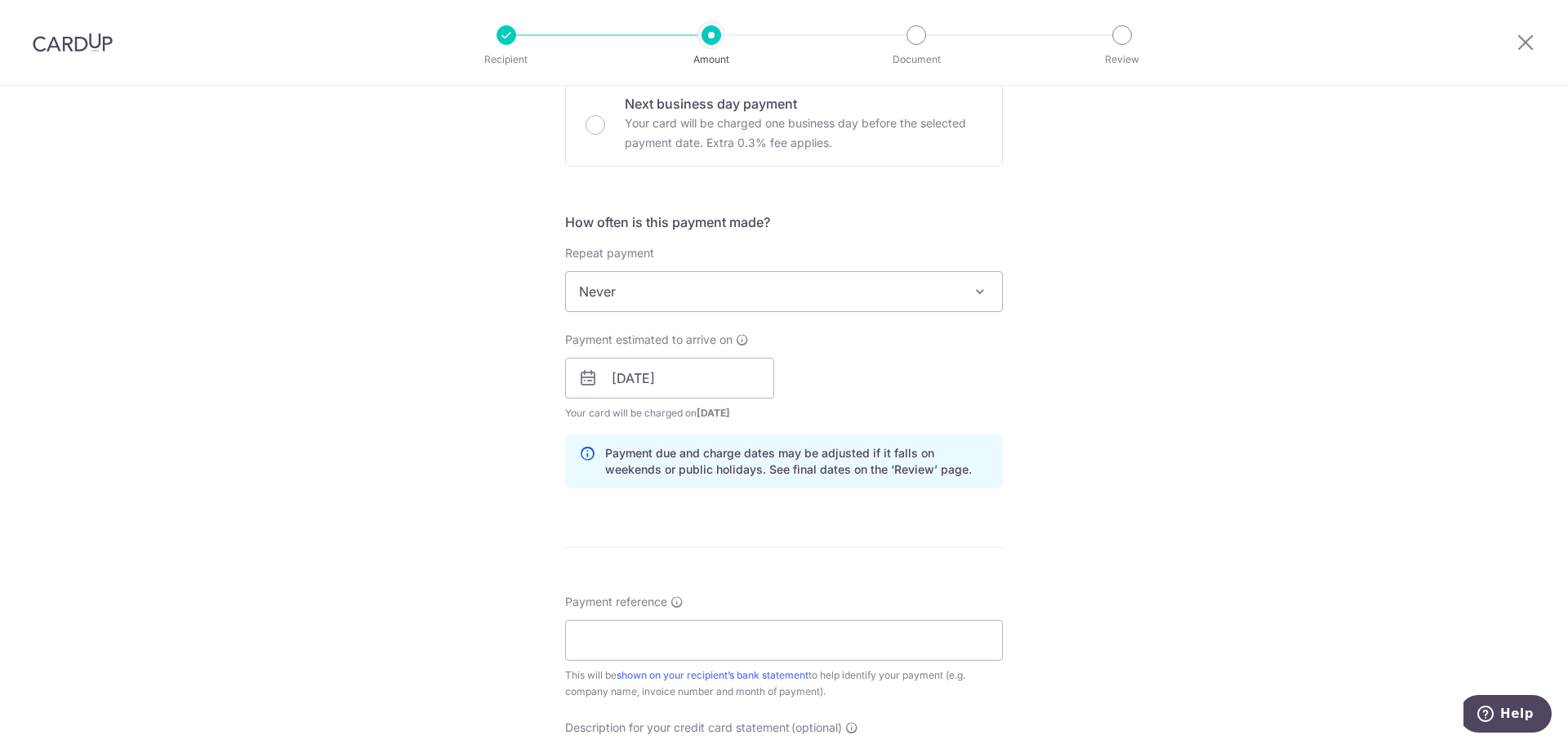
scroll to position [653, 0]
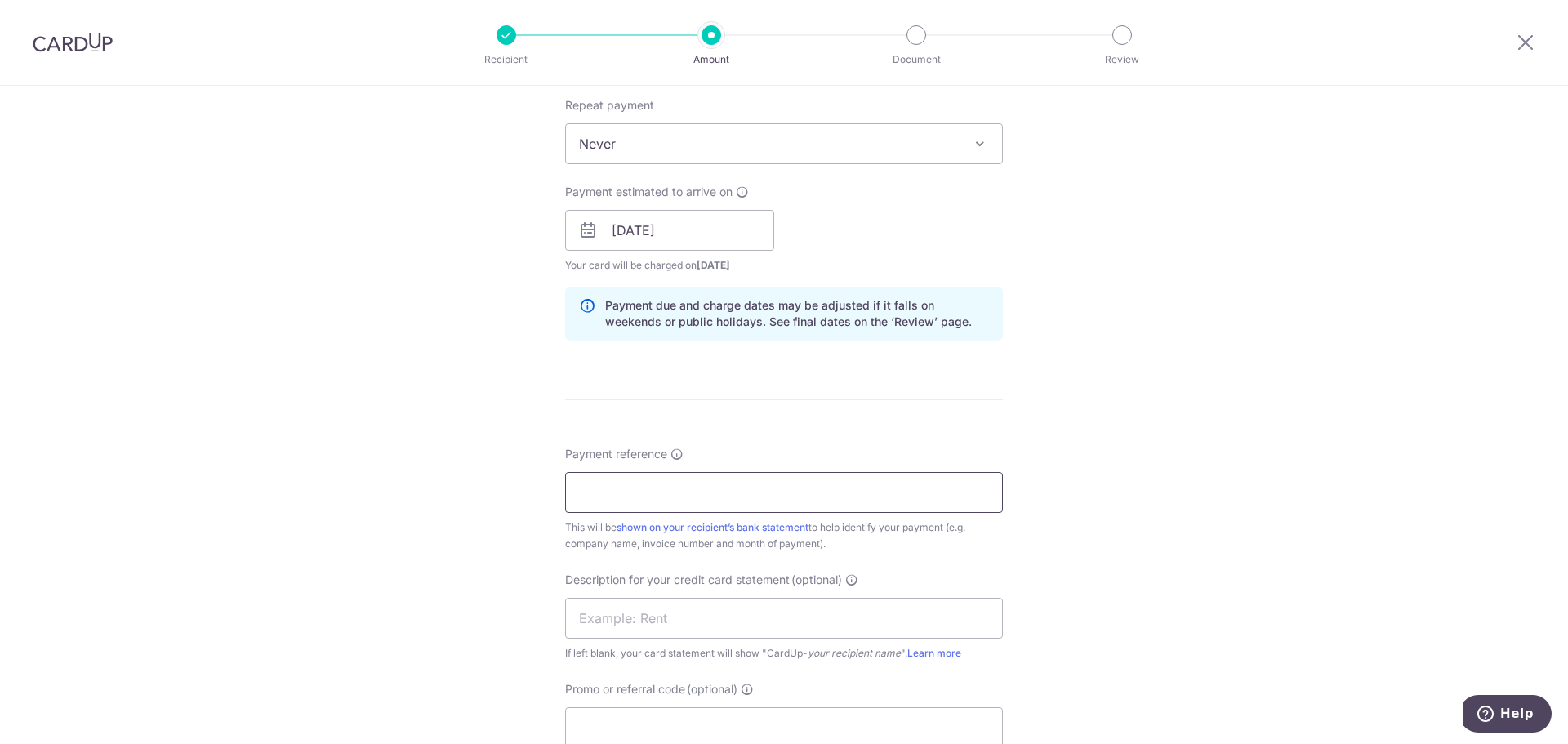
click at [725, 477] on input "Payment reference" at bounding box center [784, 492] width 438 height 41
click at [653, 492] on input "Payment reference" at bounding box center [784, 492] width 438 height 41
paste input "INV-018367"
type input "INV-018367"
click at [610, 625] on input "text" at bounding box center [784, 618] width 438 height 41
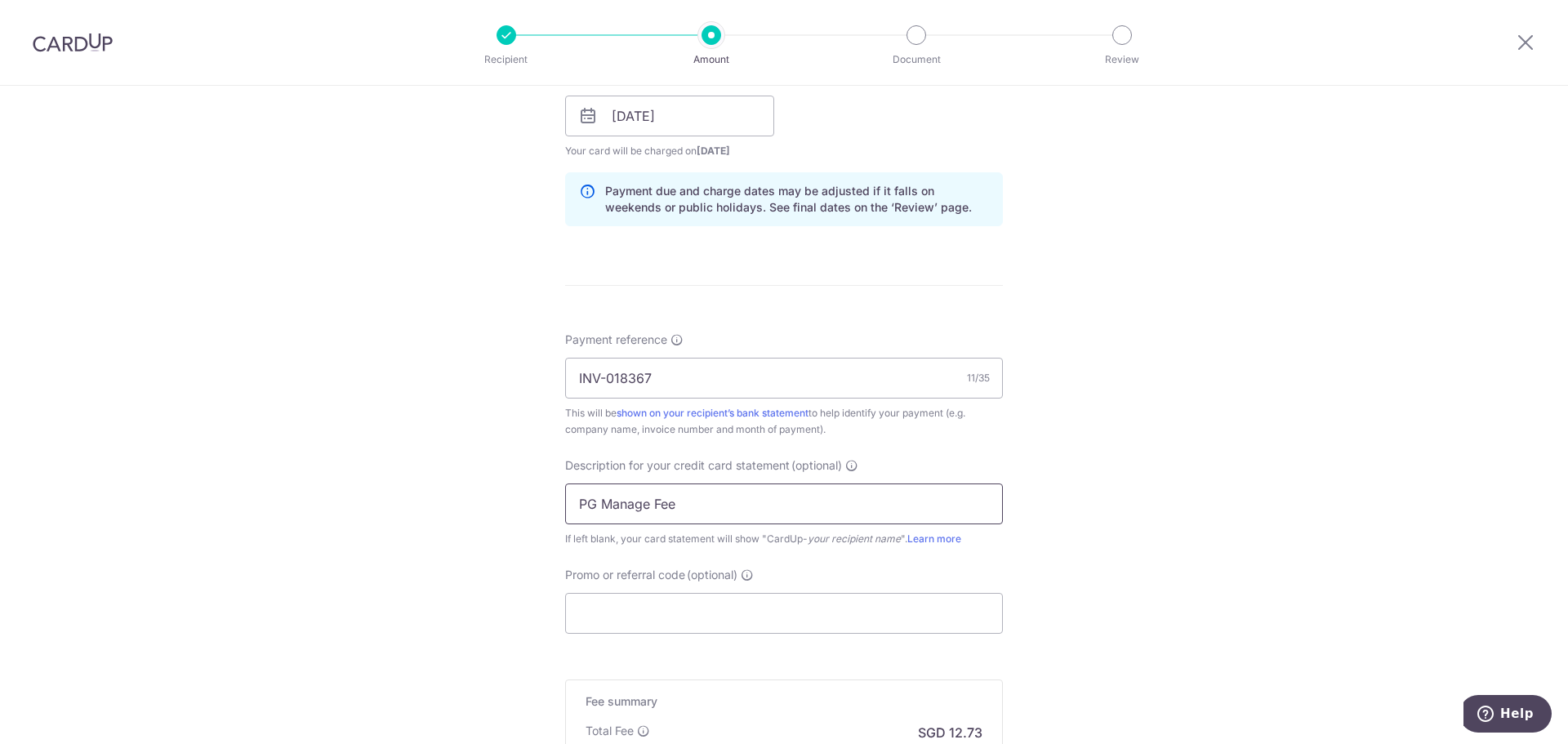
scroll to position [817, 0]
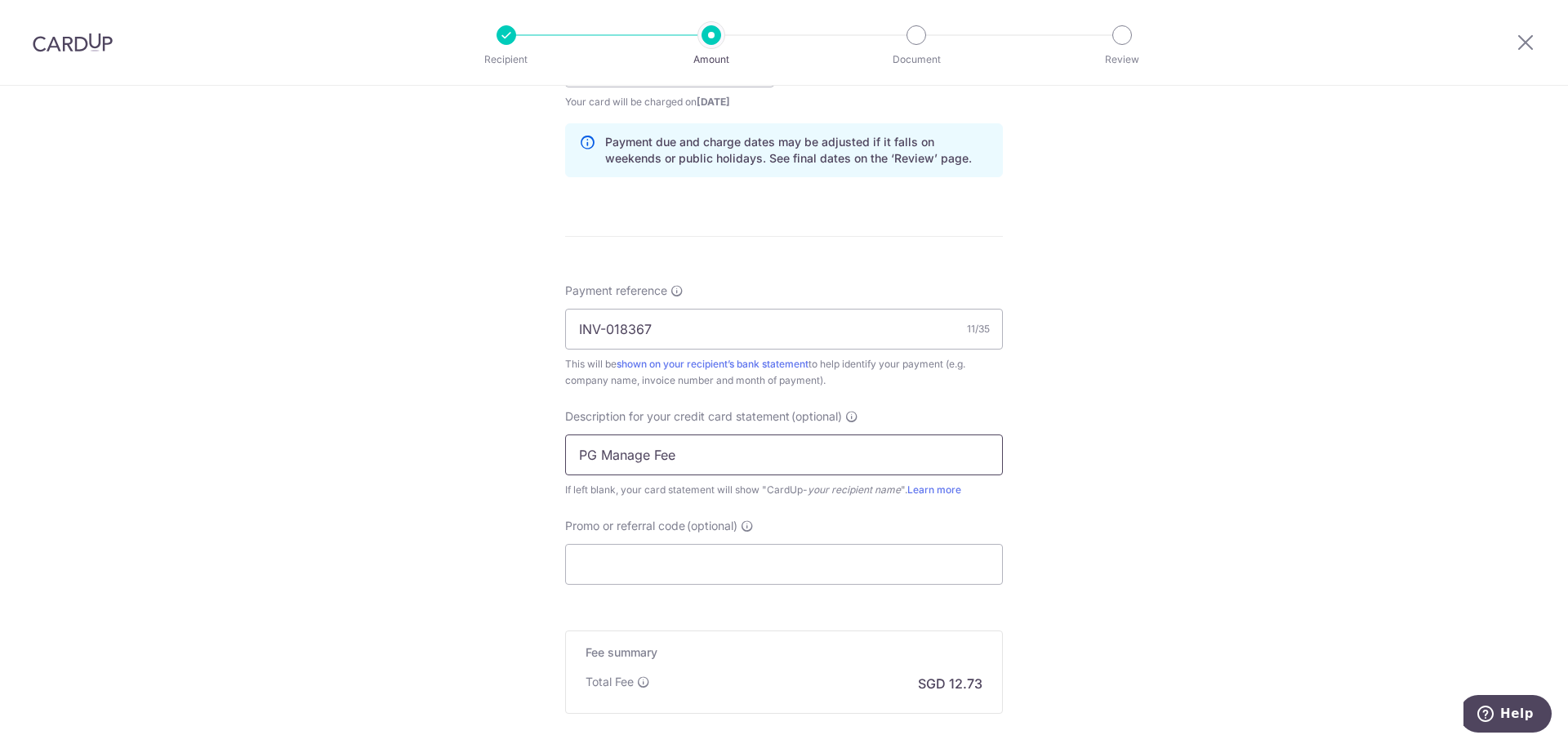
type input "PG Manage Fee"
click at [635, 557] on input "Promo or referral code (optional)" at bounding box center [784, 565] width 438 height 41
paste input "BOFF185"
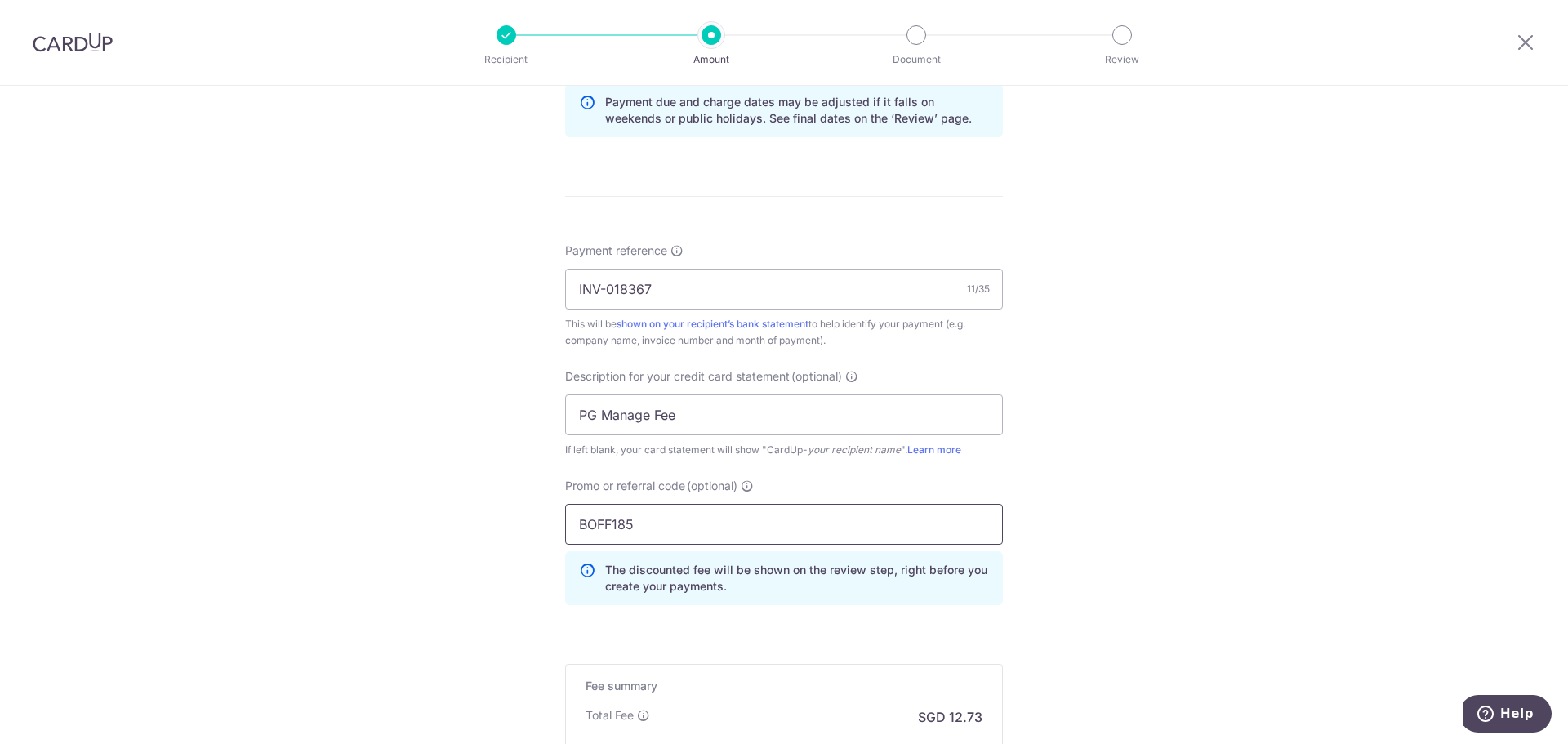
scroll to position [1069, 0]
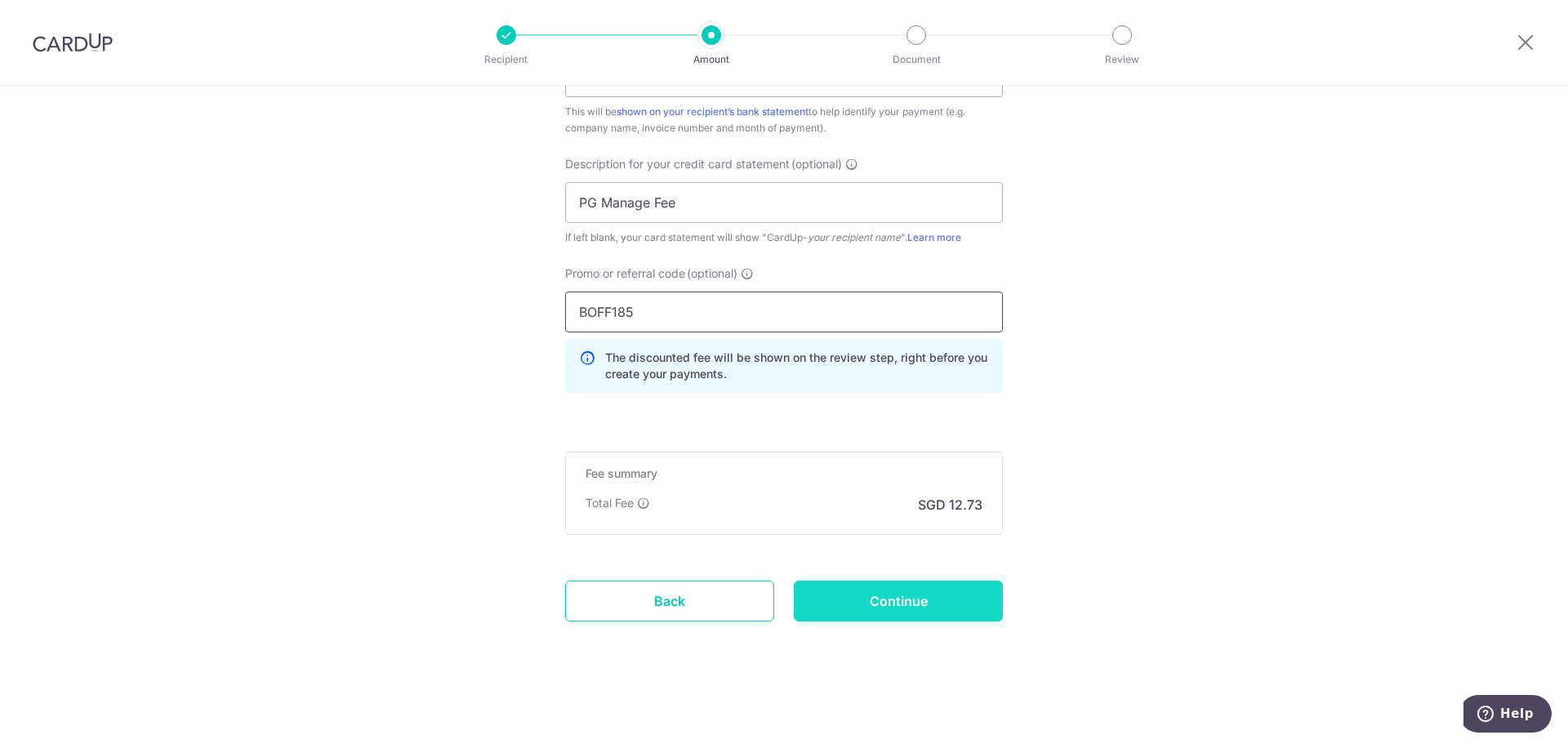
type input "BOFF185"
click at [902, 593] on input "Continue" at bounding box center [898, 601] width 209 height 41
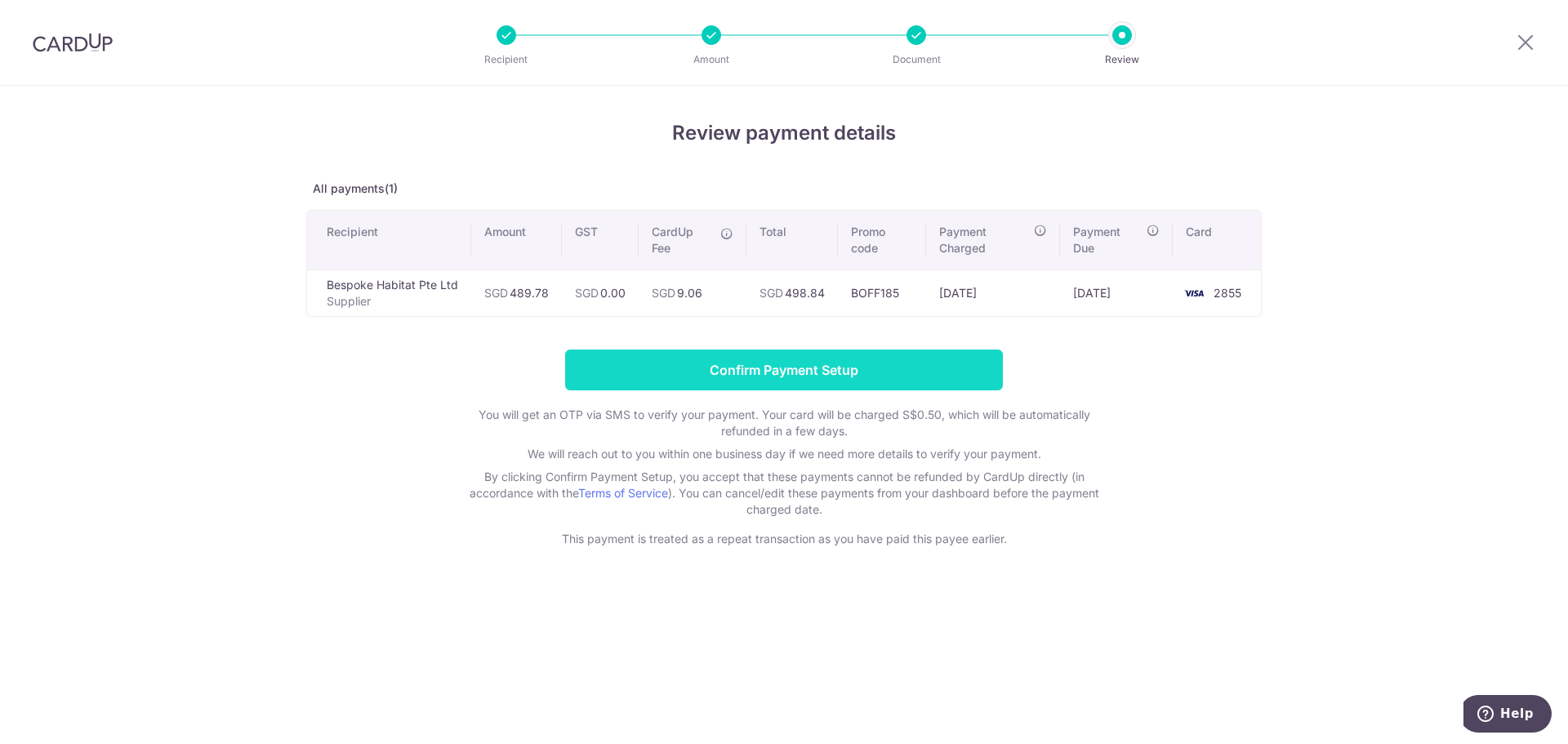
click at [929, 356] on input "Confirm Payment Setup" at bounding box center [784, 370] width 438 height 41
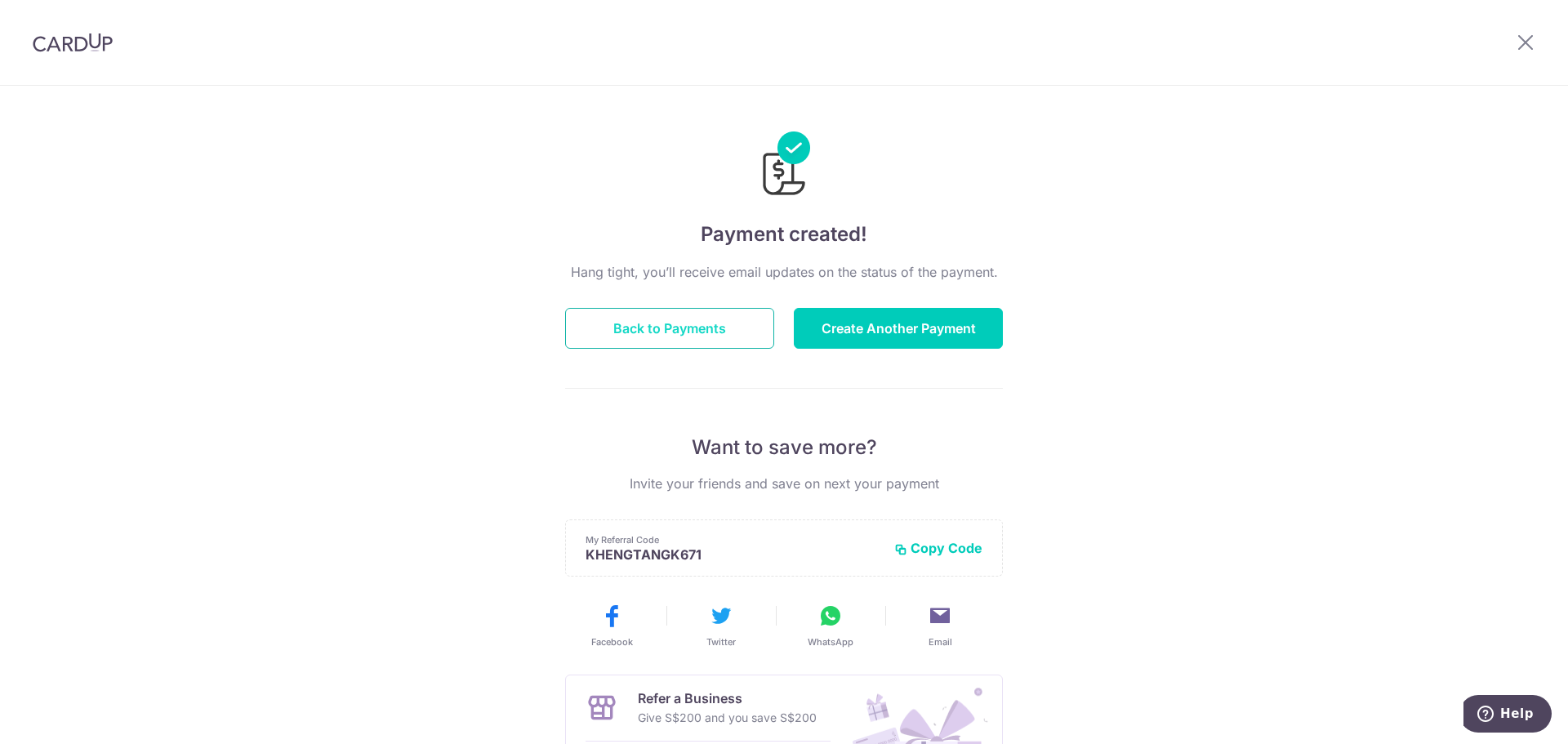
click at [711, 315] on button "Back to Payments" at bounding box center [670, 328] width 209 height 41
